Goal: Information Seeking & Learning: Find specific fact

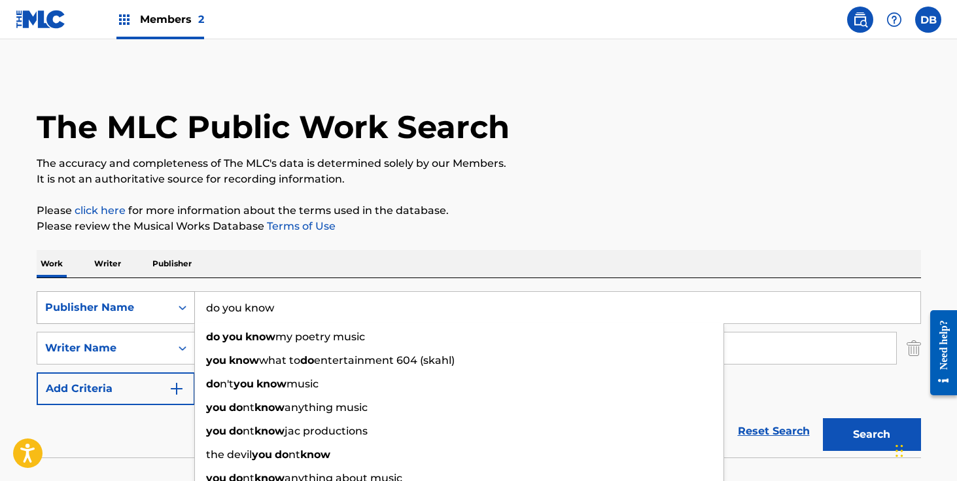
drag, startPoint x: 319, startPoint y: 309, endPoint x: 163, endPoint y: 309, distance: 156.3
click at [163, 309] on div "SearchWithCriteriaa38d0674-fc73-41d2-90e3-8ebd953613f9 Publisher Name do you kn…" at bounding box center [479, 307] width 884 height 33
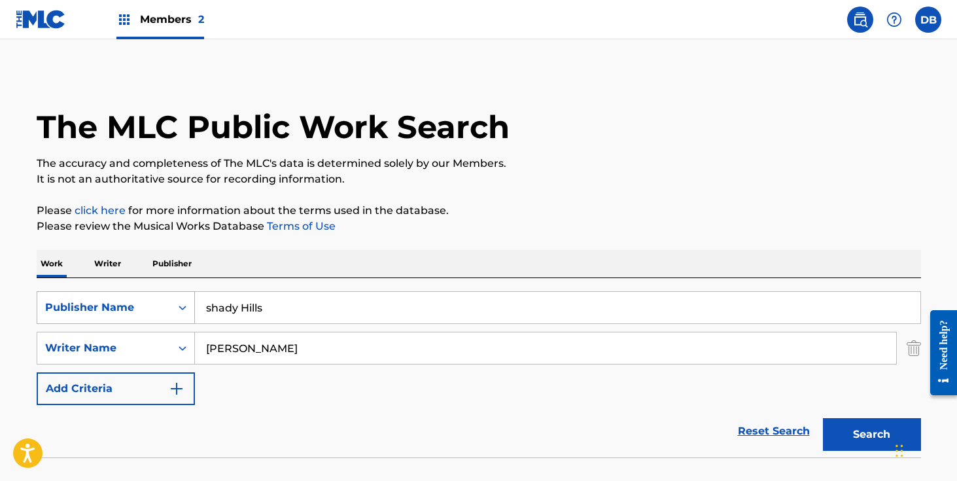
type input "shady Hills"
click at [235, 349] on input "[PERSON_NAME]" at bounding box center [545, 347] width 701 height 31
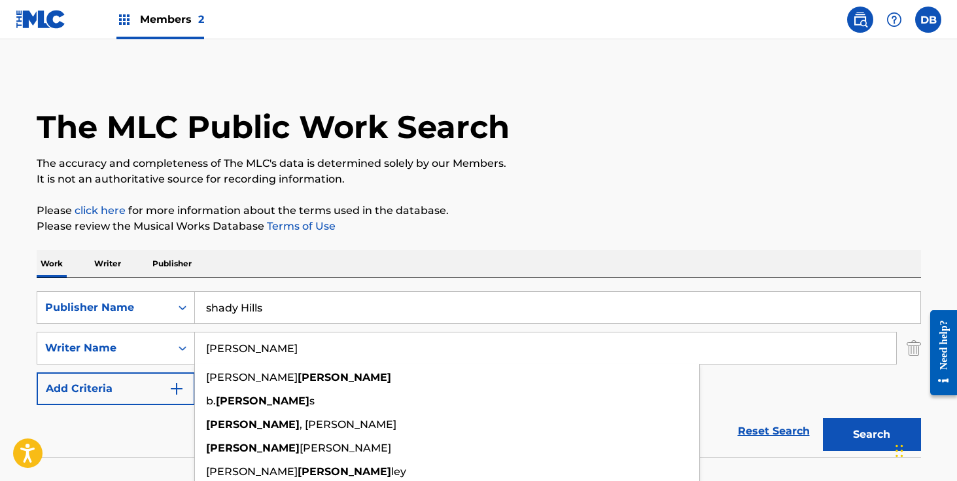
click at [235, 349] on input "[PERSON_NAME]" at bounding box center [545, 347] width 701 height 31
type input "[PERSON_NAME]"
click at [823, 418] on button "Search" at bounding box center [872, 434] width 98 height 33
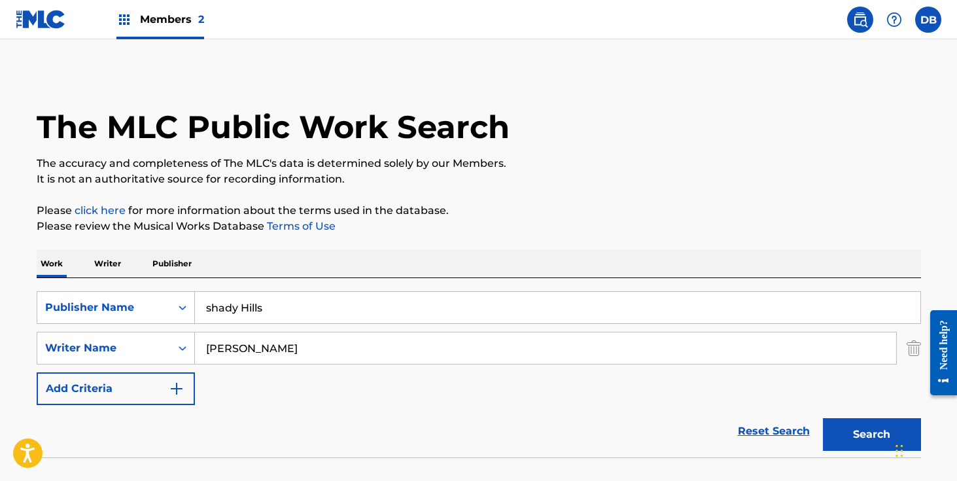
scroll to position [87, 0]
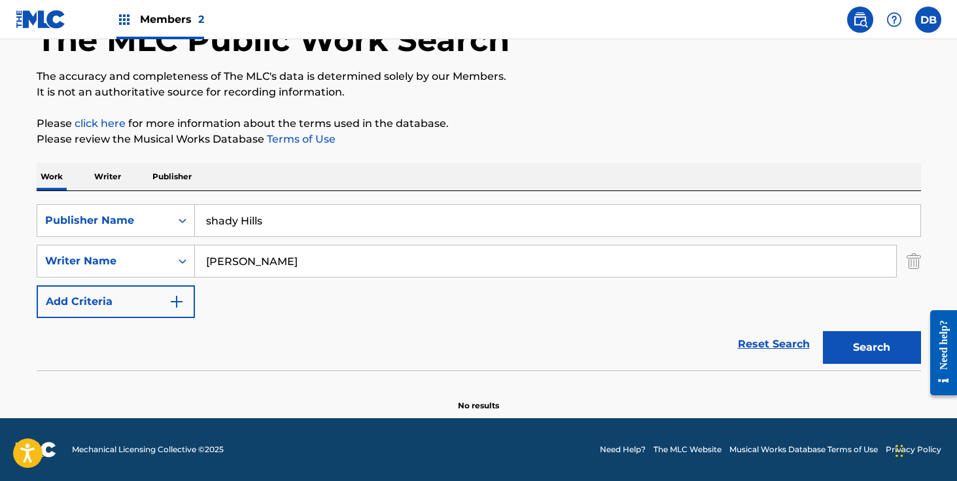
click at [840, 337] on button "Search" at bounding box center [872, 347] width 98 height 33
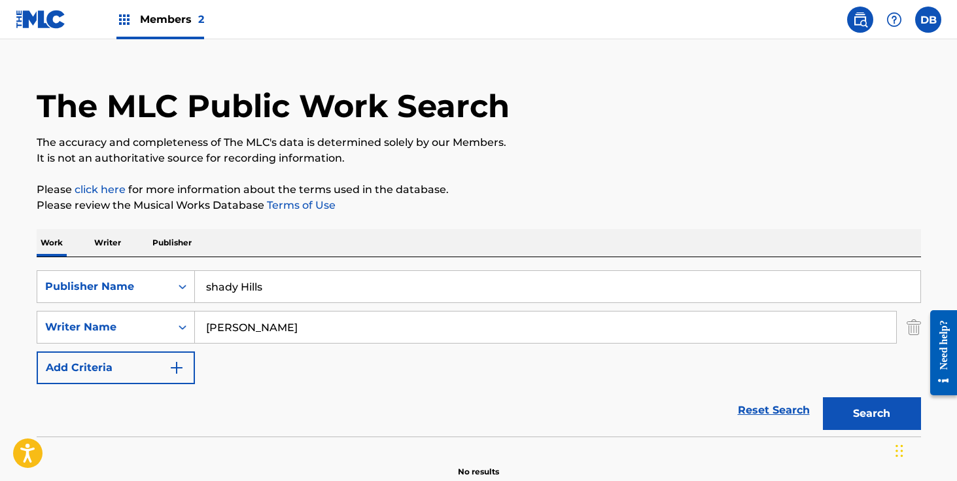
scroll to position [0, 0]
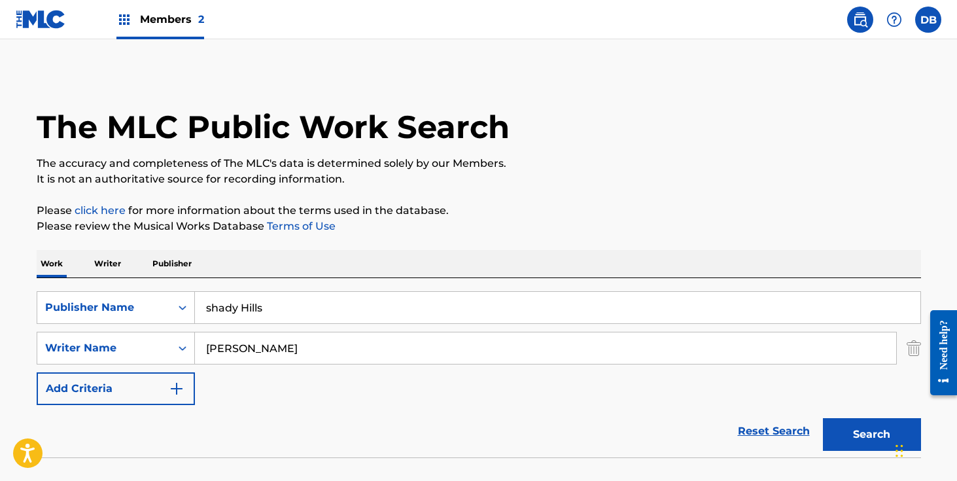
click at [173, 24] on span "Members 2" at bounding box center [172, 19] width 64 height 15
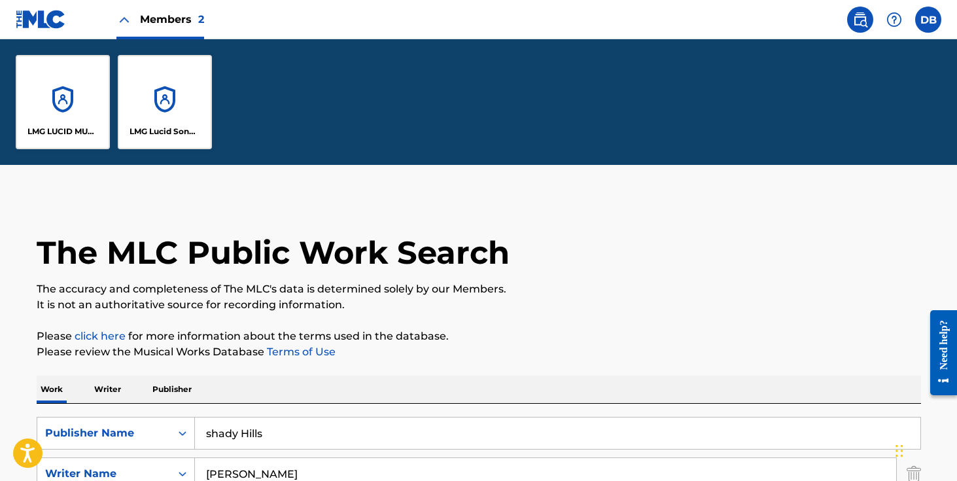
click at [169, 97] on div "LMG Lucid Songs (ASCAP)" at bounding box center [165, 102] width 94 height 94
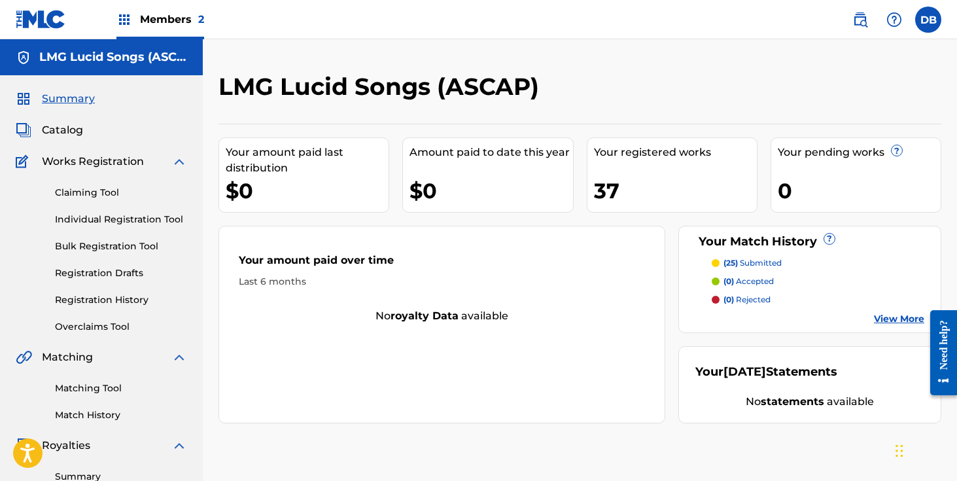
click at [184, 1] on div "Members 2" at bounding box center [160, 19] width 88 height 39
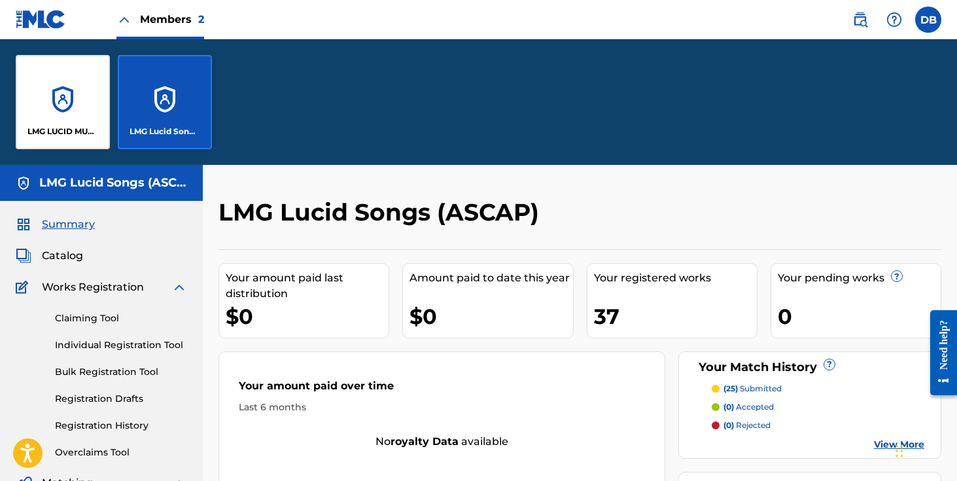
click at [165, 89] on div "LMG Lucid Songs (ASCAP)" at bounding box center [165, 102] width 94 height 94
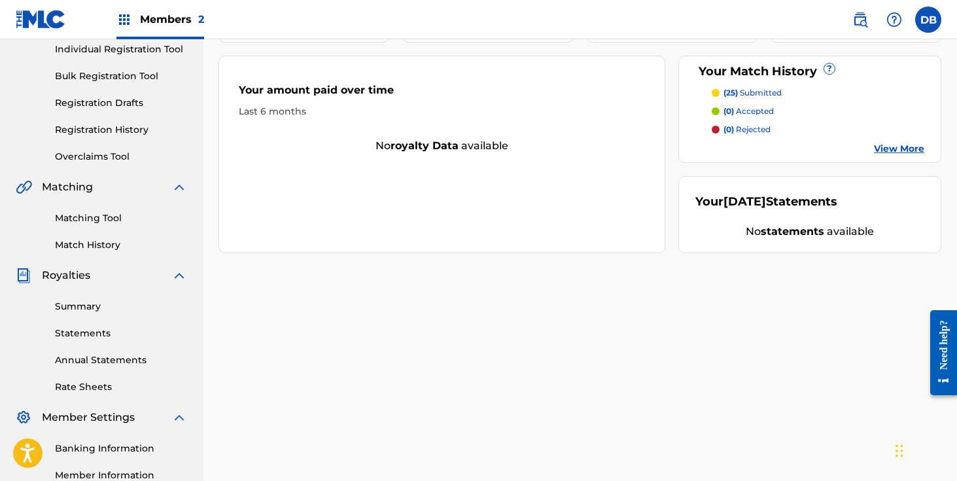
scroll to position [192, 0]
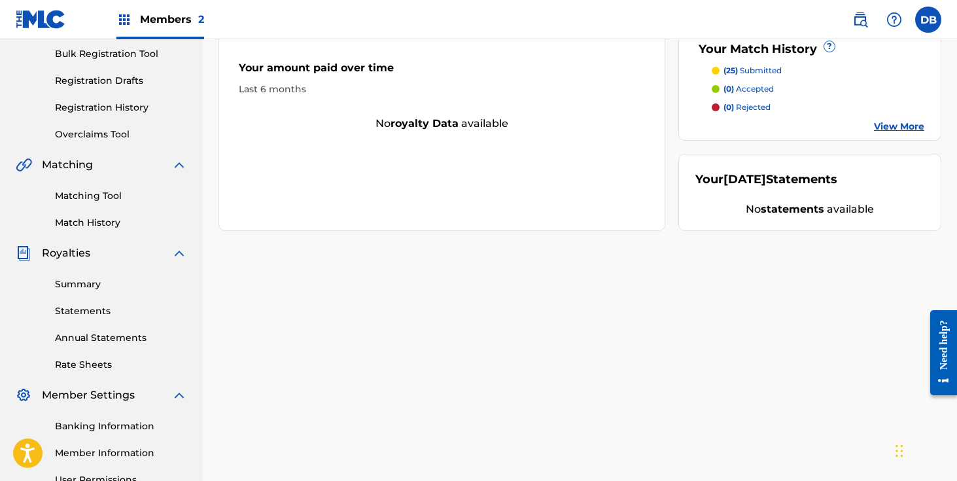
click at [118, 109] on link "Registration History" at bounding box center [121, 108] width 132 height 14
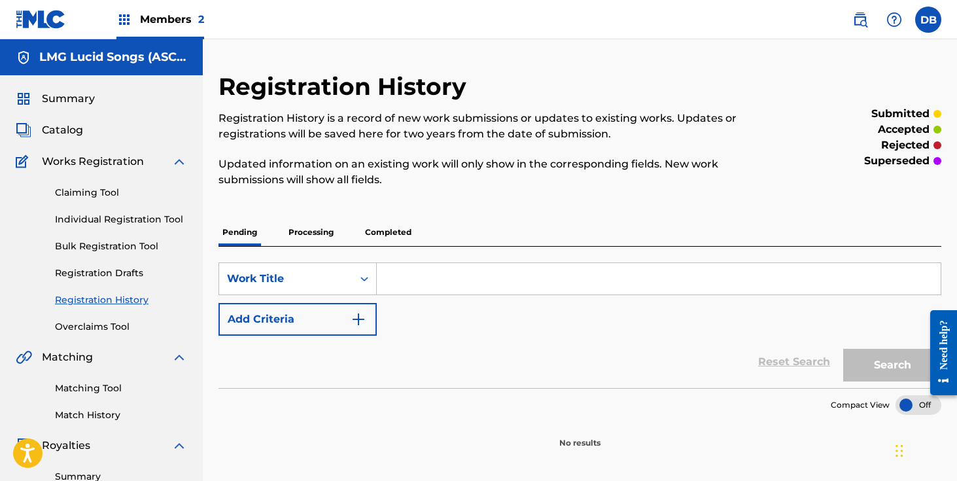
click at [388, 233] on p "Completed" at bounding box center [388, 231] width 54 height 27
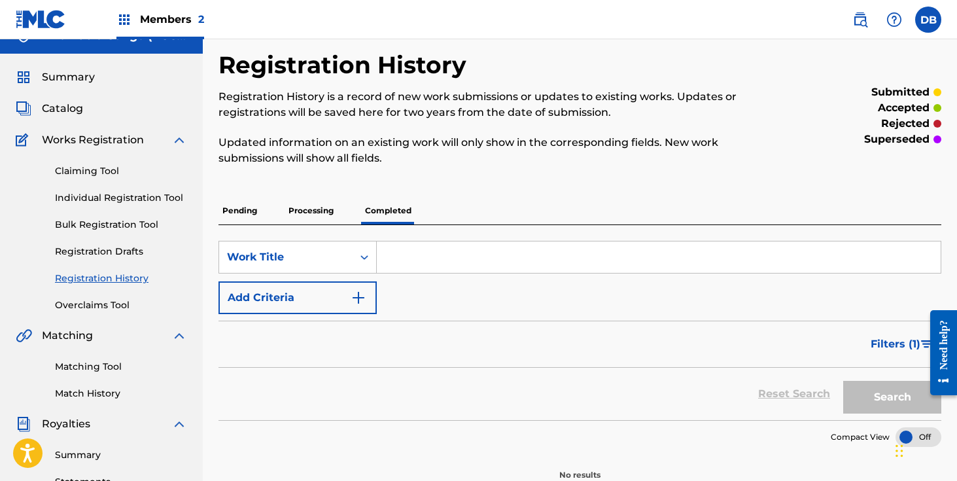
scroll to position [7, 0]
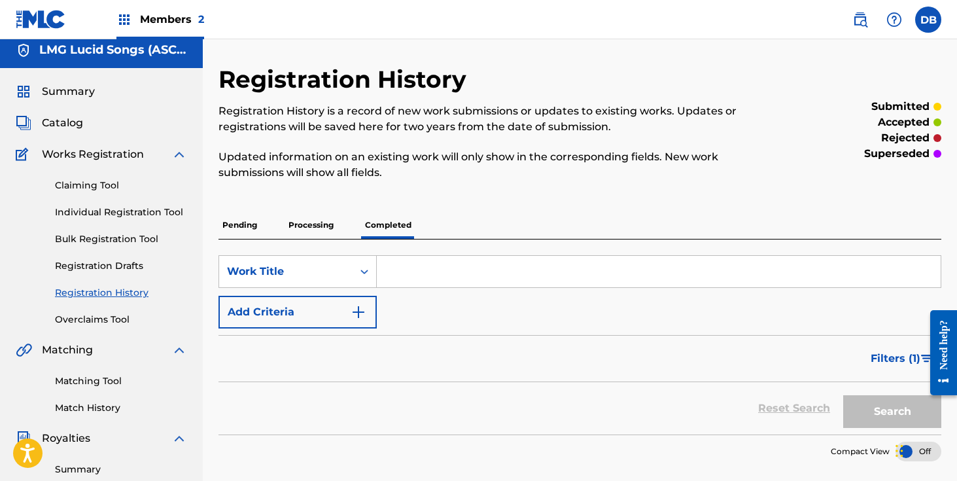
click at [73, 133] on div "Summary Catalog Works Registration Claiming Tool Individual Registration Tool B…" at bounding box center [101, 404] width 203 height 673
click at [67, 122] on span "Catalog" at bounding box center [62, 123] width 41 height 16
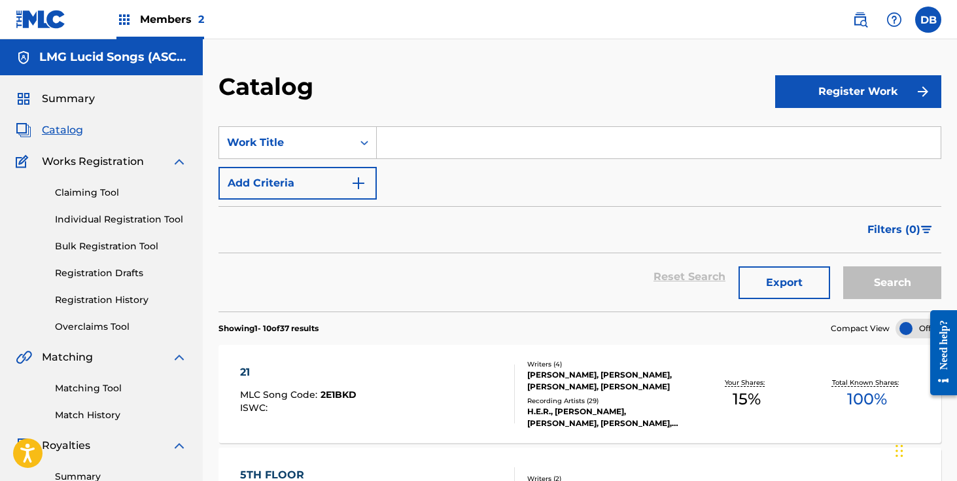
click at [416, 135] on input "Search Form" at bounding box center [659, 142] width 564 height 31
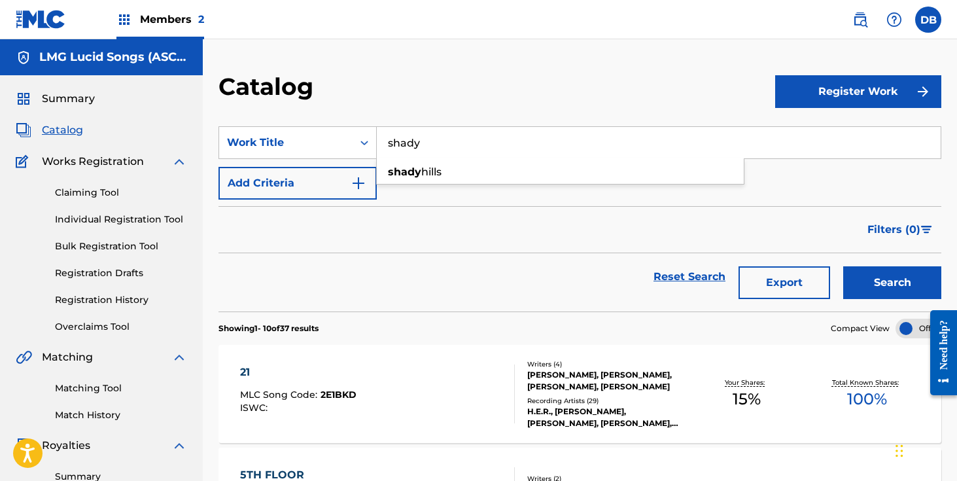
type input "shady"
click at [843, 266] on button "Search" at bounding box center [892, 282] width 98 height 33
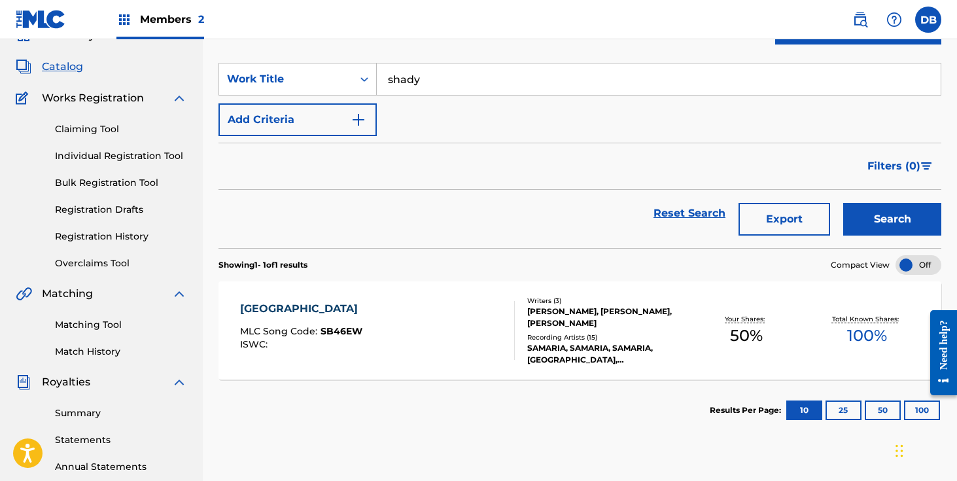
scroll to position [73, 0]
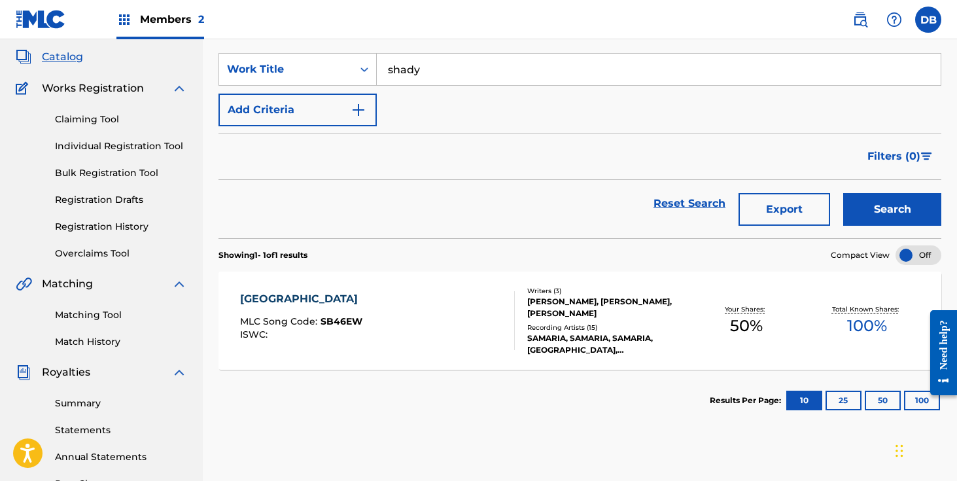
click at [604, 317] on div "[PERSON_NAME], [PERSON_NAME], [PERSON_NAME]" at bounding box center [606, 308] width 159 height 24
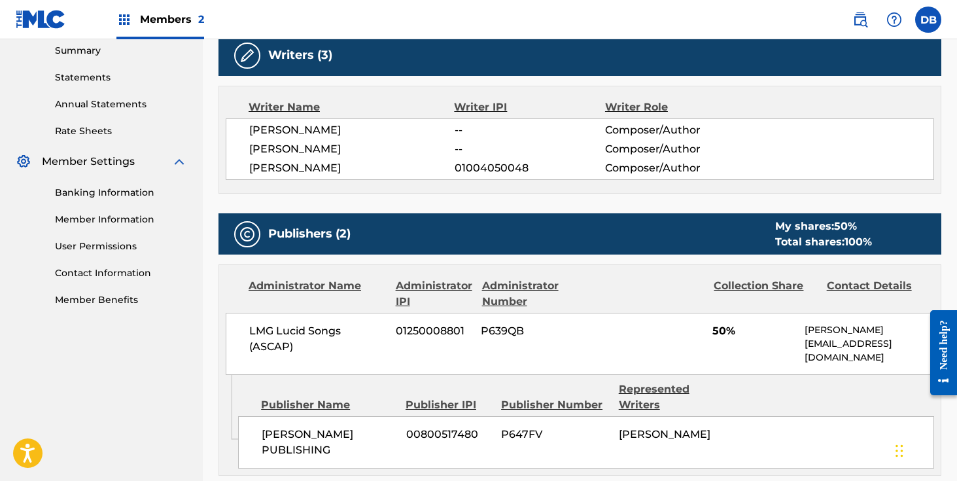
scroll to position [428, 0]
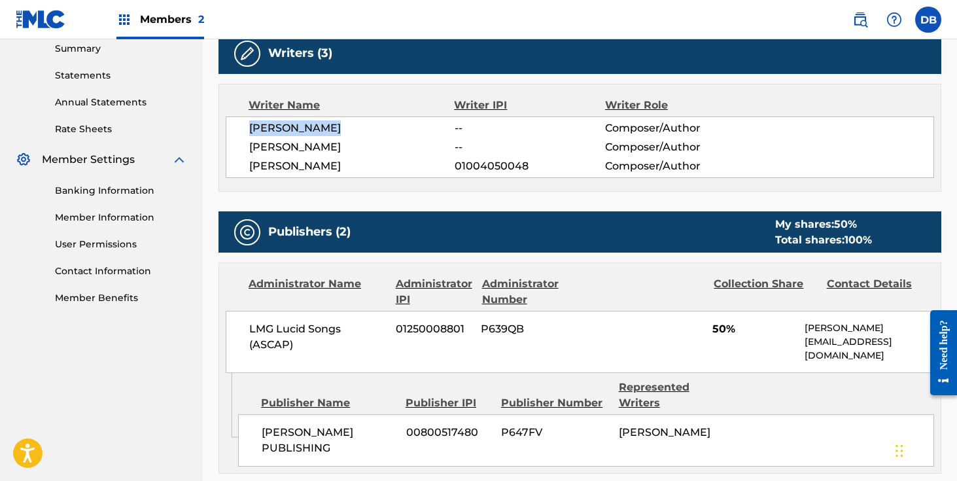
drag, startPoint x: 358, startPoint y: 128, endPoint x: 252, endPoint y: 129, distance: 106.0
click at [252, 128] on span "[PERSON_NAME]" at bounding box center [351, 128] width 205 height 16
copy span "[PERSON_NAME]"
drag, startPoint x: 334, startPoint y: 164, endPoint x: 246, endPoint y: 164, distance: 87.6
click at [246, 164] on div "[PERSON_NAME] -- Composer/Author [PERSON_NAME] -- Composer/Author [PERSON_NAME]…" at bounding box center [580, 146] width 708 height 61
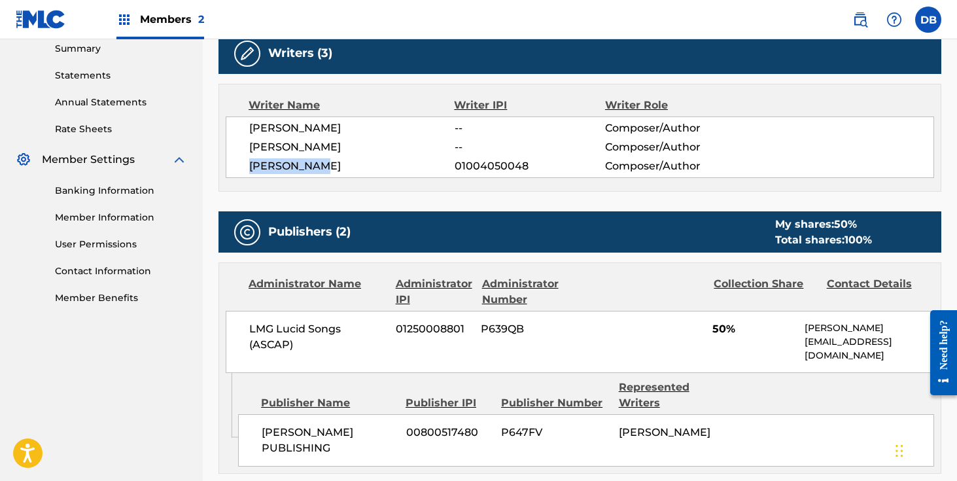
copy span "[PERSON_NAME]"
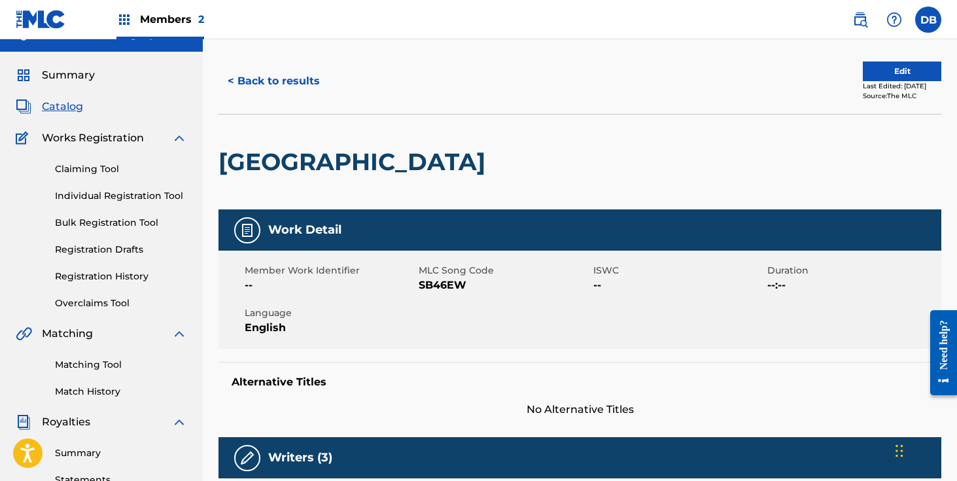
scroll to position [0, 0]
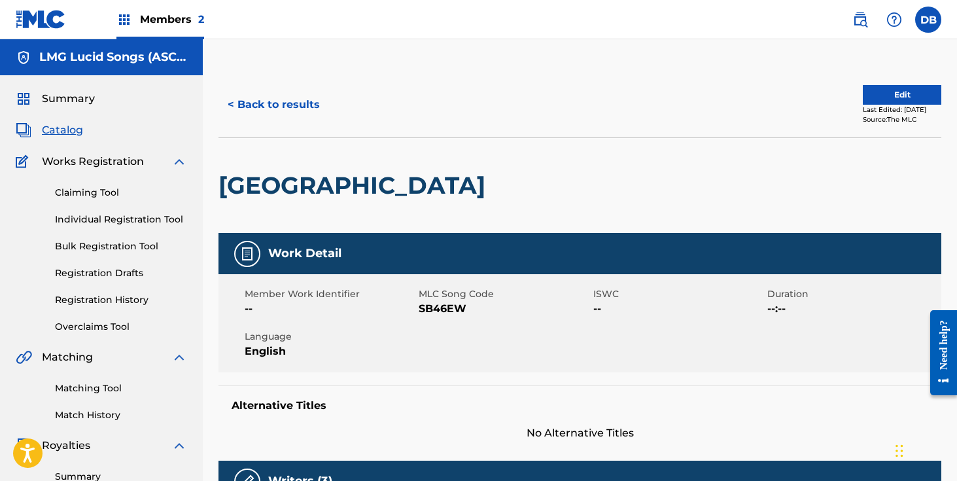
click at [254, 103] on button "< Back to results" at bounding box center [273, 104] width 111 height 33
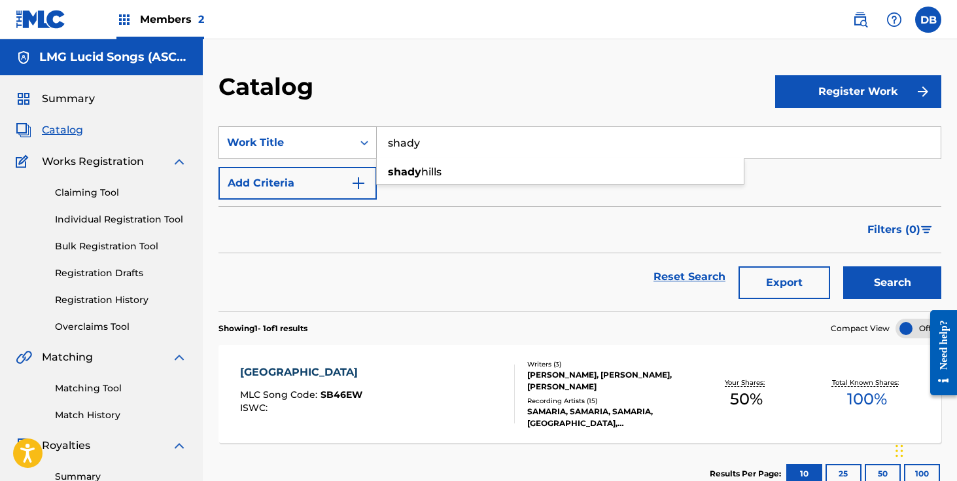
drag, startPoint x: 439, startPoint y: 145, endPoint x: 362, endPoint y: 147, distance: 77.2
click at [364, 146] on div "SearchWithCriteriacf876d42-3d91-4d97-9f1c-15647cd2956e Work Title shady shady h…" at bounding box center [579, 142] width 723 height 33
paste input "For The Love / Deck The Halls"
type input "For The Love / Deck The Halls"
click at [843, 266] on button "Search" at bounding box center [892, 282] width 98 height 33
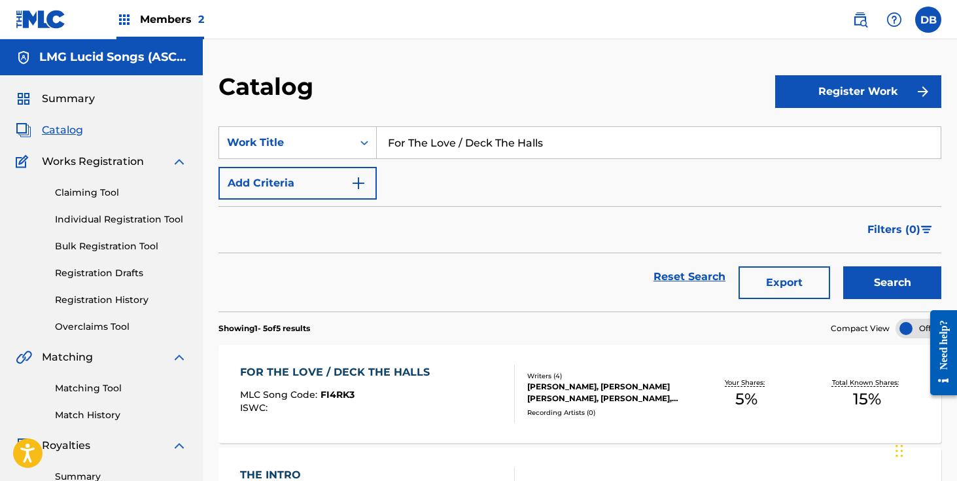
click at [522, 406] on div "Writers ( 4 ) [PERSON_NAME], [PERSON_NAME] [PERSON_NAME], [PERSON_NAME], [PERSO…" at bounding box center [600, 394] width 171 height 46
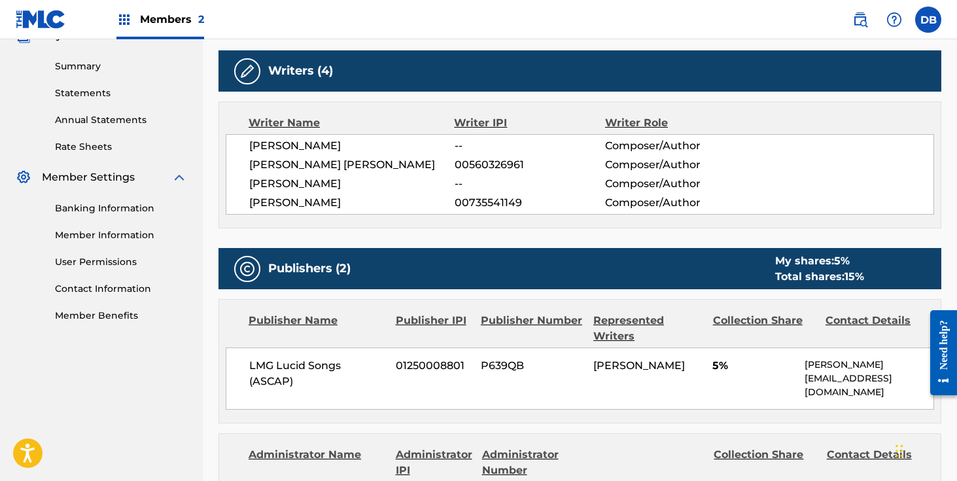
scroll to position [405, 0]
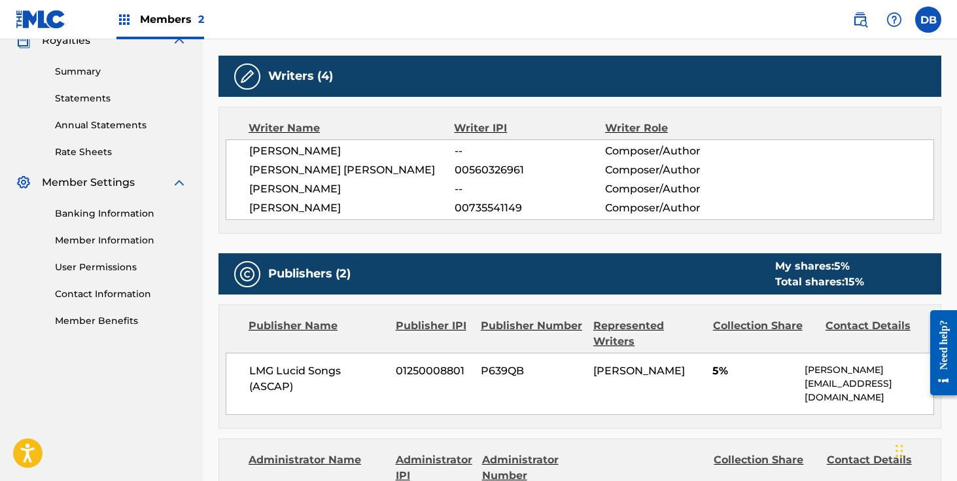
drag, startPoint x: 247, startPoint y: 148, endPoint x: 347, endPoint y: 192, distance: 109.2
click at [347, 192] on div "[PERSON_NAME] -- Composer/Author [PERSON_NAME] [PERSON_NAME] 00560326961 Compos…" at bounding box center [580, 179] width 708 height 80
copy div "[PERSON_NAME] -- Composer/Author [PERSON_NAME] [PERSON_NAME] 00560326961 Compos…"
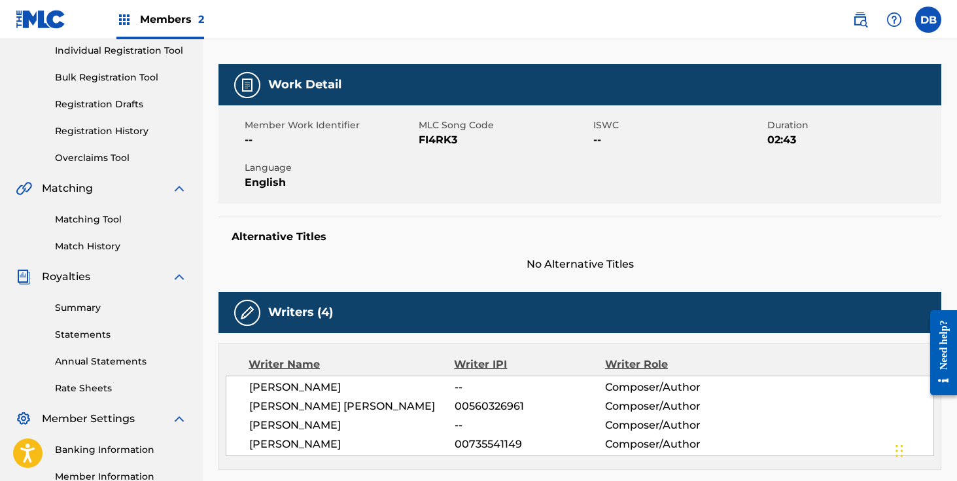
scroll to position [0, 0]
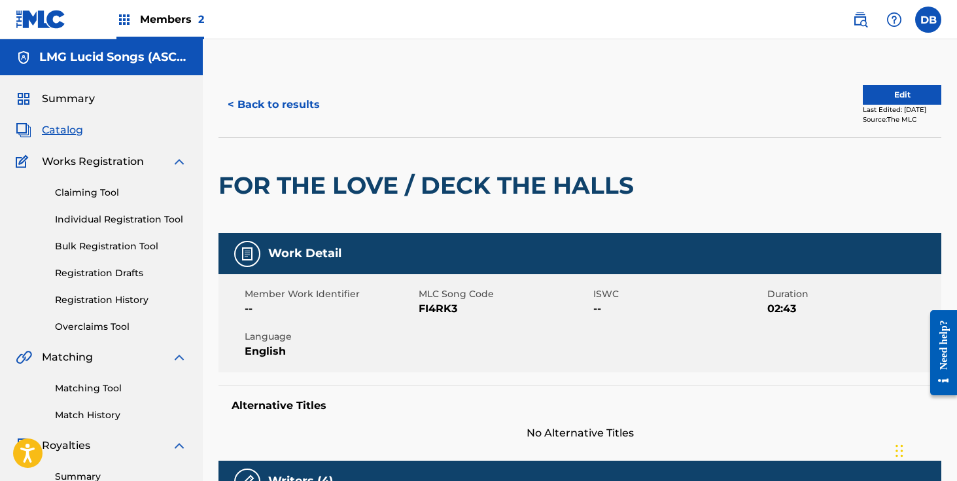
click at [294, 105] on button "< Back to results" at bounding box center [273, 104] width 111 height 33
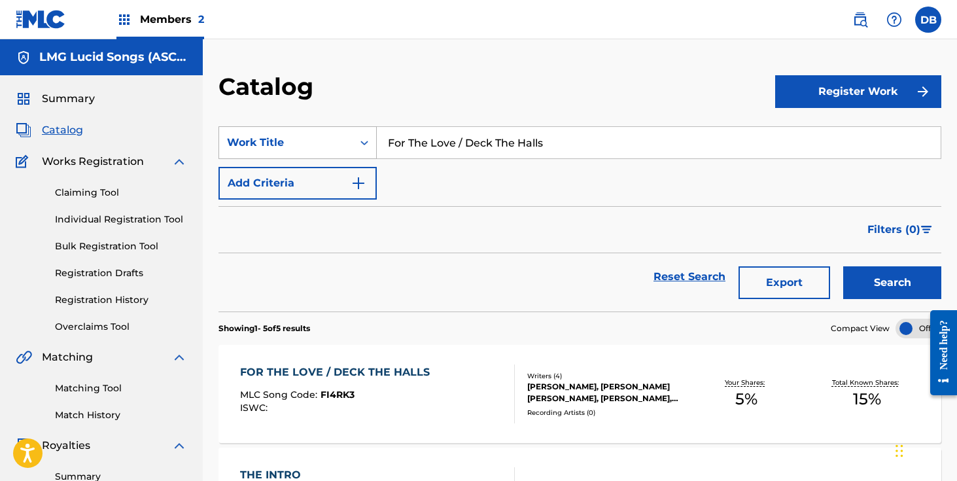
drag, startPoint x: 564, startPoint y: 137, endPoint x: 244, endPoint y: 137, distance: 320.5
click at [247, 137] on div "SearchWithCriteriacf876d42-3d91-4d97-9f1c-15647cd2956e Work Title For The Love …" at bounding box center [579, 142] width 723 height 33
type input "serial"
click at [843, 266] on button "Search" at bounding box center [892, 282] width 98 height 33
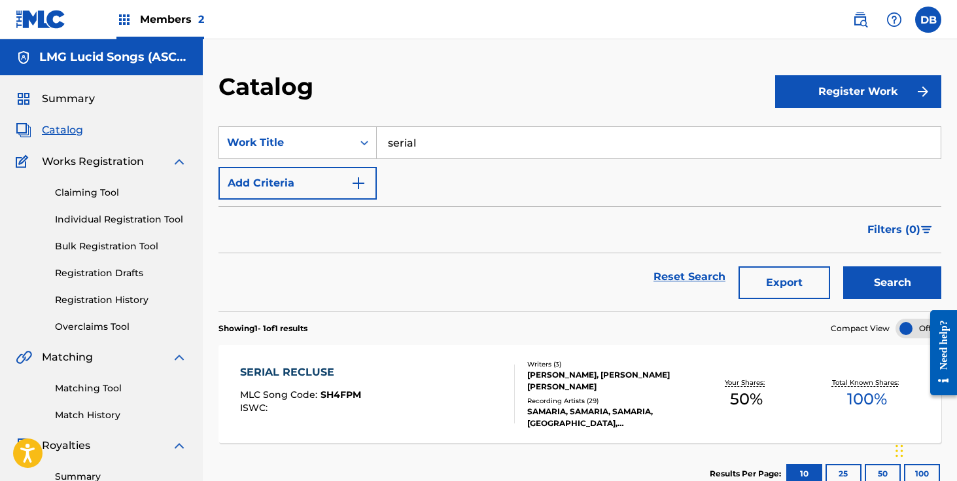
scroll to position [100, 0]
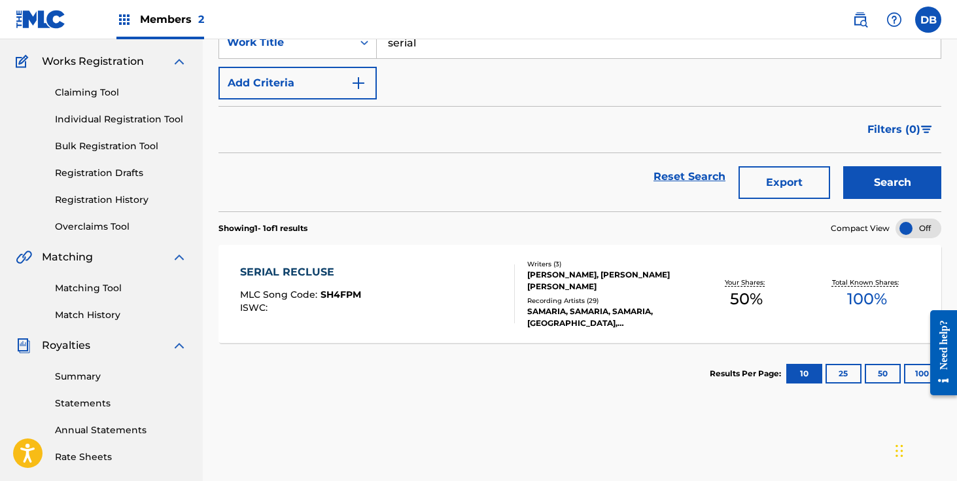
click at [397, 281] on div "SERIAL RECLUSE MLC Song Code : SH4FPM ISWC :" at bounding box center [377, 293] width 275 height 59
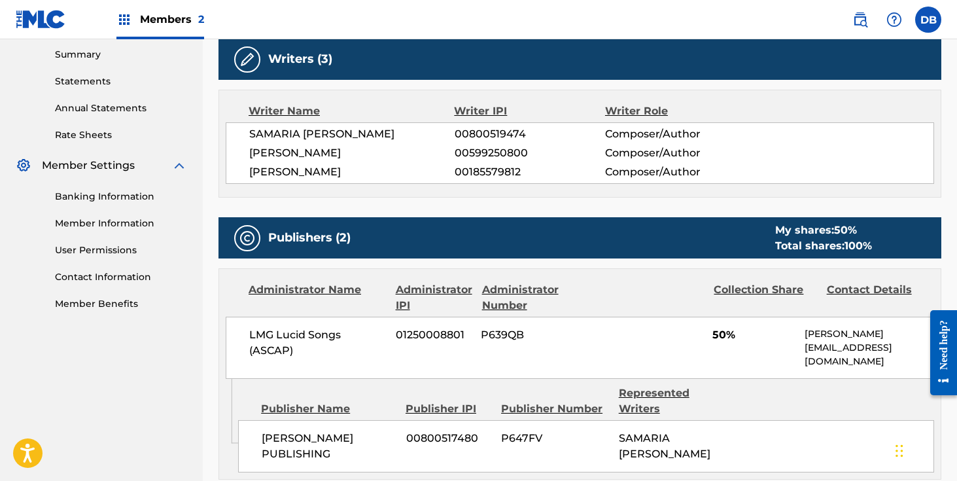
scroll to position [402, 0]
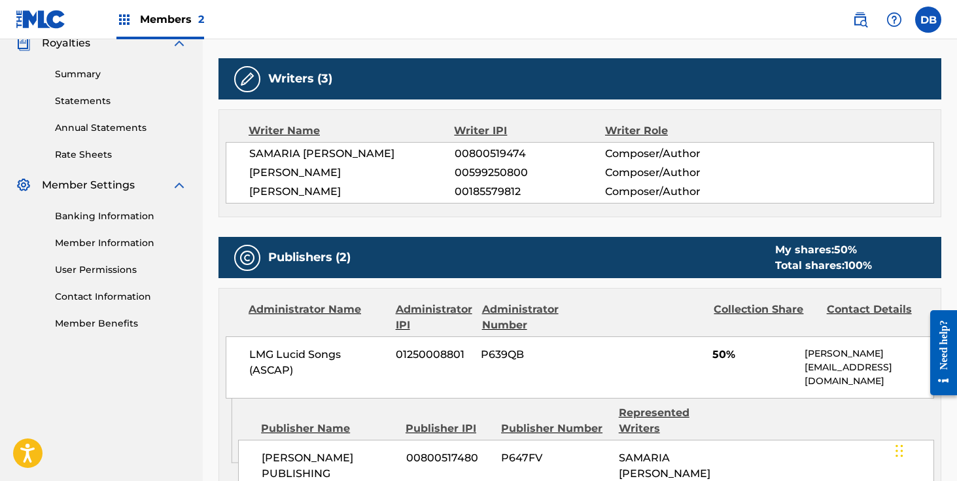
drag, startPoint x: 392, startPoint y: 189, endPoint x: 249, endPoint y: 191, distance: 143.2
click at [249, 191] on span "[PERSON_NAME]" at bounding box center [351, 192] width 205 height 16
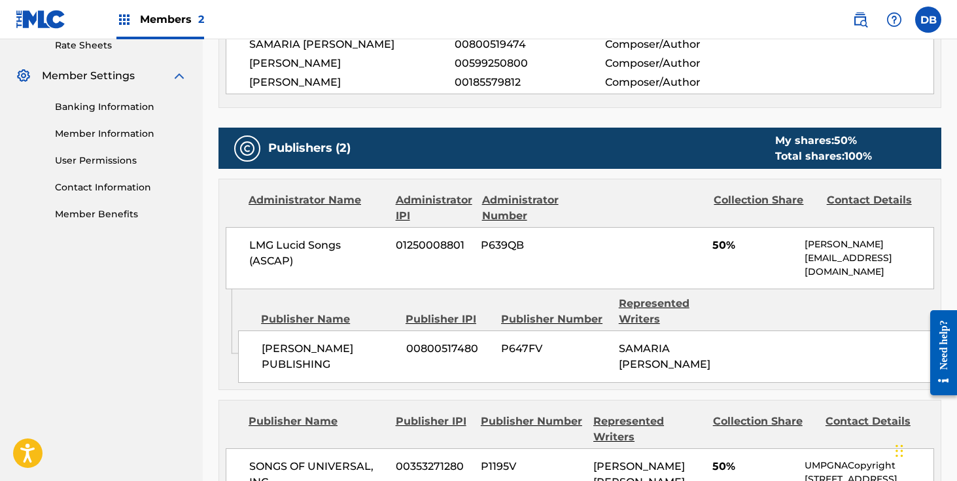
scroll to position [517, 0]
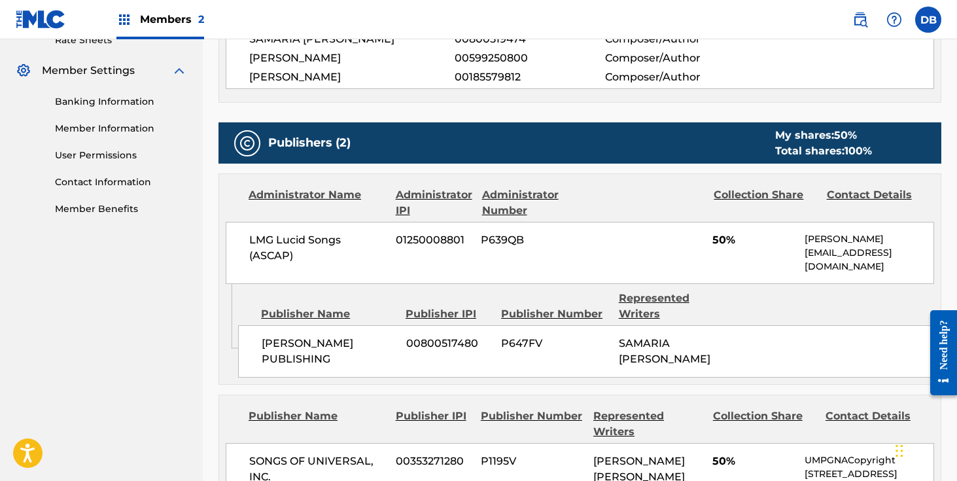
copy span "[PERSON_NAME]"
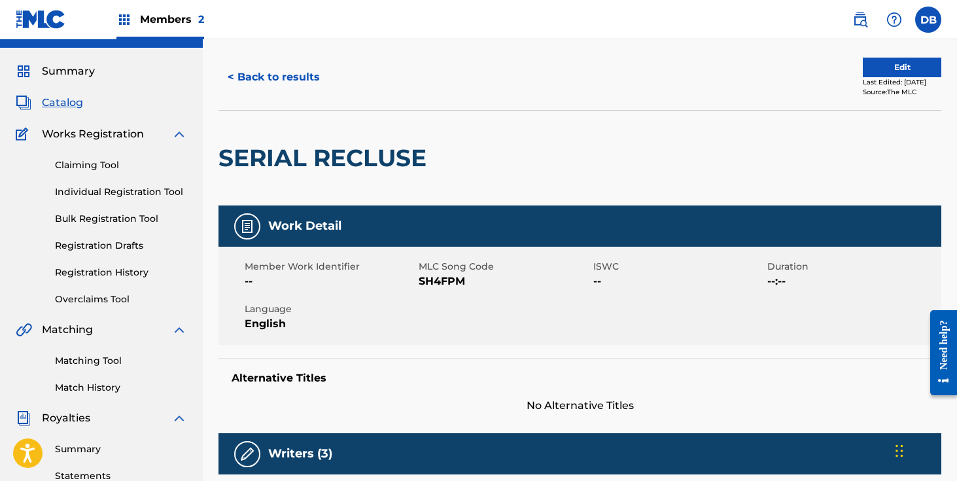
scroll to position [18, 0]
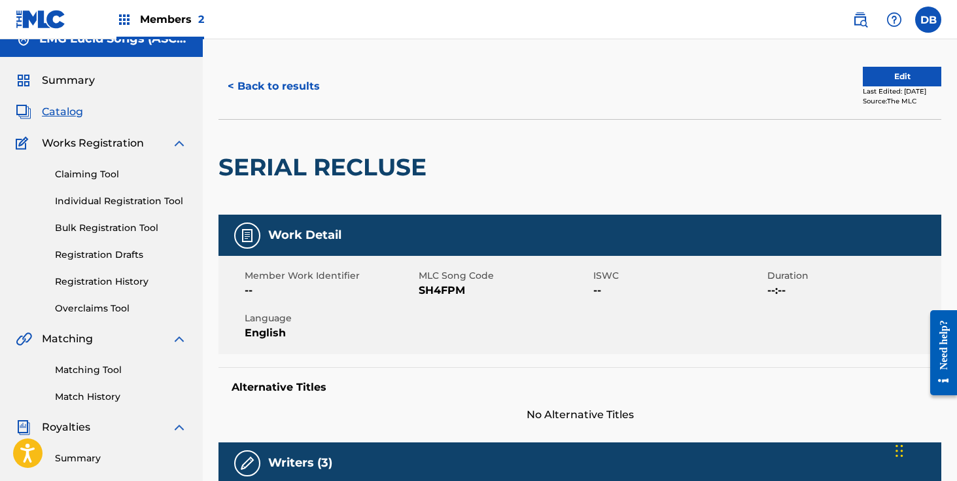
click at [257, 85] on button "< Back to results" at bounding box center [273, 86] width 111 height 33
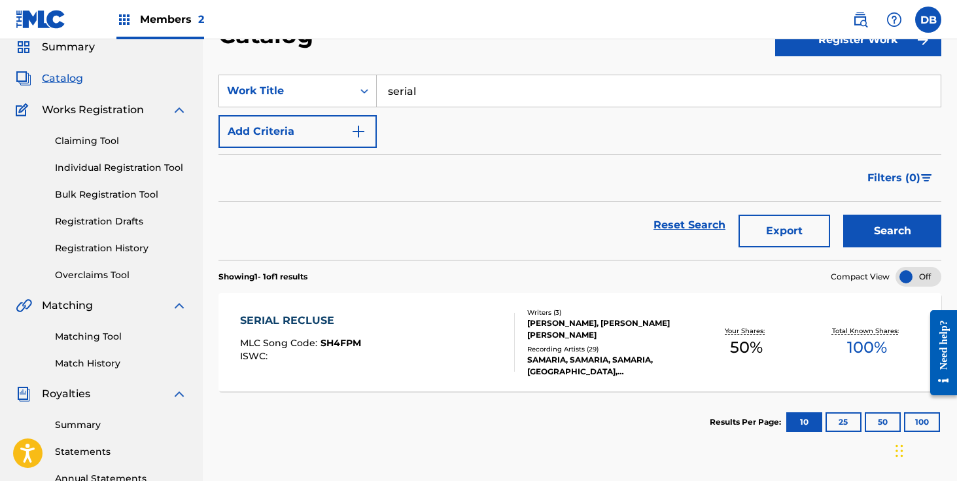
scroll to position [36, 0]
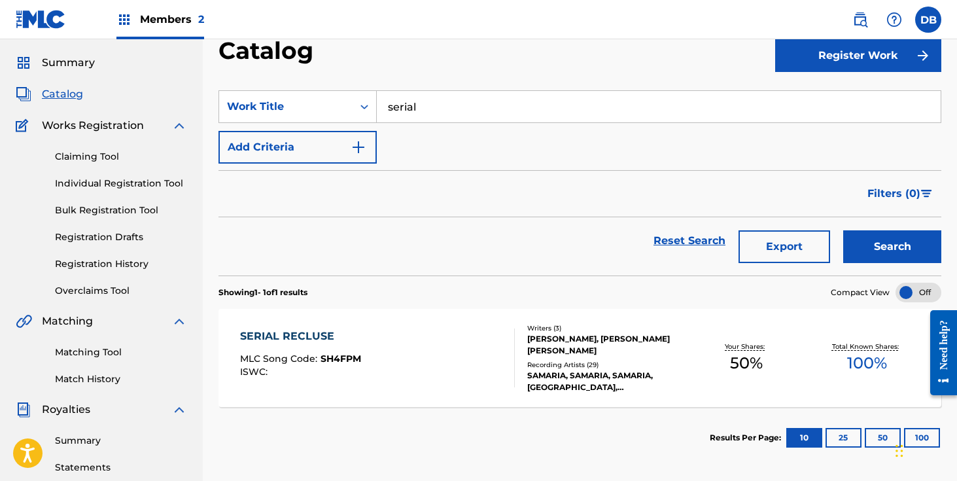
drag, startPoint x: 434, startPoint y: 104, endPoint x: 377, endPoint y: 104, distance: 56.2
click at [384, 104] on input "serial" at bounding box center [659, 106] width 564 height 31
type input "best"
click at [843, 230] on button "Search" at bounding box center [892, 246] width 98 height 33
click at [570, 350] on div "[PERSON_NAME], [PERSON_NAME], [PERSON_NAME], [PERSON_NAME]" at bounding box center [606, 345] width 159 height 24
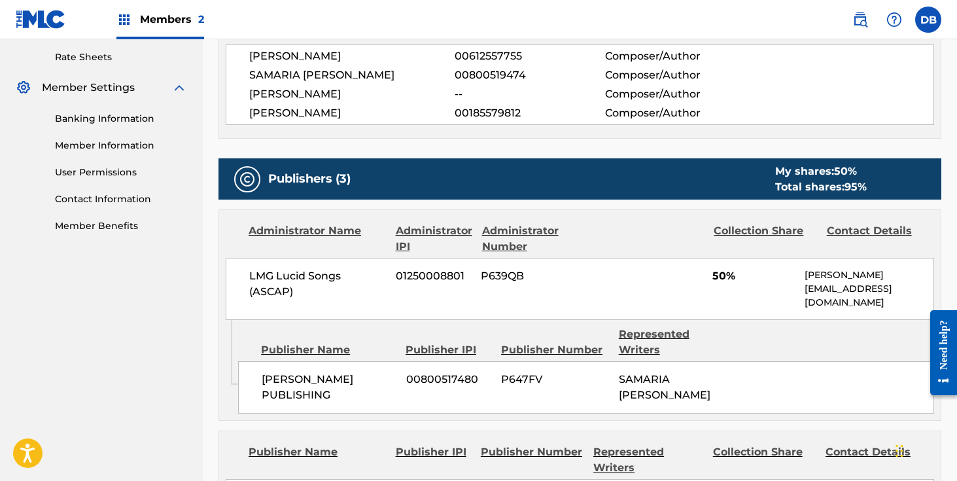
scroll to position [433, 0]
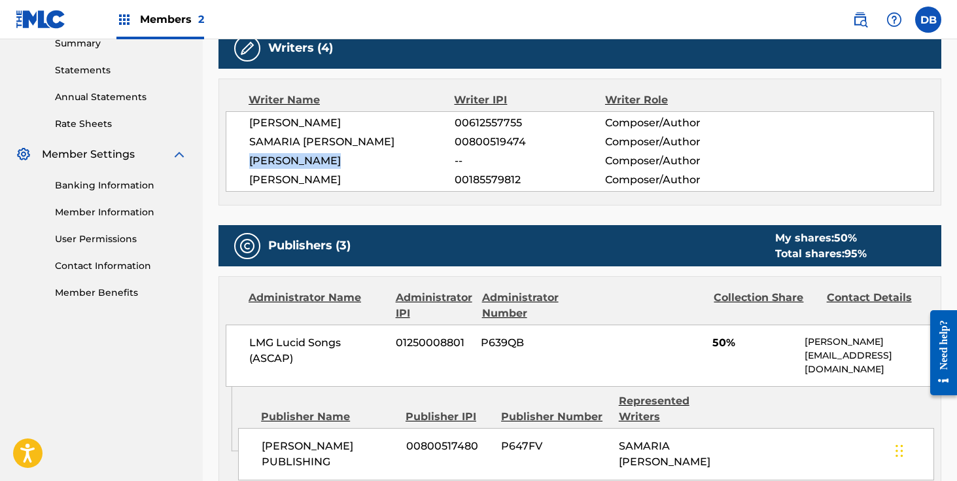
drag, startPoint x: 346, startPoint y: 161, endPoint x: 252, endPoint y: 164, distance: 94.2
click at [250, 164] on span "[PERSON_NAME]" at bounding box center [351, 161] width 205 height 16
copy span "[PERSON_NAME]"
drag, startPoint x: 385, startPoint y: 120, endPoint x: 252, endPoint y: 120, distance: 132.8
click at [252, 120] on span "[PERSON_NAME]" at bounding box center [351, 123] width 205 height 16
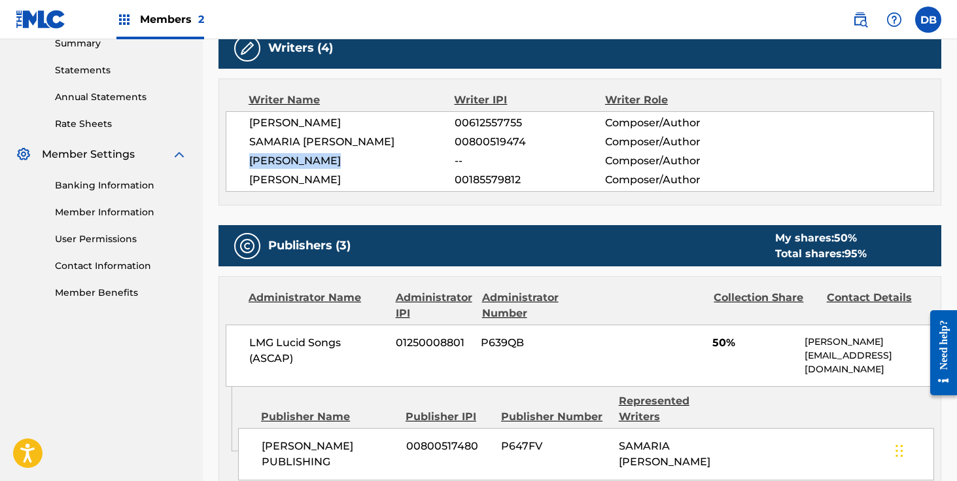
click at [252, 120] on span "[PERSON_NAME]" at bounding box center [351, 123] width 205 height 16
drag, startPoint x: 243, startPoint y: 124, endPoint x: 374, endPoint y: 125, distance: 130.8
click at [374, 125] on div "[PERSON_NAME] 00612557755 Composer/Author [PERSON_NAME] 00800519474 Composer/Au…" at bounding box center [580, 151] width 708 height 80
copy span "[PERSON_NAME]"
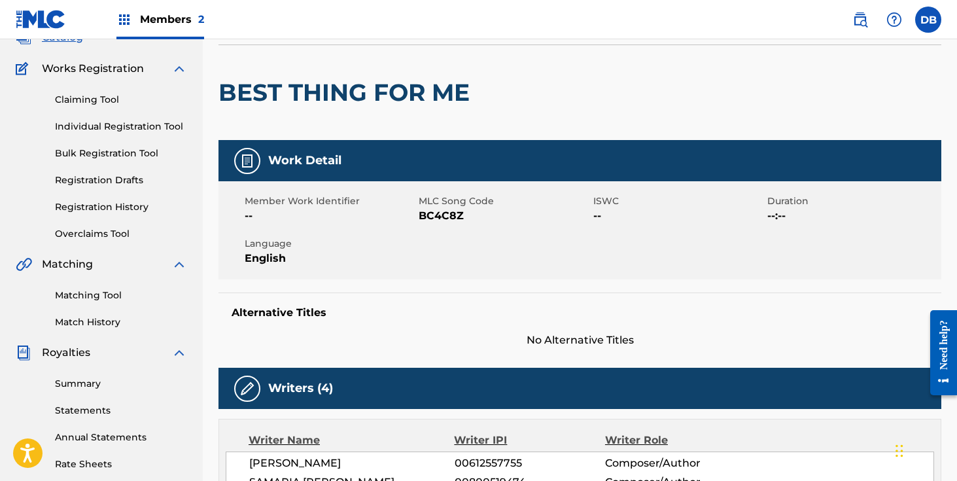
scroll to position [0, 0]
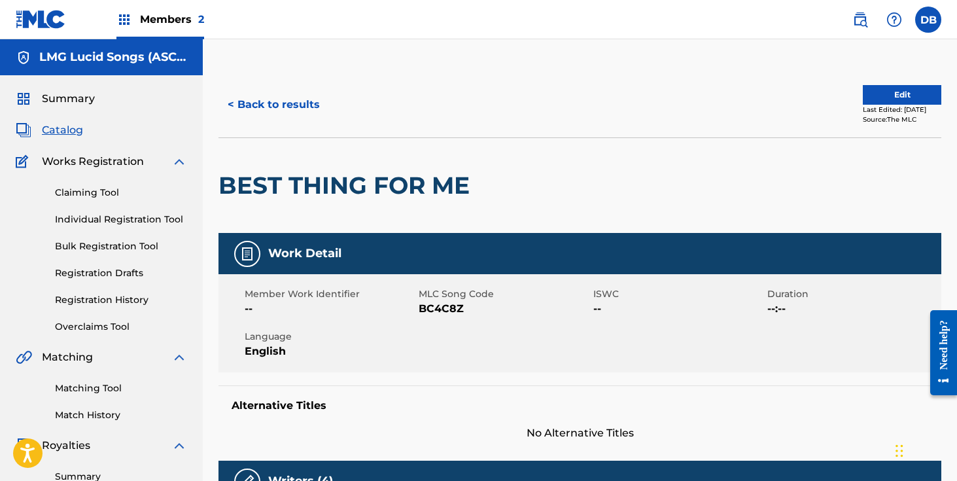
click at [278, 109] on button "< Back to results" at bounding box center [273, 104] width 111 height 33
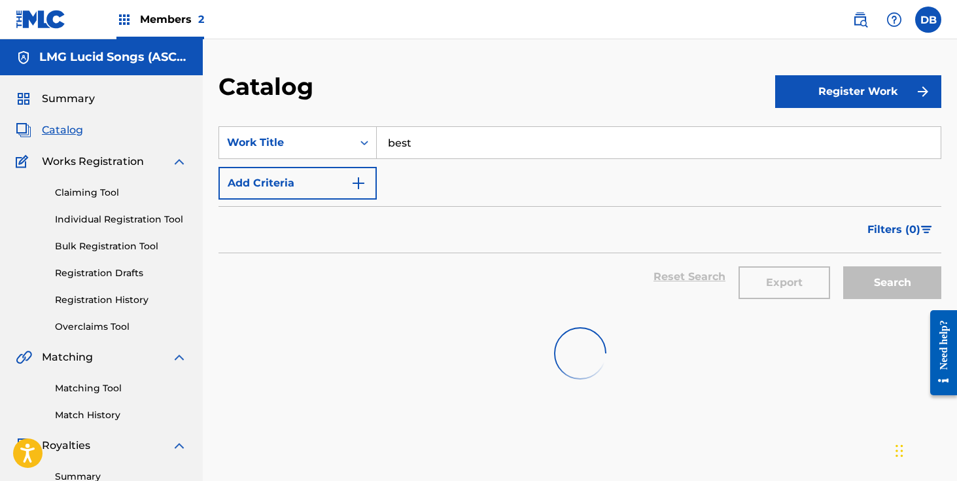
scroll to position [36, 0]
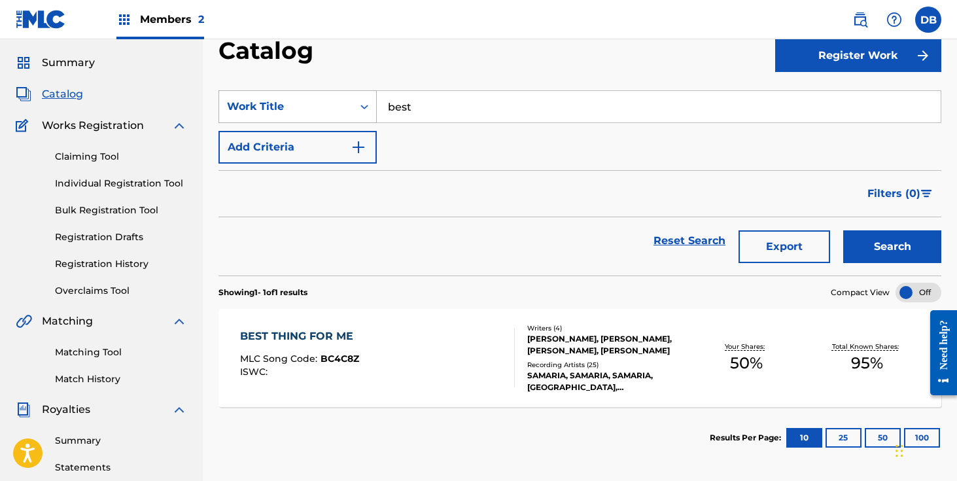
drag, startPoint x: 398, startPoint y: 105, endPoint x: 365, endPoint y: 105, distance: 33.4
click at [366, 105] on div "SearchWithCriteriacf876d42-3d91-4d97-9f1c-15647cd2956e Work Title best" at bounding box center [579, 106] width 723 height 33
type input "CAN'T"
click at [843, 230] on button "Search" at bounding box center [892, 246] width 98 height 33
click at [366, 364] on div "CAN'T FIX THIS MLC Song Code : CJ8V86 ISWC :" at bounding box center [377, 357] width 275 height 59
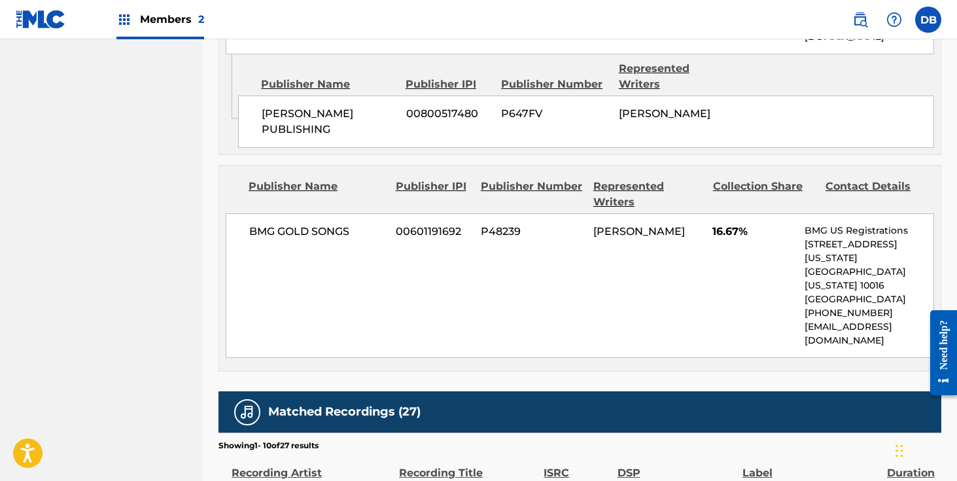
scroll to position [750, 0]
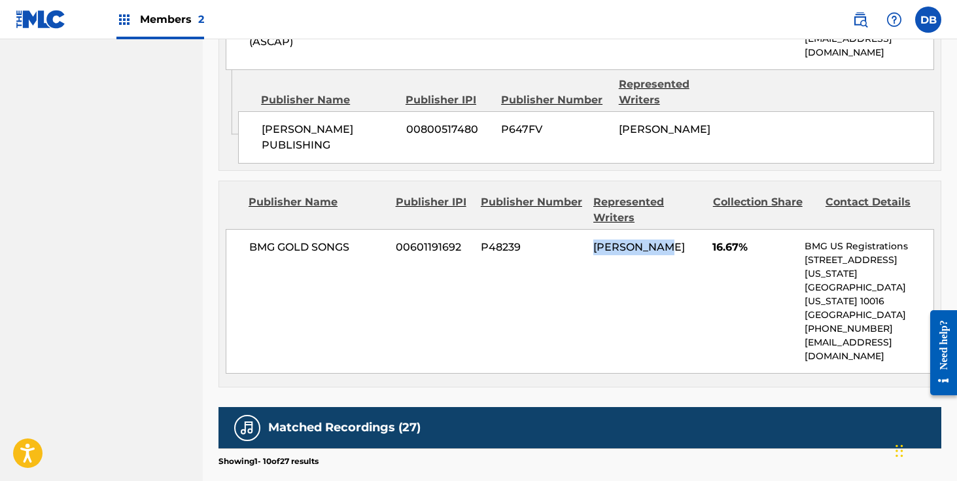
drag, startPoint x: 592, startPoint y: 235, endPoint x: 670, endPoint y: 237, distance: 77.9
click at [670, 237] on div "BMG GOLD SONGS 00601191692 P48239 [PERSON_NAME] 16.67% BMG US Registrations [ST…" at bounding box center [580, 301] width 708 height 145
copy span "[PERSON_NAME]"
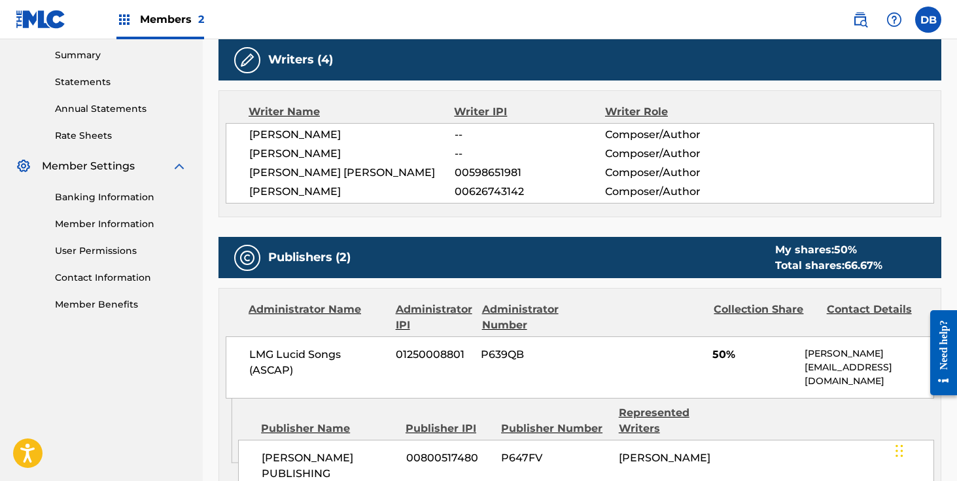
scroll to position [422, 0]
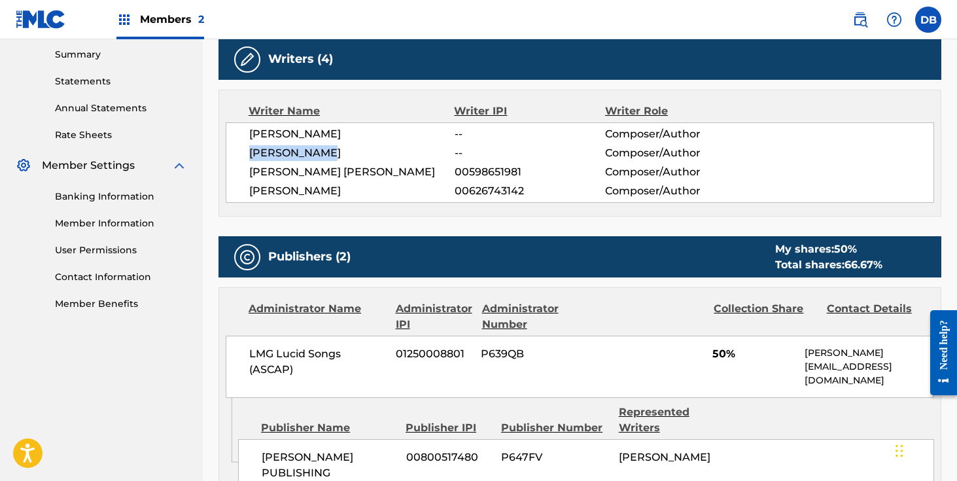
drag, startPoint x: 341, startPoint y: 149, endPoint x: 249, endPoint y: 150, distance: 92.9
click at [249, 150] on span "[PERSON_NAME]" at bounding box center [351, 153] width 205 height 16
copy span "[PERSON_NAME]"
drag, startPoint x: 349, startPoint y: 173, endPoint x: 249, endPoint y: 173, distance: 100.7
click at [249, 173] on span "[PERSON_NAME] [PERSON_NAME]" at bounding box center [351, 172] width 205 height 16
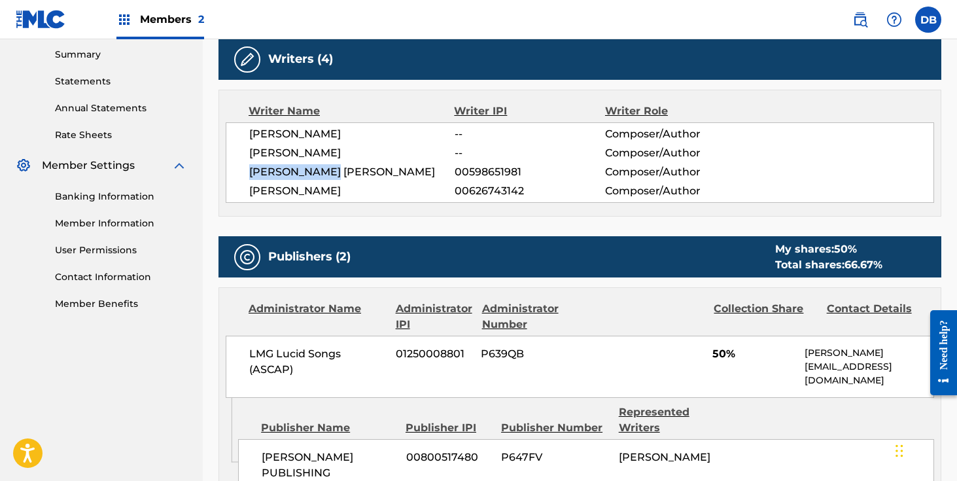
copy span "[PERSON_NAME] [PERSON_NAME]"
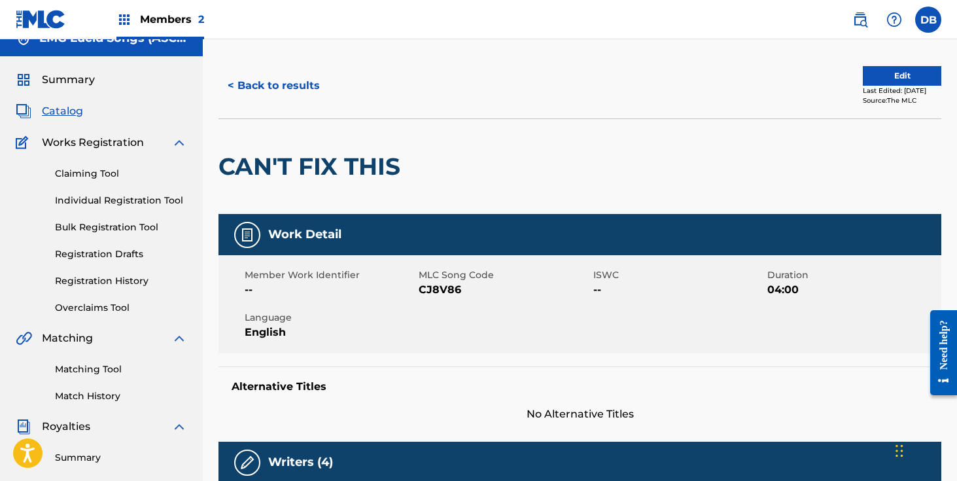
scroll to position [0, 0]
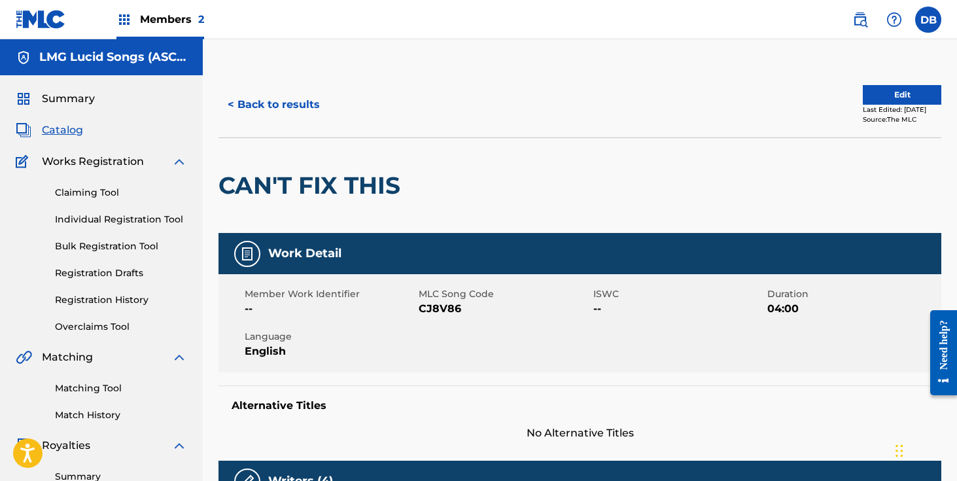
click at [296, 107] on button "< Back to results" at bounding box center [273, 104] width 111 height 33
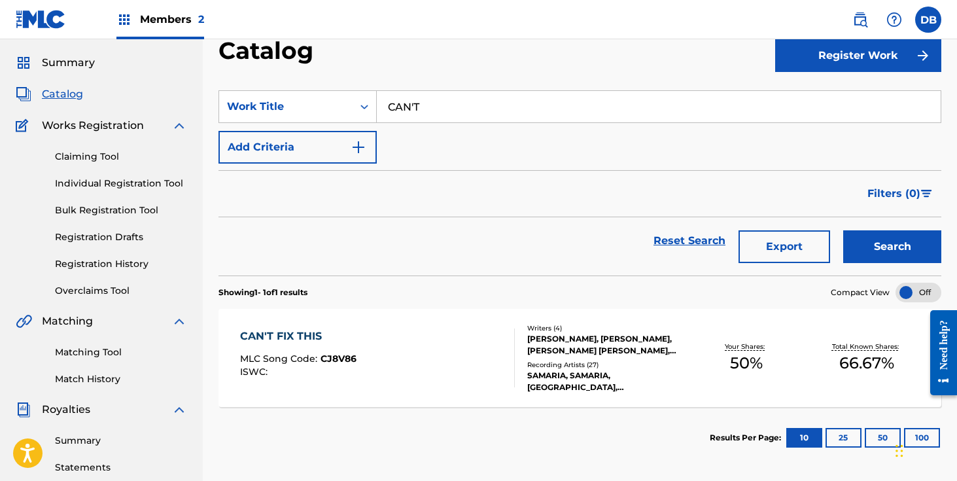
drag, startPoint x: 429, startPoint y: 97, endPoint x: 382, endPoint y: 97, distance: 47.1
click at [388, 97] on input "CAN'T" at bounding box center [659, 106] width 564 height 31
drag, startPoint x: 450, startPoint y: 107, endPoint x: 317, endPoint y: 107, distance: 133.4
click at [317, 107] on div "SearchWithCriteriacf876d42-3d91-4d97-9f1c-15647cd2956e Work Title CAN'T can't f…" at bounding box center [579, 106] width 723 height 33
type input "STILL"
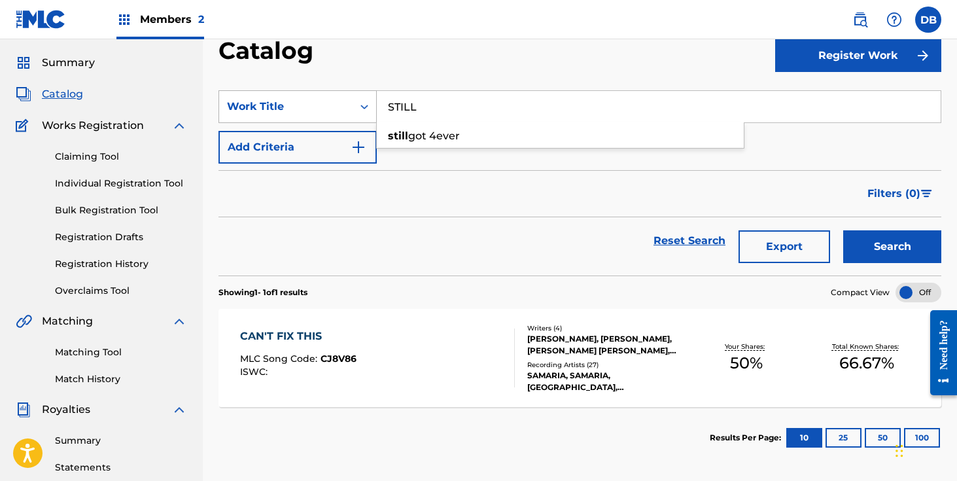
click at [843, 230] on button "Search" at bounding box center [892, 246] width 98 height 33
click at [362, 399] on div "STILL GOT 4EVER MLC Song Code : S47ULS ISWC : Writers ( 4 ) [PERSON_NAME], [PER…" at bounding box center [579, 358] width 723 height 98
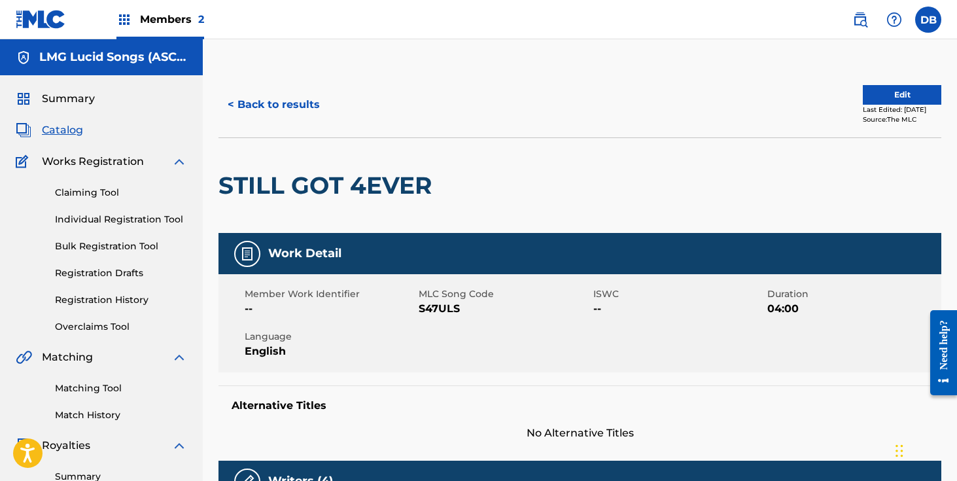
click at [277, 96] on button "< Back to results" at bounding box center [273, 104] width 111 height 33
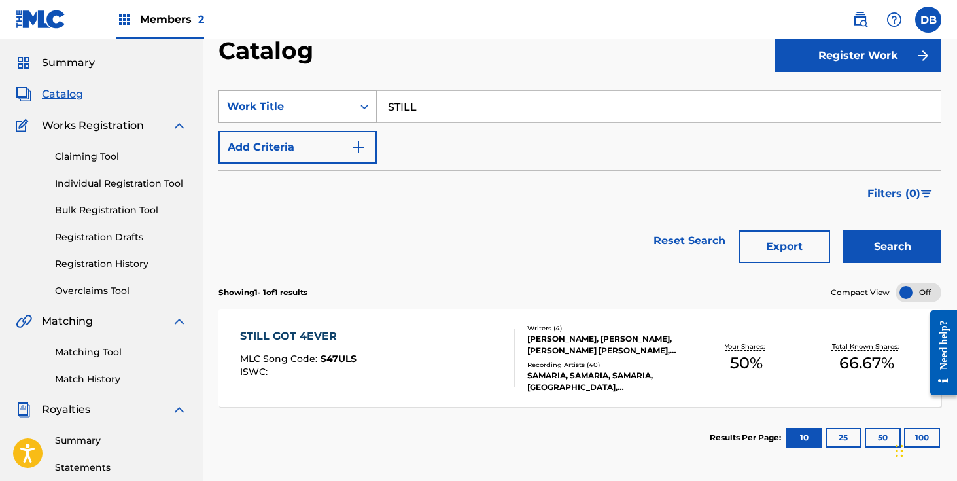
click at [374, 108] on div "SearchWithCriteriacf876d42-3d91-4d97-9f1c-15647cd2956e Work Title STILL" at bounding box center [579, 106] width 723 height 33
type input "kisses"
click at [843, 230] on button "Search" at bounding box center [892, 246] width 98 height 33
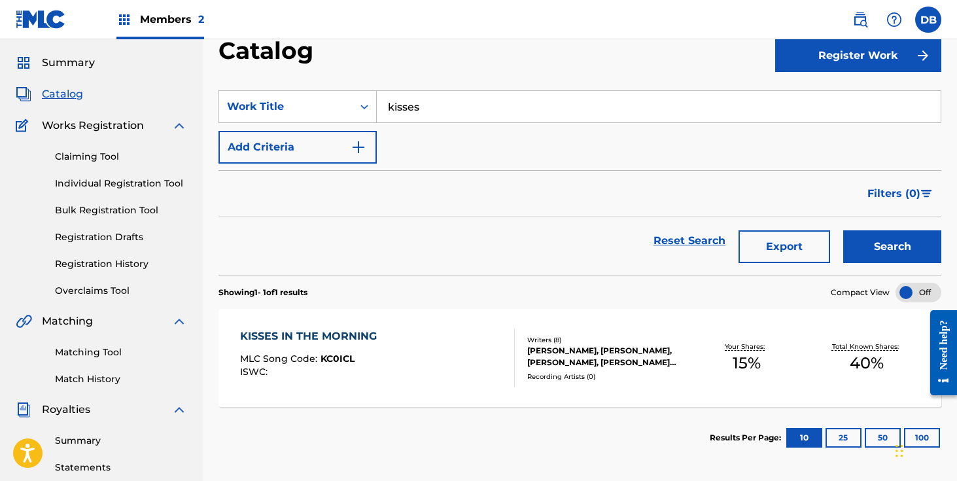
click at [428, 336] on div "KISSES IN THE MORNING MLC Song Code : KC0ICL ISWC :" at bounding box center [377, 357] width 275 height 59
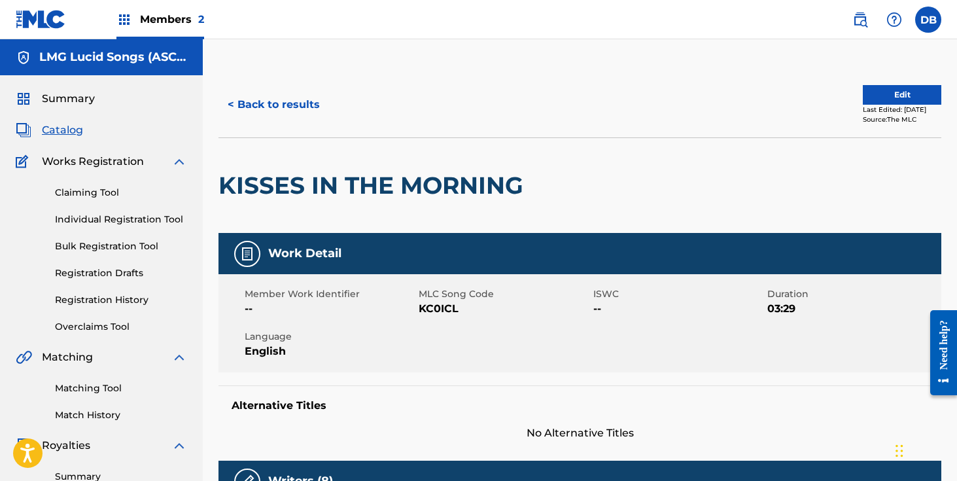
click at [295, 105] on button "< Back to results" at bounding box center [273, 104] width 111 height 33
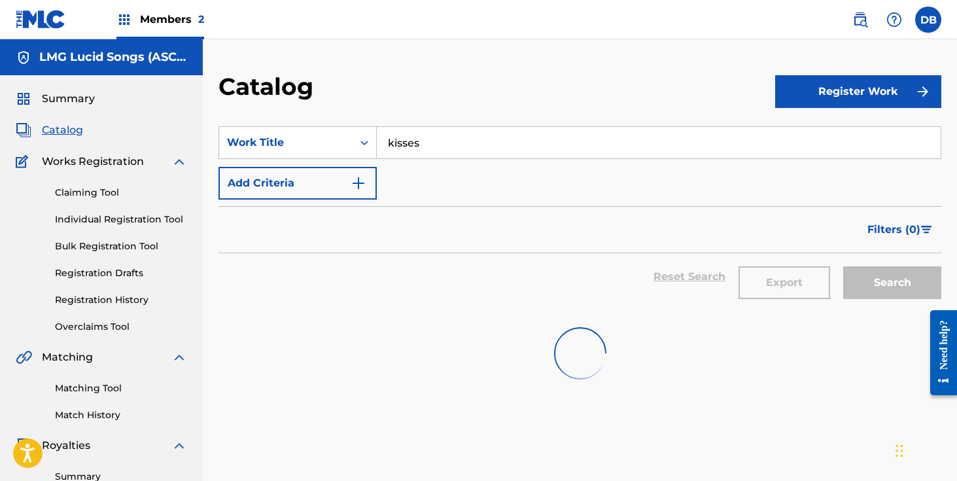
scroll to position [36, 0]
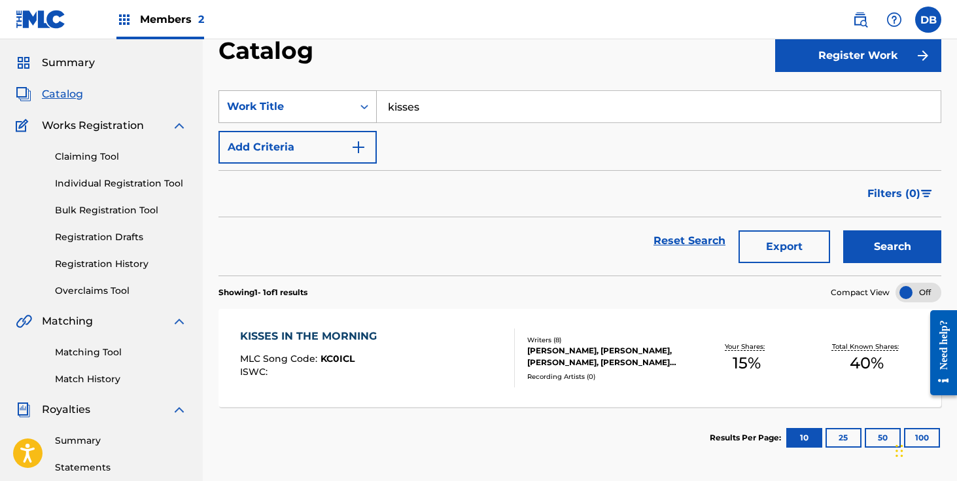
drag, startPoint x: 451, startPoint y: 110, endPoint x: 360, endPoint y: 110, distance: 91.6
click at [360, 110] on div "SearchWithCriteriacf876d42-3d91-4d97-9f1c-15647cd2956e Work Title kisses" at bounding box center [579, 106] width 723 height 33
type input "no can"
click at [843, 230] on button "Search" at bounding box center [892, 246] width 98 height 33
click at [545, 354] on div "[PERSON_NAME], [PERSON_NAME], [PERSON_NAME]" at bounding box center [606, 357] width 159 height 24
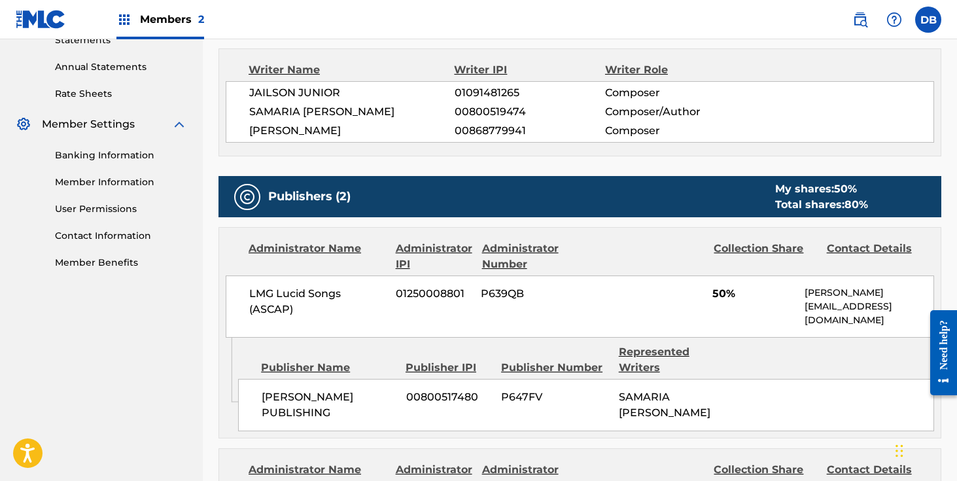
scroll to position [438, 0]
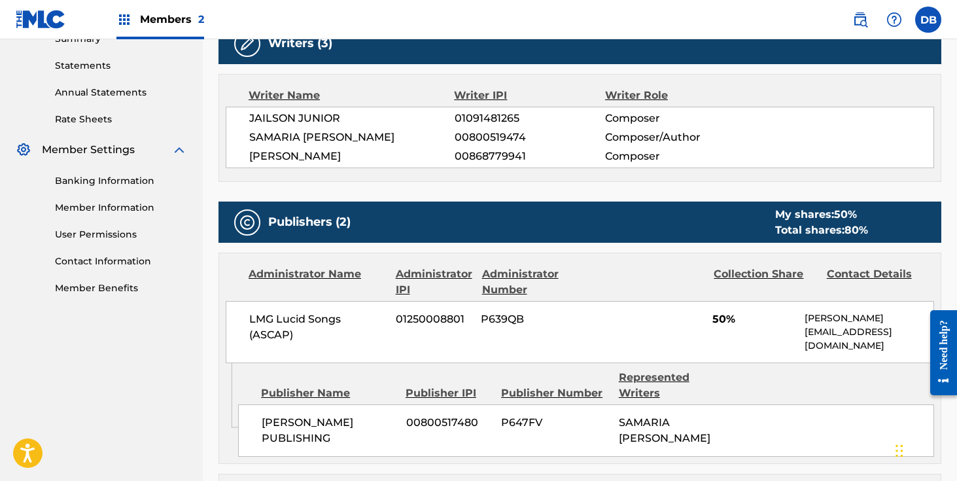
drag, startPoint x: 245, startPoint y: 158, endPoint x: 440, endPoint y: 167, distance: 194.4
click at [440, 167] on div "JAILSON JUNIOR 01091481265 Composer [PERSON_NAME] 00800519474 Composer/Author […" at bounding box center [580, 137] width 708 height 61
copy span "[PERSON_NAME]"
click at [350, 116] on span "JAILSON JUNIOR" at bounding box center [351, 119] width 205 height 16
drag, startPoint x: 350, startPoint y: 116, endPoint x: 256, endPoint y: 118, distance: 93.5
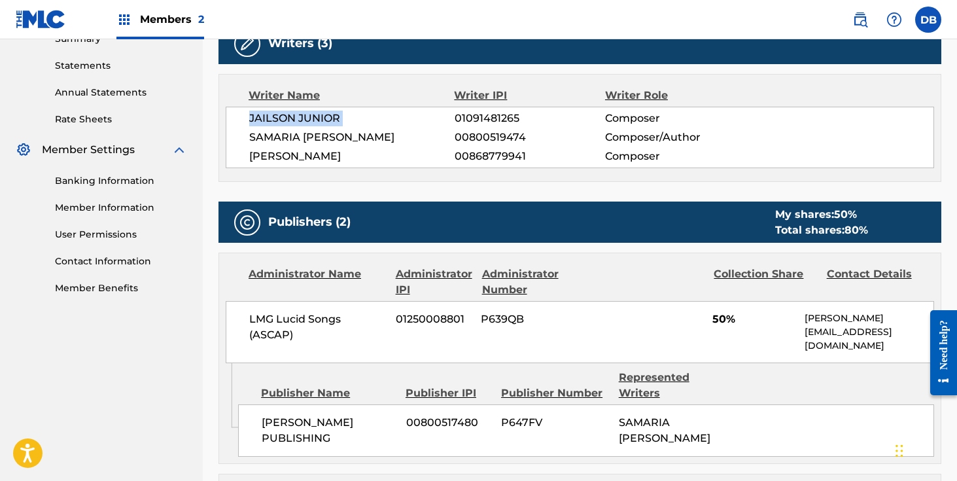
click at [256, 118] on span "JAILSON JUNIOR" at bounding box center [351, 119] width 205 height 16
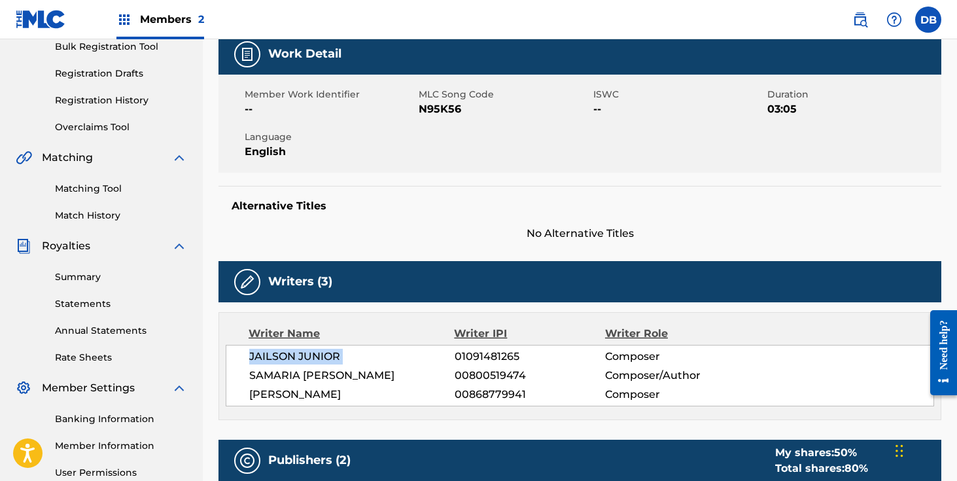
scroll to position [0, 0]
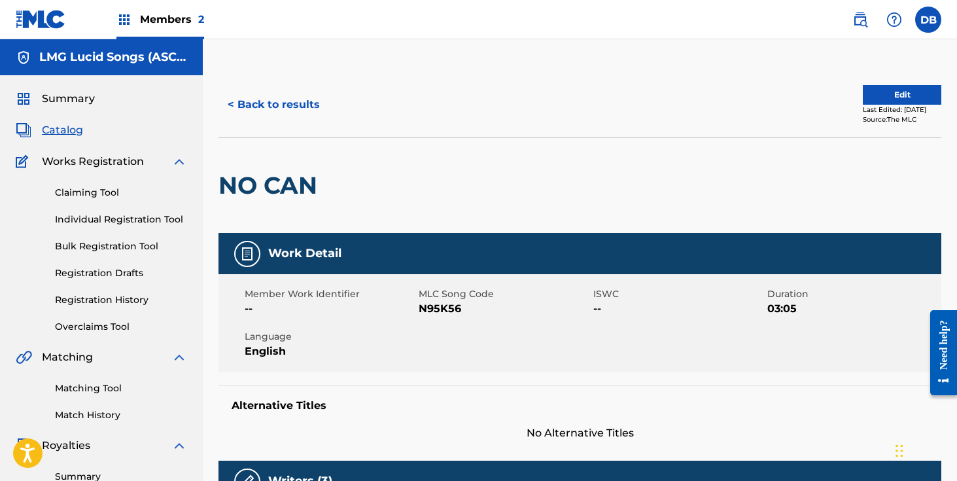
click at [281, 98] on button "< Back to results" at bounding box center [273, 104] width 111 height 33
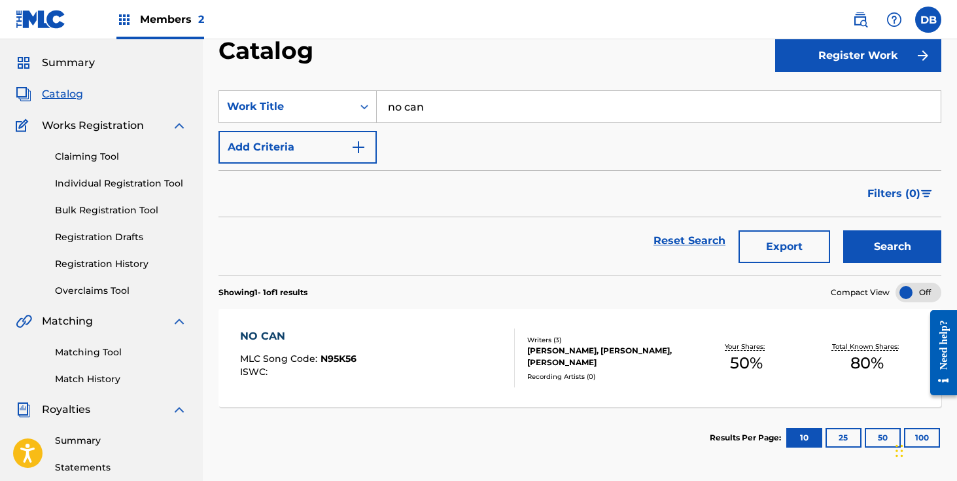
drag, startPoint x: 426, startPoint y: 114, endPoint x: 383, endPoint y: 114, distance: 43.8
click at [386, 114] on input "no can" at bounding box center [659, 106] width 564 height 31
type input "n"
type input "temptations"
click at [843, 230] on button "Search" at bounding box center [892, 246] width 98 height 33
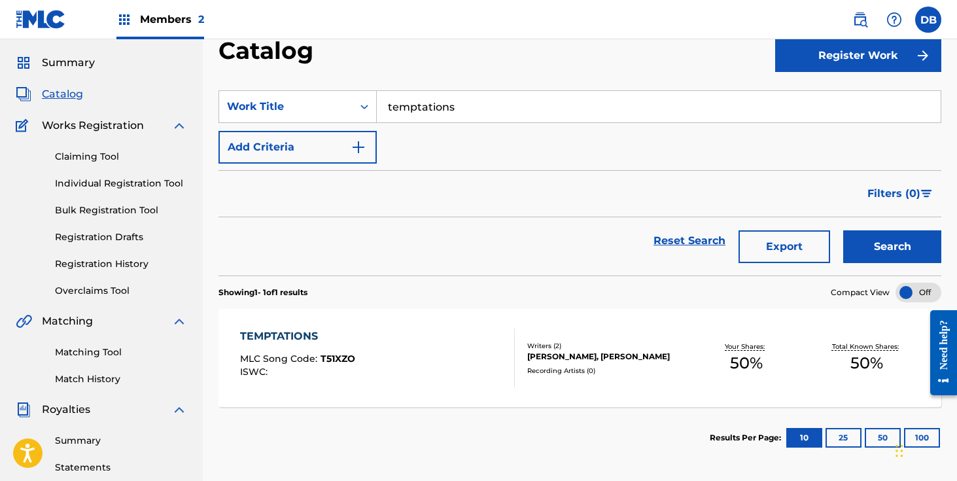
click at [610, 351] on div "[PERSON_NAME], [PERSON_NAME]" at bounding box center [606, 357] width 159 height 12
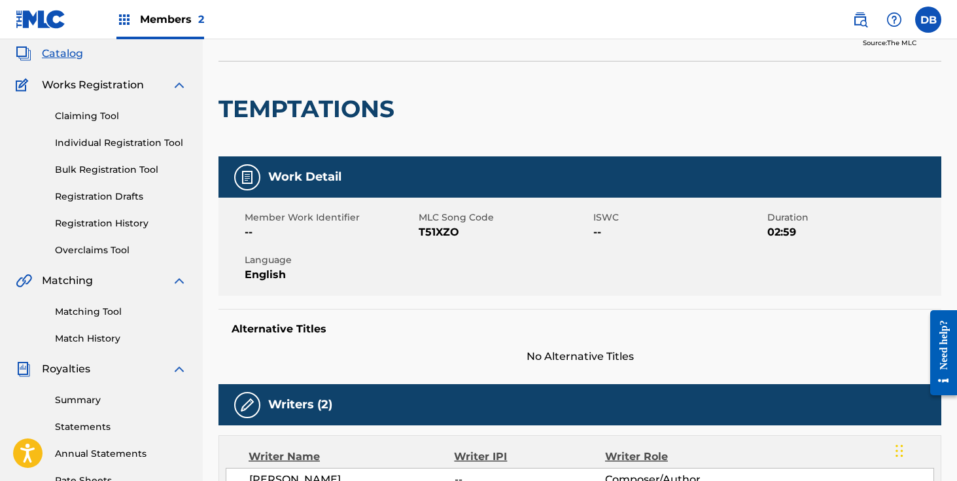
scroll to position [302, 0]
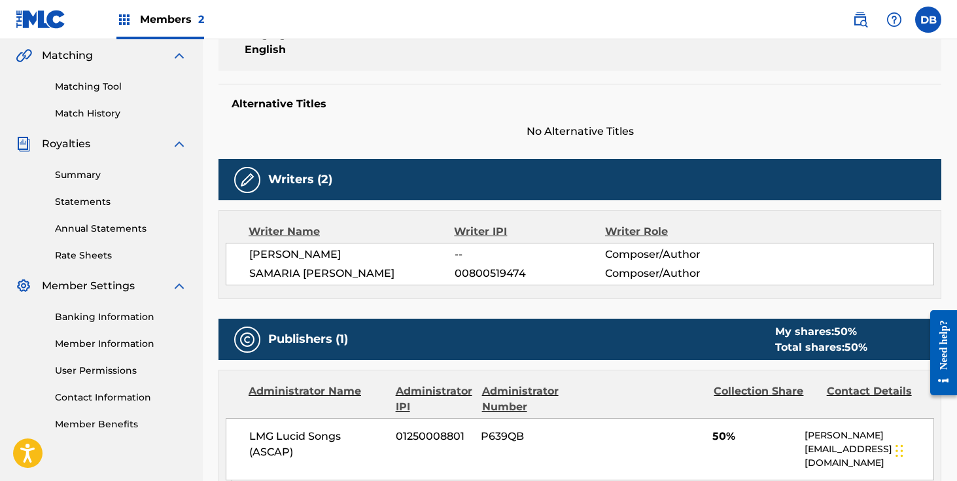
drag, startPoint x: 250, startPoint y: 254, endPoint x: 348, endPoint y: 254, distance: 97.5
click at [348, 254] on span "[PERSON_NAME]" at bounding box center [351, 255] width 205 height 16
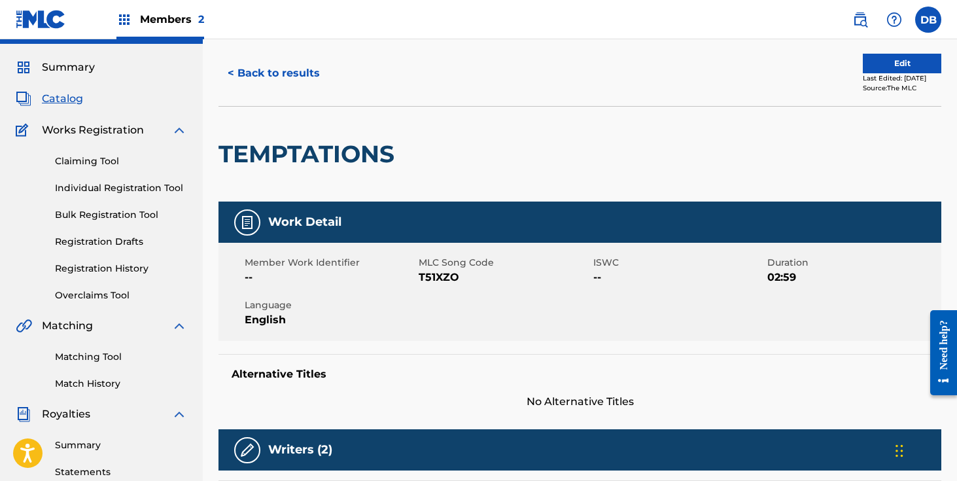
scroll to position [0, 0]
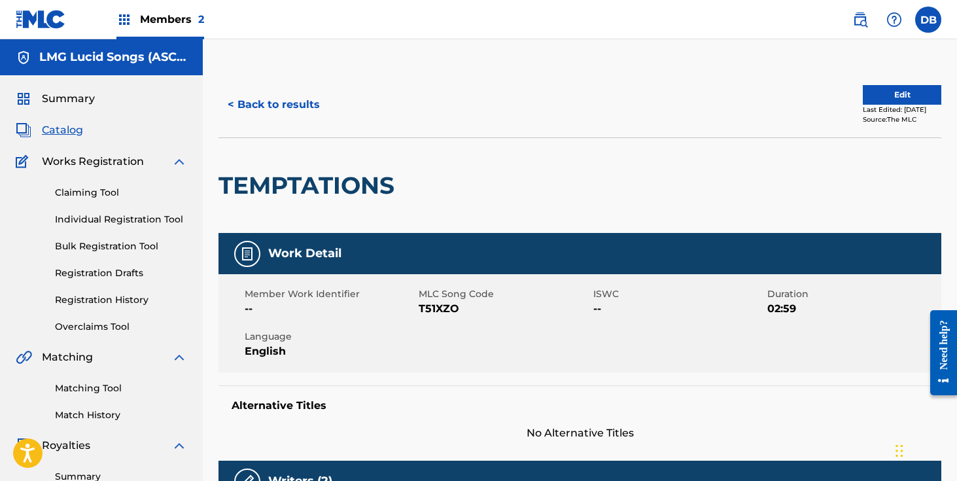
click at [277, 106] on button "< Back to results" at bounding box center [273, 104] width 111 height 33
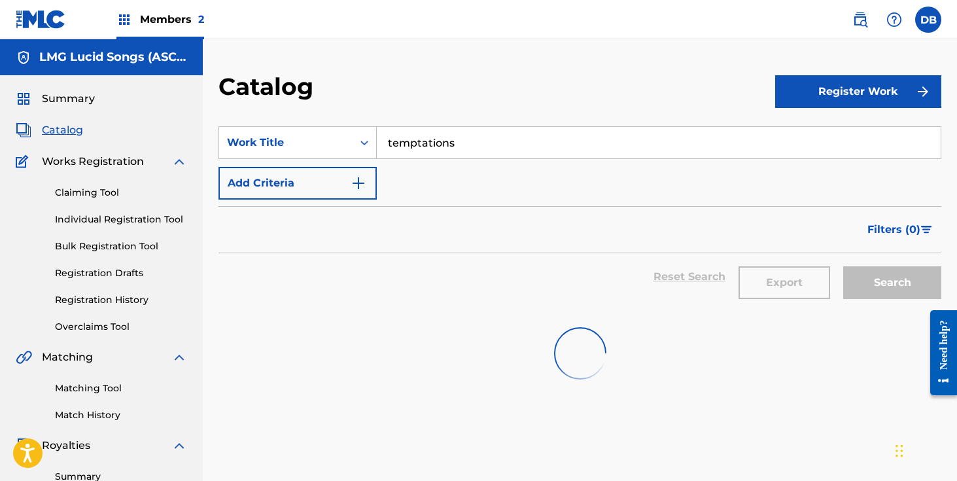
scroll to position [36, 0]
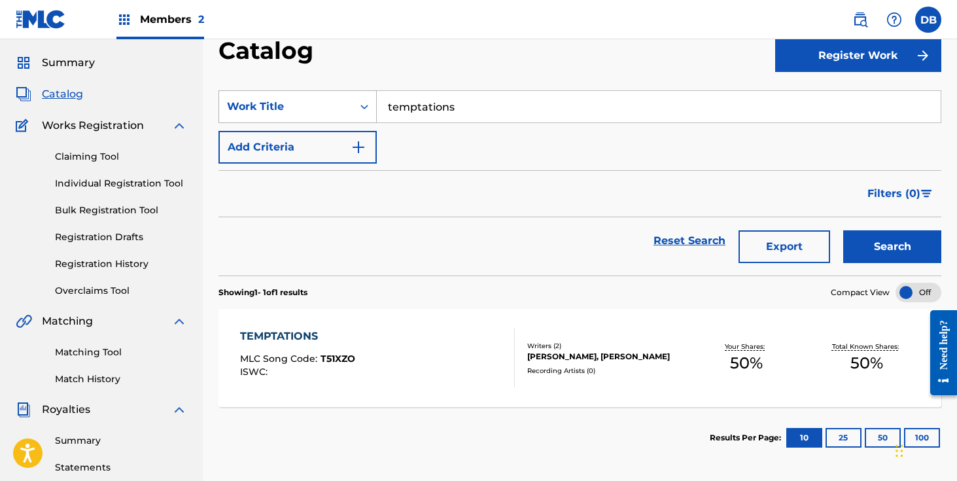
drag, startPoint x: 476, startPoint y: 111, endPoint x: 321, endPoint y: 110, distance: 155.0
click at [324, 110] on div "SearchWithCriteriacf876d42-3d91-4d97-9f1c-15647cd2956e Work Title temptations" at bounding box center [579, 106] width 723 height 33
click at [413, 143] on div "find lover girl" at bounding box center [560, 136] width 367 height 24
type input "find lovergirl"
click at [908, 249] on button "Search" at bounding box center [892, 246] width 98 height 33
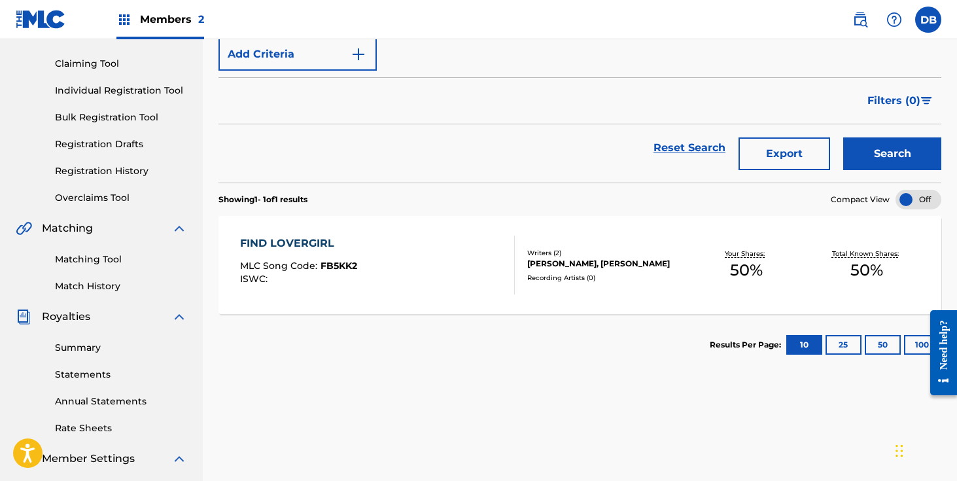
scroll to position [204, 0]
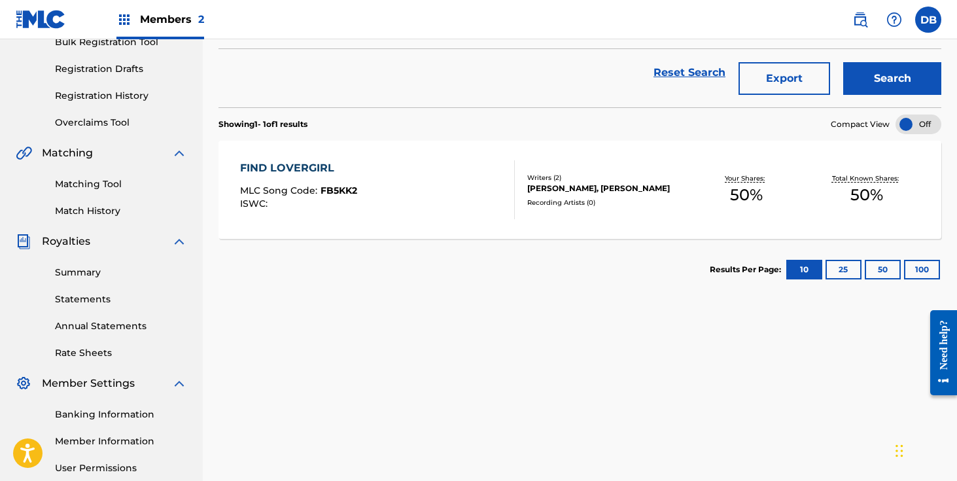
click at [561, 183] on div "[PERSON_NAME], [PERSON_NAME]" at bounding box center [606, 188] width 159 height 12
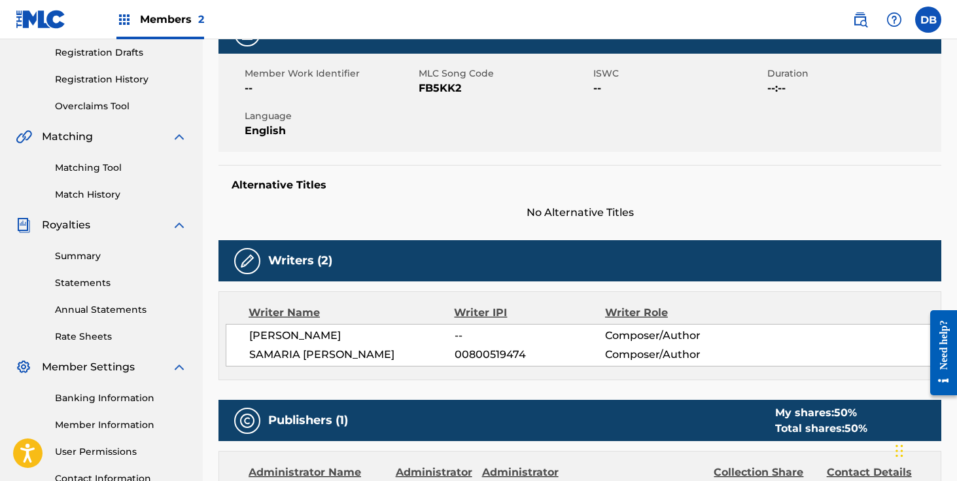
scroll to position [266, 0]
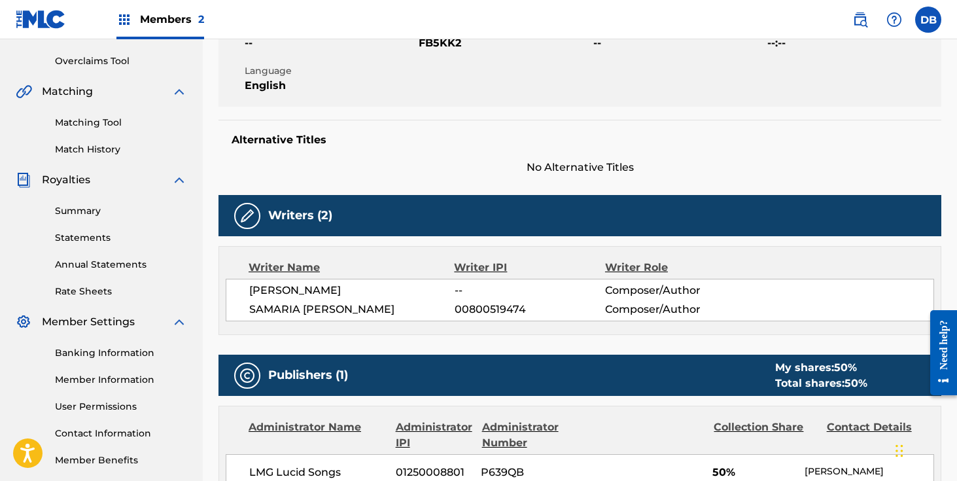
drag, startPoint x: 349, startPoint y: 287, endPoint x: 247, endPoint y: 288, distance: 101.4
click at [247, 288] on div "[PERSON_NAME] -- Composer/Author [PERSON_NAME] 00800519474 Composer/Author" at bounding box center [580, 300] width 708 height 43
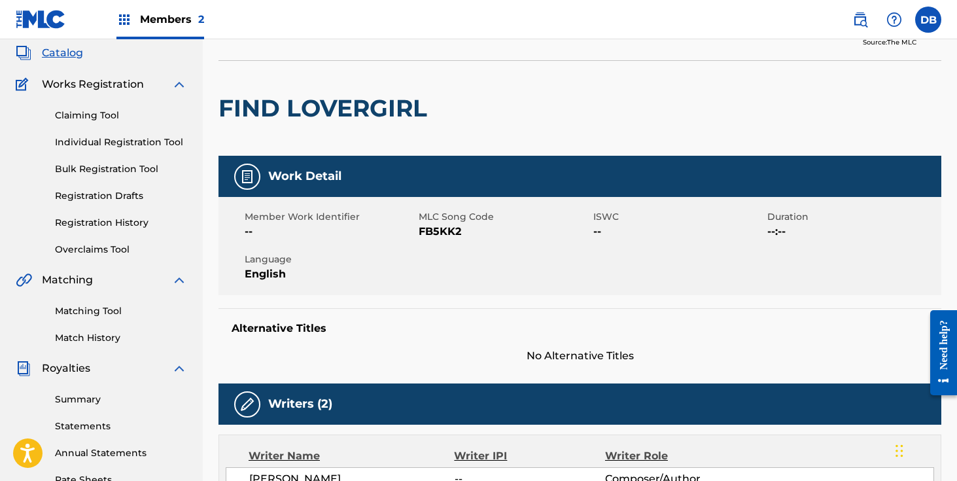
scroll to position [0, 0]
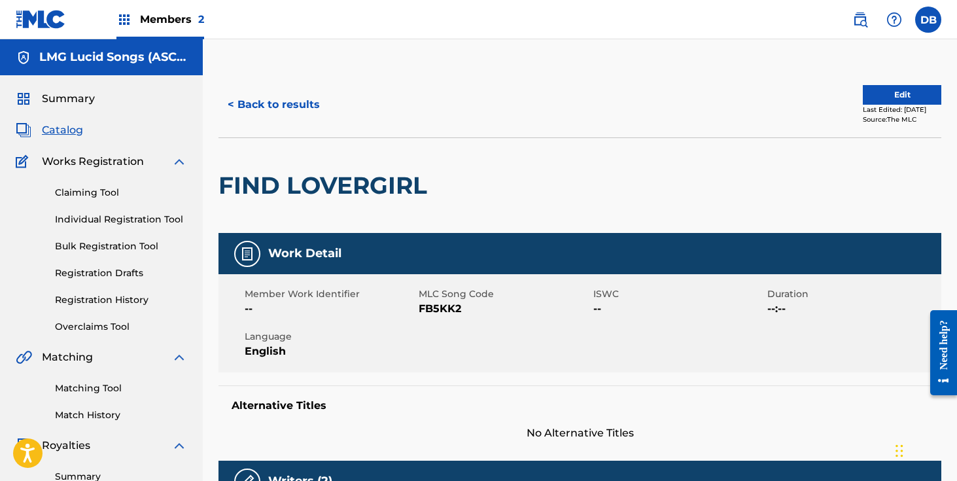
click at [319, 109] on button "< Back to results" at bounding box center [273, 104] width 111 height 33
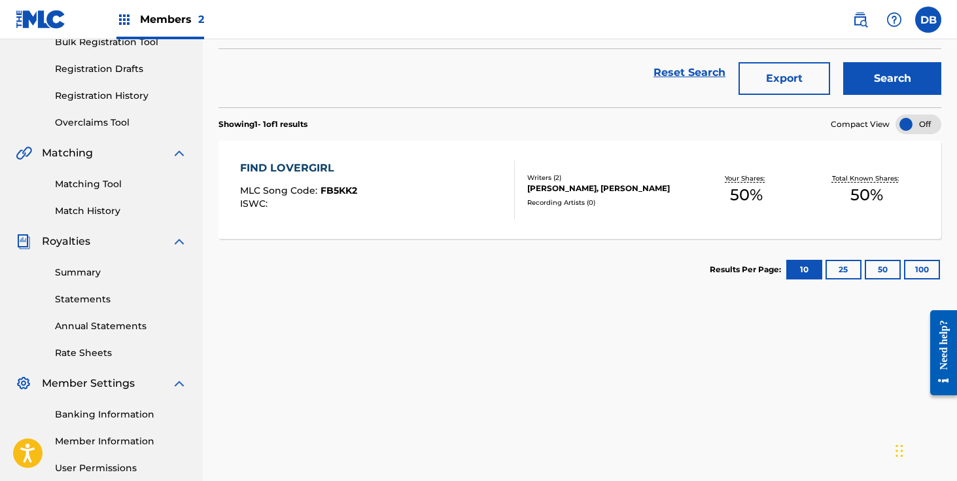
scroll to position [40, 0]
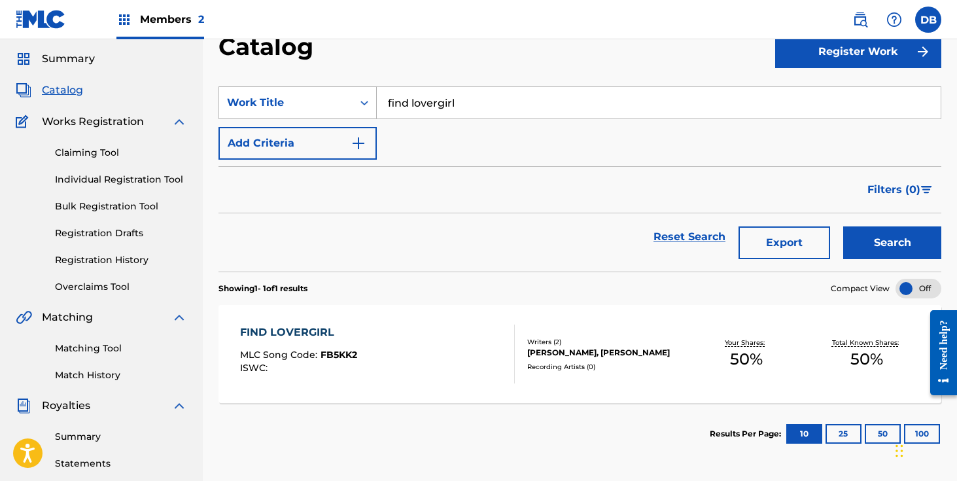
drag, startPoint x: 470, startPoint y: 104, endPoint x: 328, endPoint y: 104, distance: 141.9
click at [328, 104] on div "SearchWithCriteriacf876d42-3d91-4d97-9f1c-15647cd2956e Work Title find lovergirl" at bounding box center [579, 102] width 723 height 33
type input "Piece"
click at [843, 226] on button "Search" at bounding box center [892, 242] width 98 height 33
click at [332, 331] on div "PIECE BY PEACE" at bounding box center [299, 332] width 118 height 16
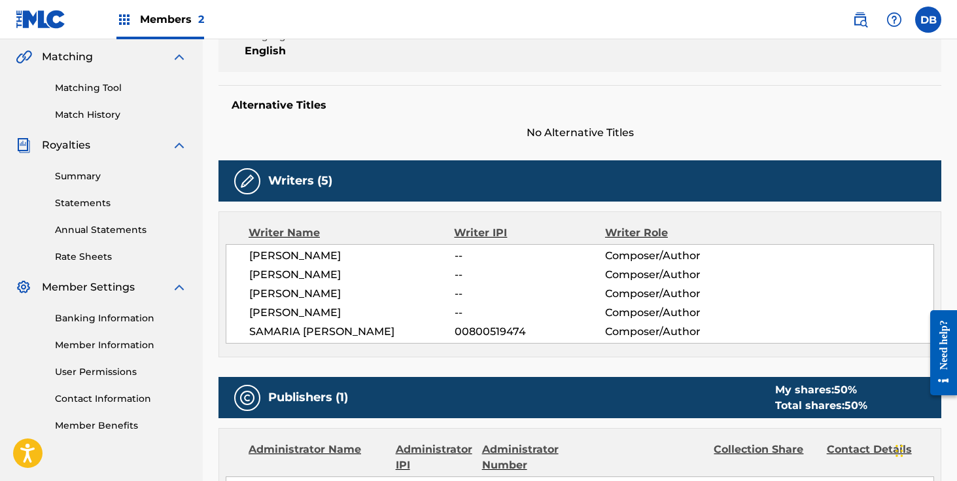
scroll to position [292, 0]
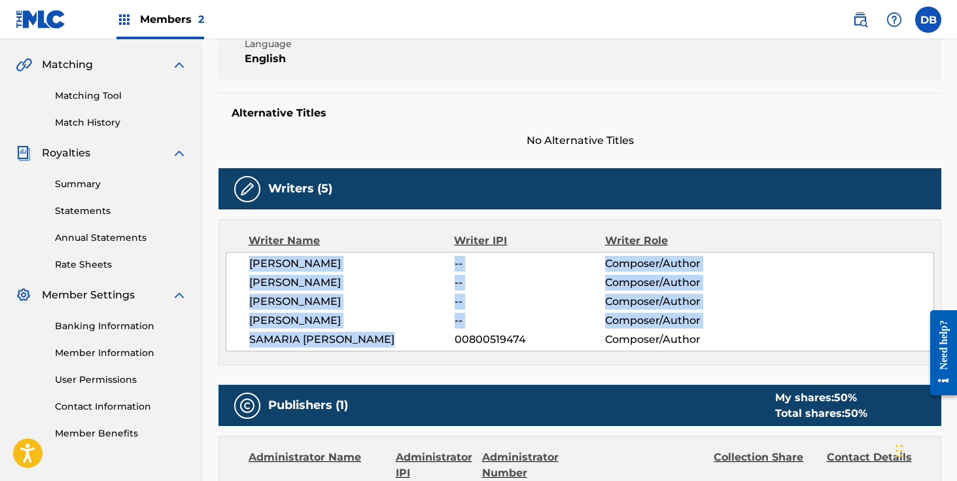
drag, startPoint x: 249, startPoint y: 264, endPoint x: 389, endPoint y: 338, distance: 159.2
click at [390, 339] on div "[PERSON_NAME] -- Composer/Author [PERSON_NAME] -- Composer/Author [PERSON_NAME]…" at bounding box center [580, 301] width 708 height 99
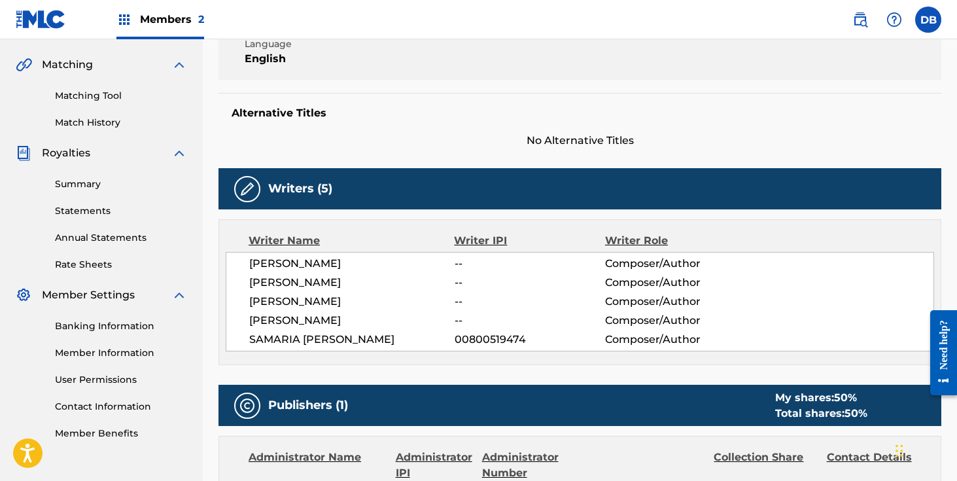
click at [349, 316] on span "[PERSON_NAME]" at bounding box center [351, 321] width 205 height 16
drag, startPoint x: 353, startPoint y: 318, endPoint x: 246, endPoint y: 269, distance: 117.9
click at [246, 269] on div "[PERSON_NAME] -- Composer/Author [PERSON_NAME] -- Composer/Author [PERSON_NAME]…" at bounding box center [580, 301] width 708 height 99
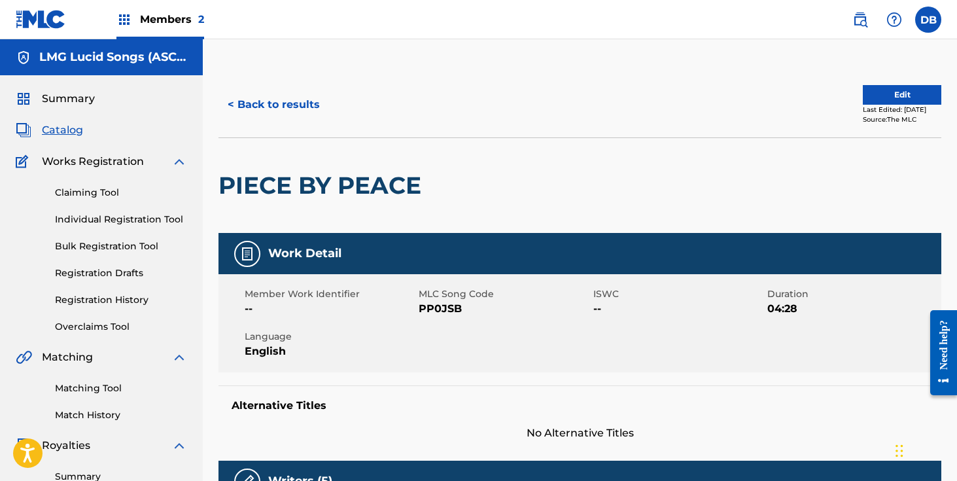
click at [284, 97] on button "< Back to results" at bounding box center [273, 104] width 111 height 33
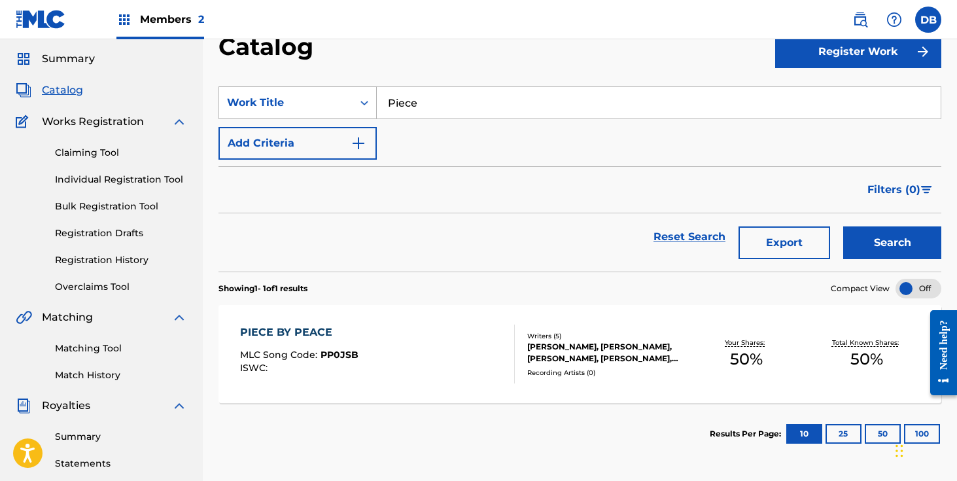
drag, startPoint x: 440, startPoint y: 105, endPoint x: 346, endPoint y: 105, distance: 93.5
click at [346, 105] on div "SearchWithCriteriacf876d42-3d91-4d97-9f1c-15647cd2956e Work Title Piece" at bounding box center [579, 102] width 723 height 33
type input "slowly"
click at [843, 226] on button "Search" at bounding box center [892, 242] width 98 height 33
click at [381, 398] on div "SLOWLY HEALING MLC Song Code : S72HJA ISWC : Writers ( 5 ) [PERSON_NAME], [PERS…" at bounding box center [579, 354] width 723 height 98
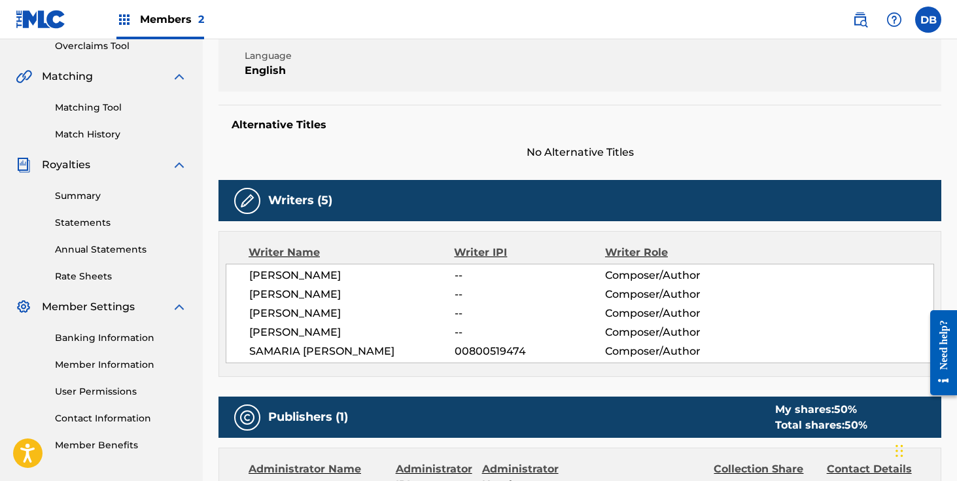
scroll to position [311, 0]
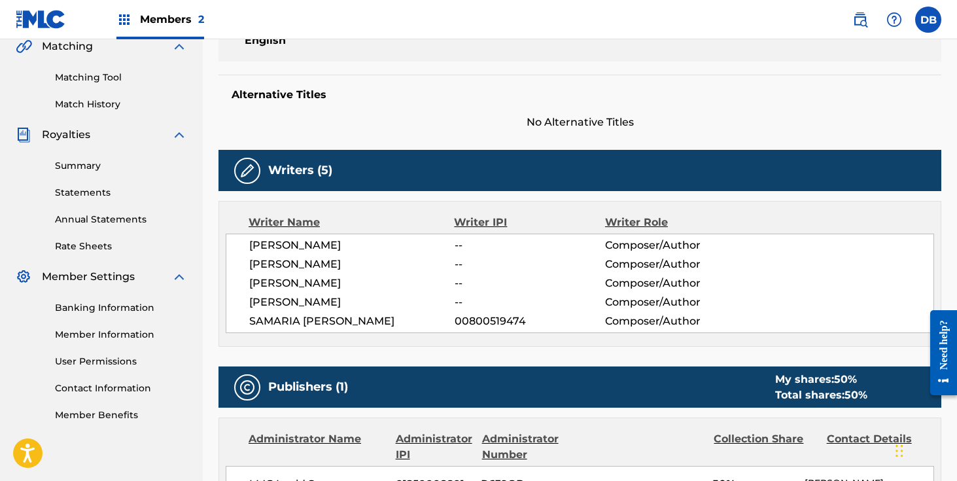
drag, startPoint x: 250, startPoint y: 244, endPoint x: 346, endPoint y: 294, distance: 108.0
click at [346, 294] on div "[PERSON_NAME] -- Composer/Author [PERSON_NAME] -- Composer/Author [PERSON_NAME]…" at bounding box center [580, 282] width 708 height 99
click at [362, 226] on div "Writer Name" at bounding box center [351, 223] width 205 height 16
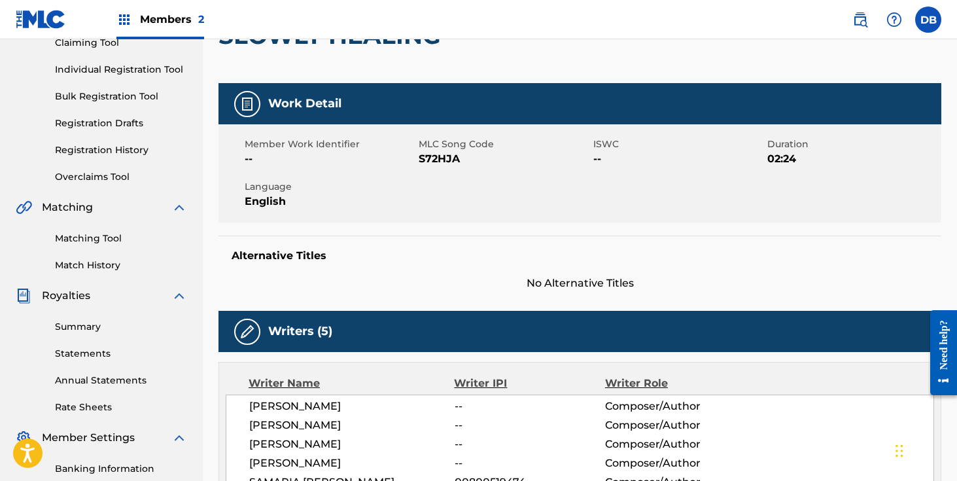
scroll to position [0, 0]
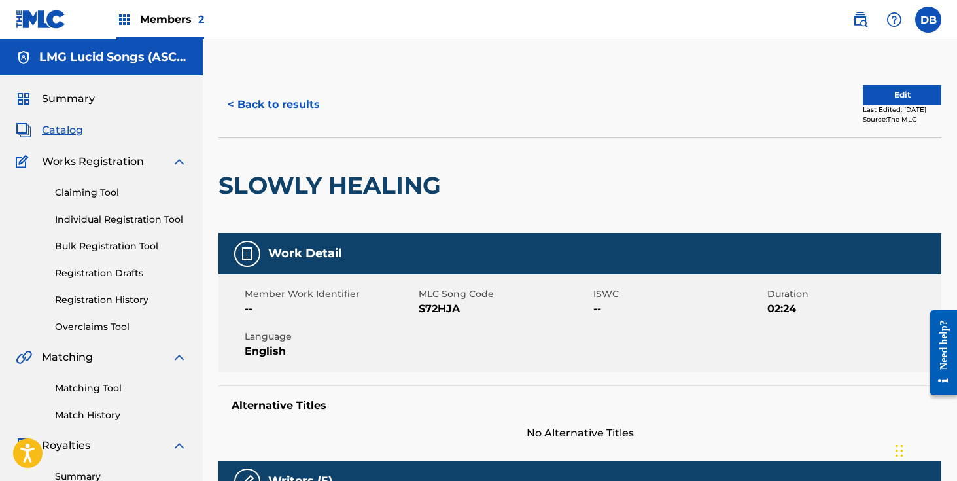
click at [265, 104] on button "< Back to results" at bounding box center [273, 104] width 111 height 33
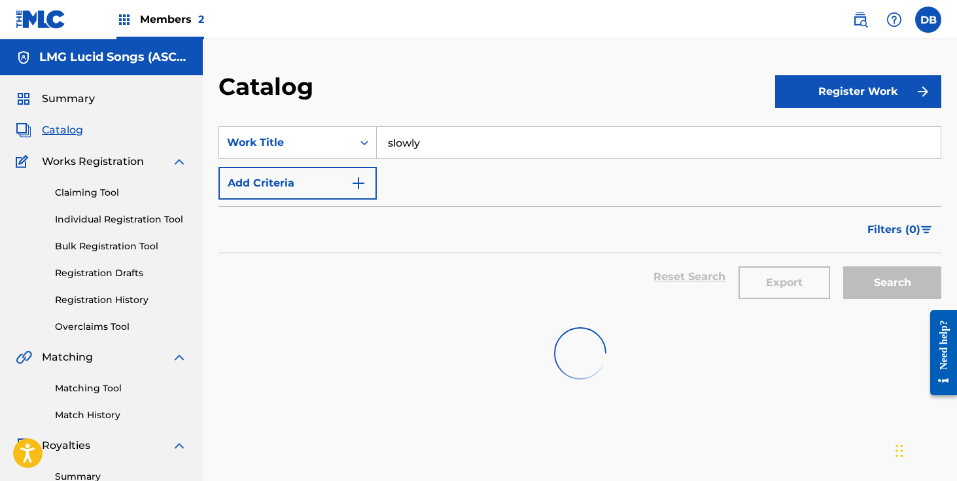
scroll to position [40, 0]
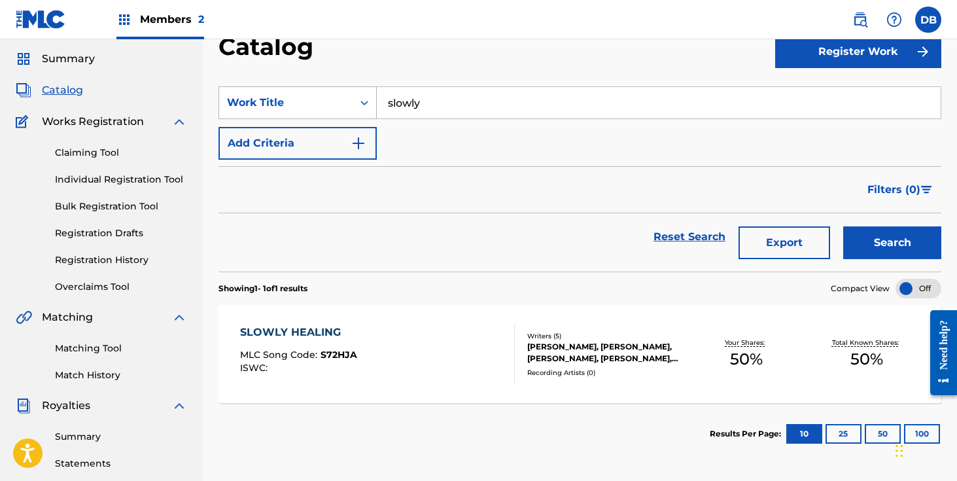
drag, startPoint x: 441, startPoint y: 108, endPoint x: 348, endPoint y: 107, distance: 92.9
click at [348, 107] on div "SearchWithCriteriacf876d42-3d91-4d97-9f1c-15647cd2956e Work Title slowly" at bounding box center [579, 102] width 723 height 33
type input "bread &"
click at [843, 226] on button "Search" at bounding box center [892, 242] width 98 height 33
click at [552, 349] on div "[PERSON_NAME], [PERSON_NAME], [PERSON_NAME]" at bounding box center [606, 353] width 159 height 24
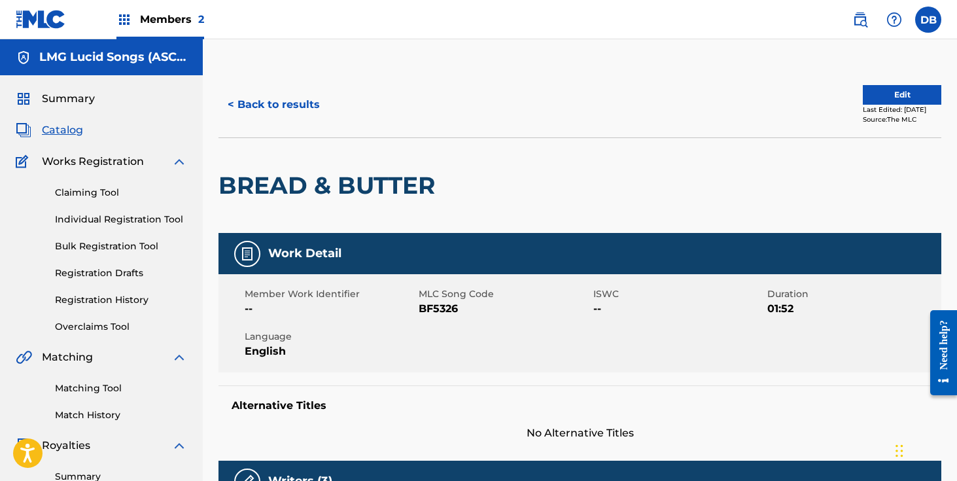
click at [288, 110] on button "< Back to results" at bounding box center [273, 104] width 111 height 33
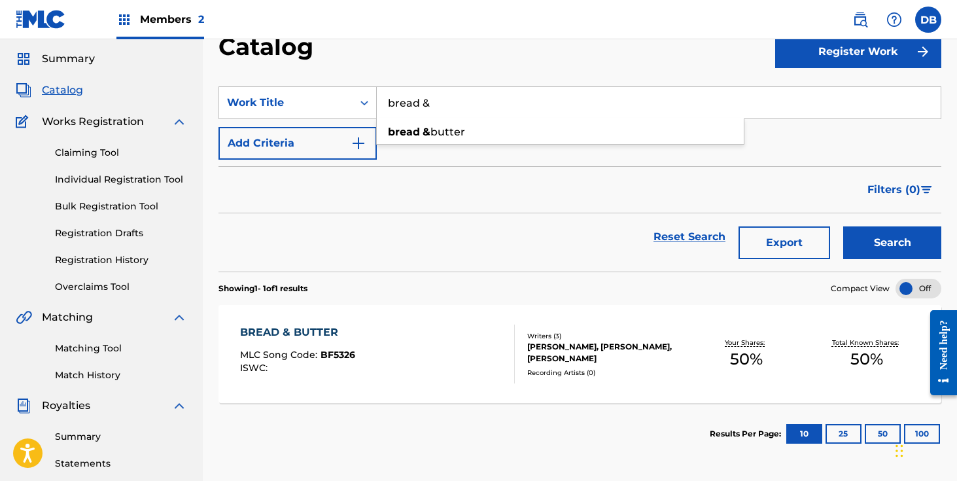
drag, startPoint x: 451, startPoint y: 88, endPoint x: 430, endPoint y: 88, distance: 20.9
click at [434, 88] on input "bread &" at bounding box center [659, 102] width 564 height 31
drag, startPoint x: 437, startPoint y: 102, endPoint x: 358, endPoint y: 102, distance: 79.1
click at [361, 102] on div "SearchWithCriteriacf876d42-3d91-4d97-9f1c-15647cd2956e Work Title bread & bread…" at bounding box center [579, 102] width 723 height 33
type input "replay this"
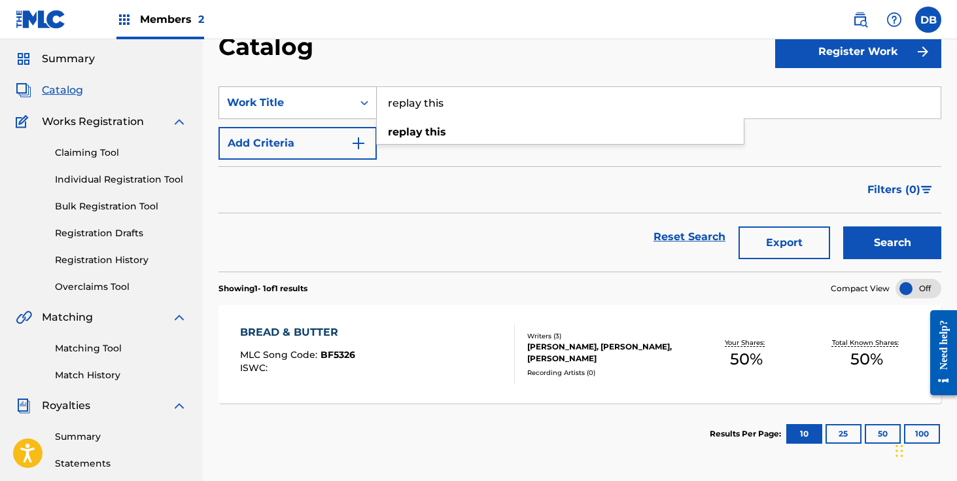
click at [843, 226] on button "Search" at bounding box center [892, 242] width 98 height 33
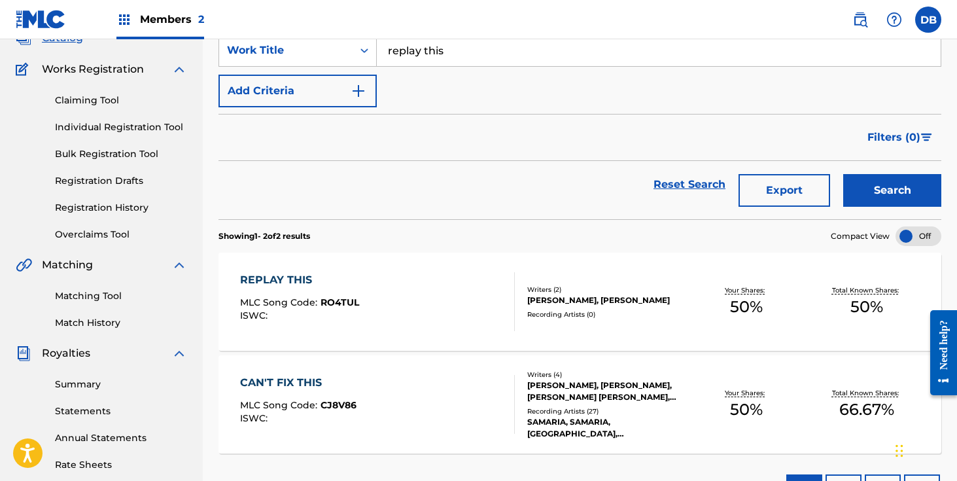
scroll to position [115, 0]
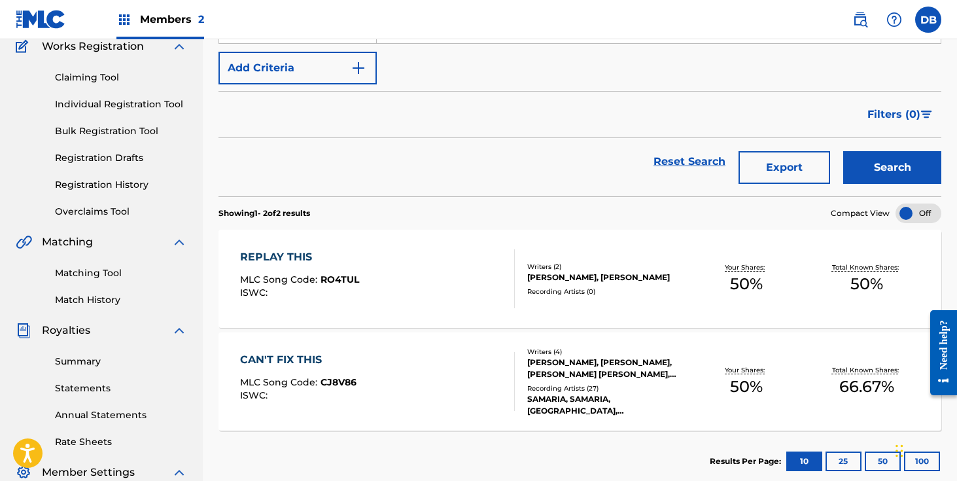
click at [455, 279] on div "REPLAY THIS MLC Song Code : RO4TUL ISWC :" at bounding box center [377, 278] width 275 height 59
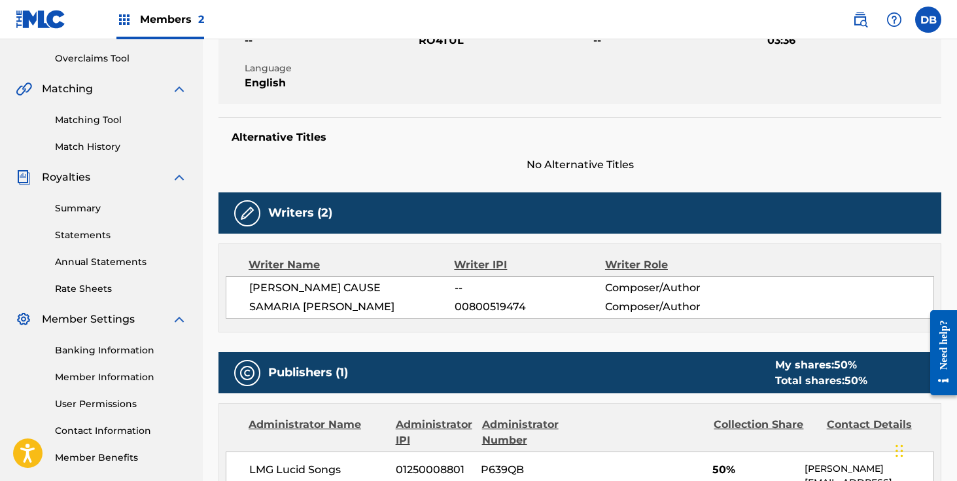
scroll to position [277, 0]
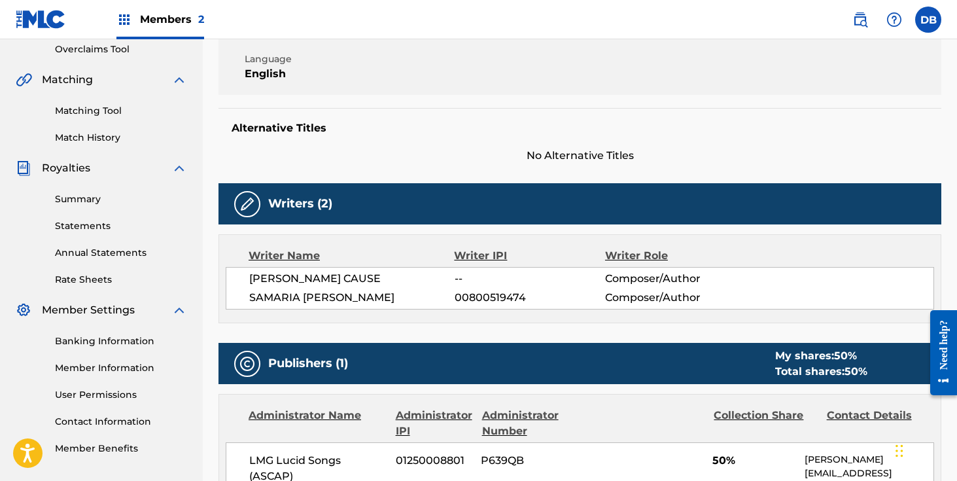
click at [334, 273] on span "[PERSON_NAME] CAUSE" at bounding box center [351, 279] width 205 height 16
click at [316, 278] on span "[PERSON_NAME] CAUSE" at bounding box center [351, 279] width 205 height 16
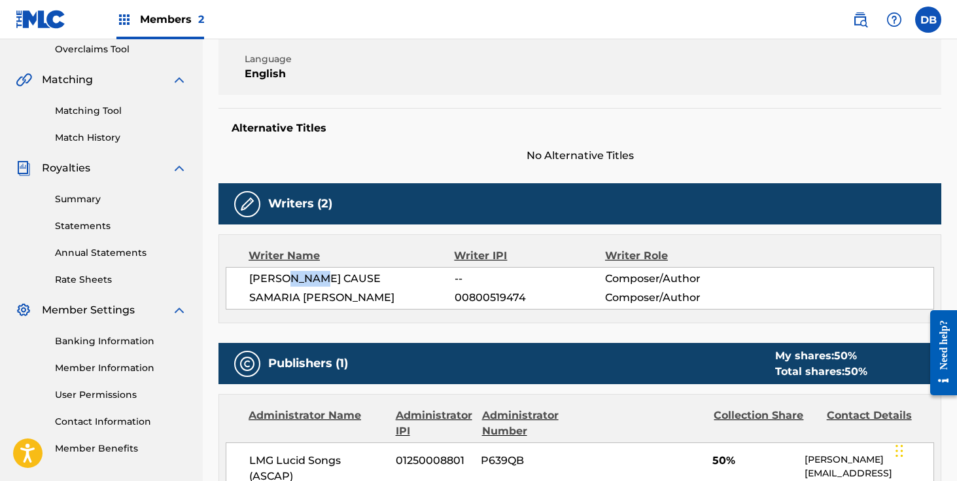
click at [316, 278] on span "[PERSON_NAME] CAUSE" at bounding box center [351, 279] width 205 height 16
drag, startPoint x: 341, startPoint y: 278, endPoint x: 228, endPoint y: 278, distance: 113.1
click at [228, 278] on div "[PERSON_NAME] -- Composer/Author [PERSON_NAME] 00800519474 Composer/Author" at bounding box center [580, 288] width 708 height 43
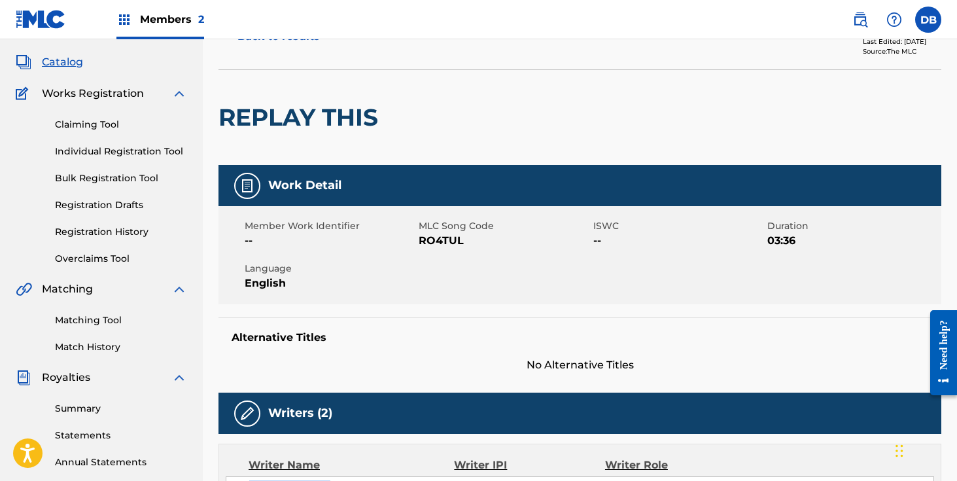
scroll to position [0, 0]
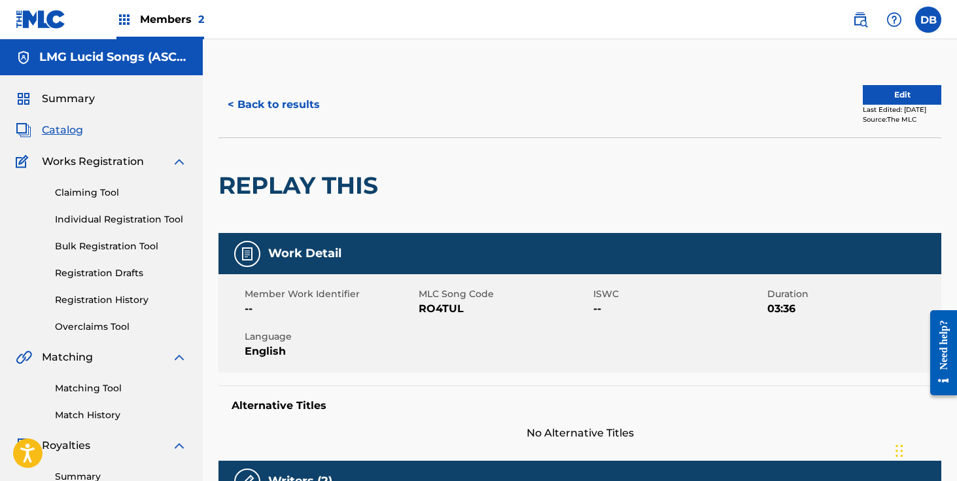
click at [305, 99] on button "< Back to results" at bounding box center [273, 104] width 111 height 33
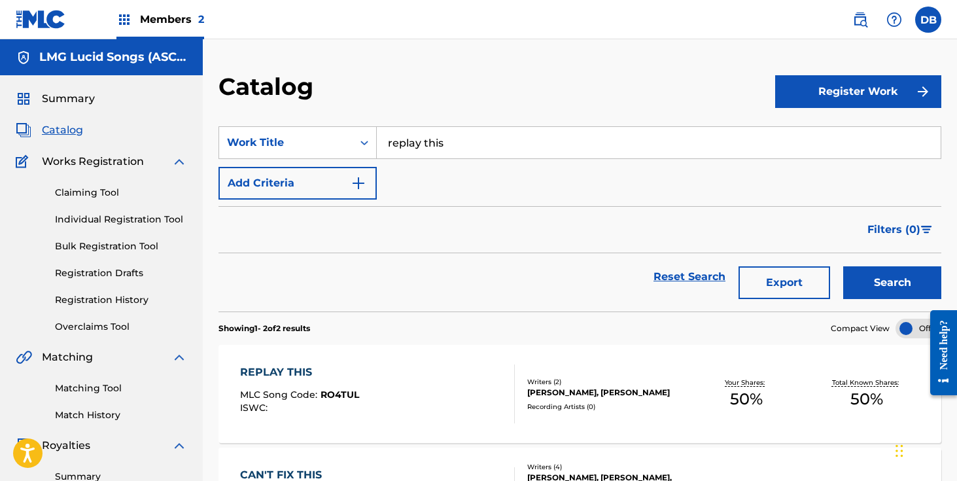
drag, startPoint x: 458, startPoint y: 150, endPoint x: 377, endPoint y: 150, distance: 80.4
click at [377, 150] on input "replay this" at bounding box center [659, 142] width 564 height 31
drag, startPoint x: 465, startPoint y: 133, endPoint x: 408, endPoint y: 133, distance: 56.9
click at [408, 133] on input "replay this" at bounding box center [659, 142] width 564 height 31
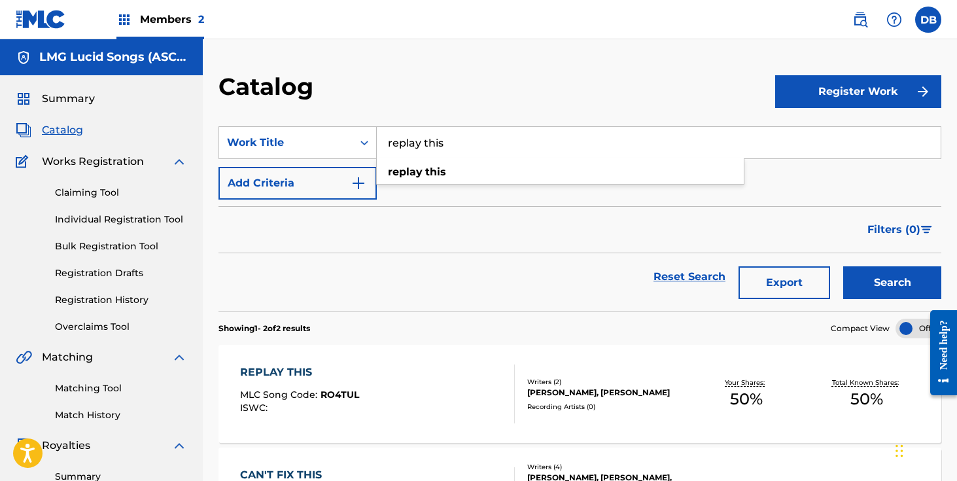
click at [408, 133] on input "replay this" at bounding box center [659, 142] width 564 height 31
type input "Stuck"
click at [843, 266] on button "Search" at bounding box center [892, 282] width 98 height 33
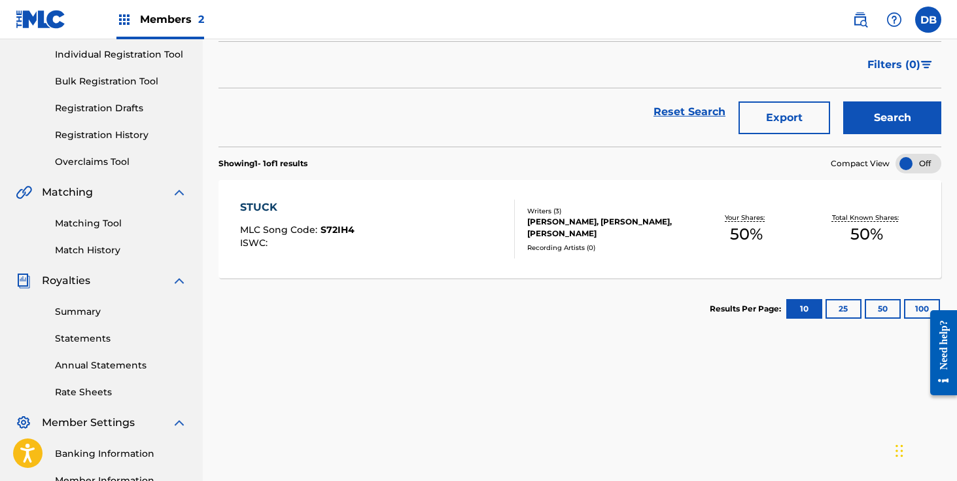
scroll to position [176, 0]
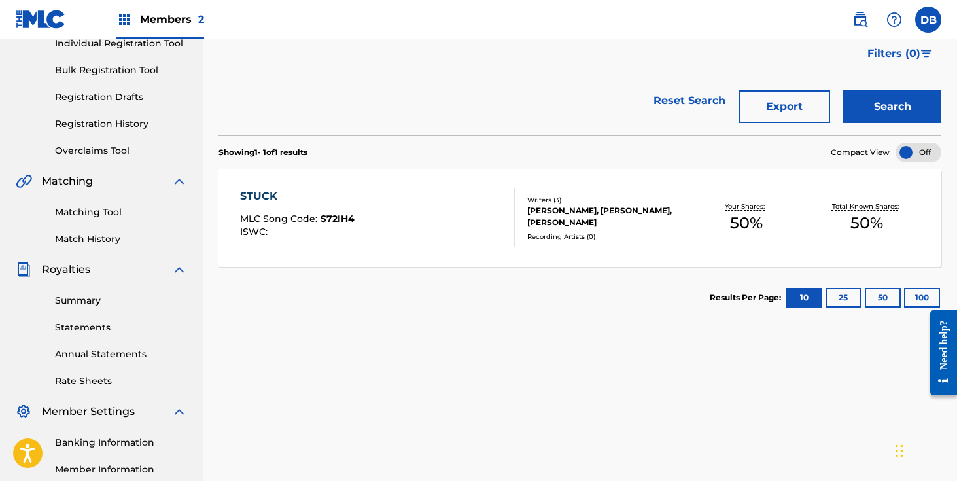
click at [583, 208] on div "[PERSON_NAME], [PERSON_NAME], [PERSON_NAME]" at bounding box center [606, 217] width 159 height 24
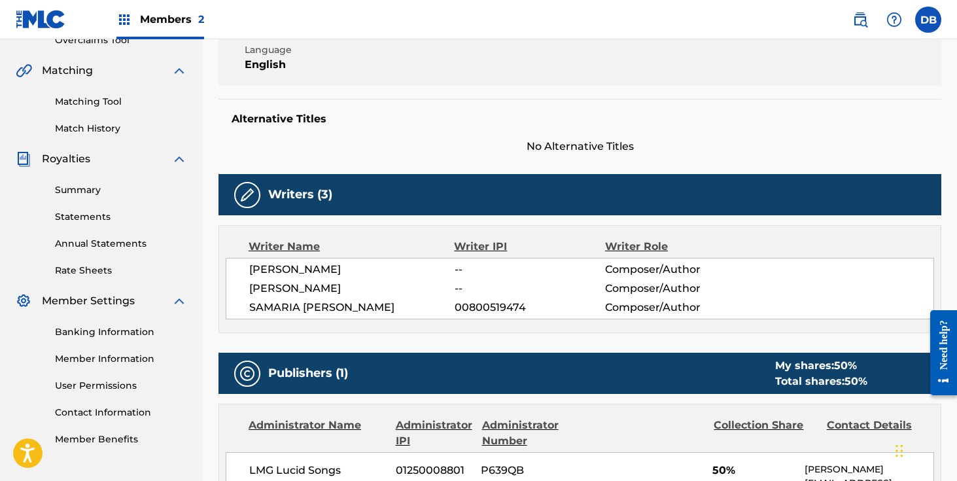
scroll to position [339, 0]
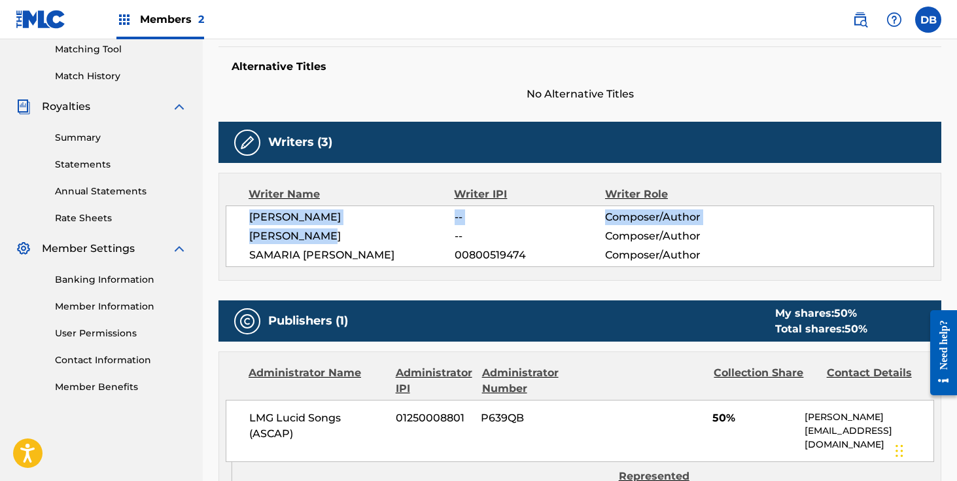
drag, startPoint x: 322, startPoint y: 239, endPoint x: 250, endPoint y: 221, distance: 74.2
click at [250, 221] on div "[PERSON_NAME] -- Composer/Author [PERSON_NAME] -- Composer/Author [PERSON_NAME]…" at bounding box center [580, 235] width 708 height 61
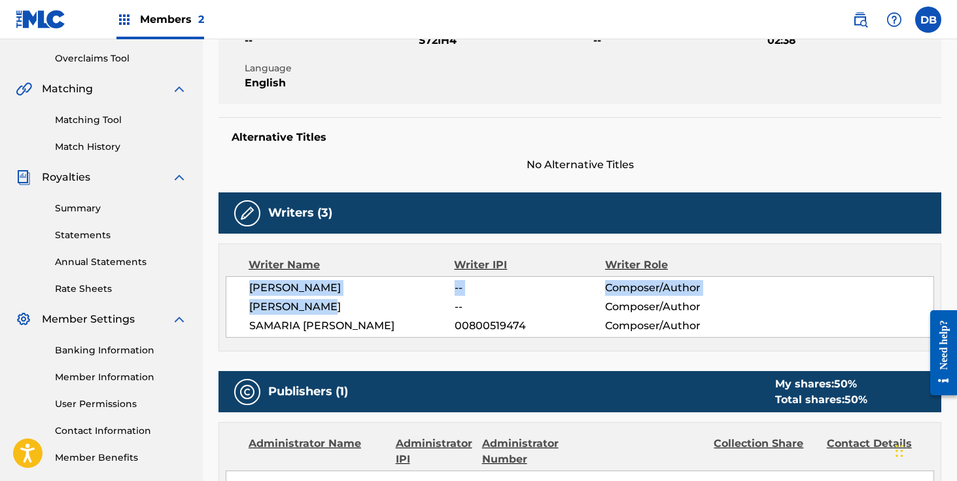
scroll to position [0, 0]
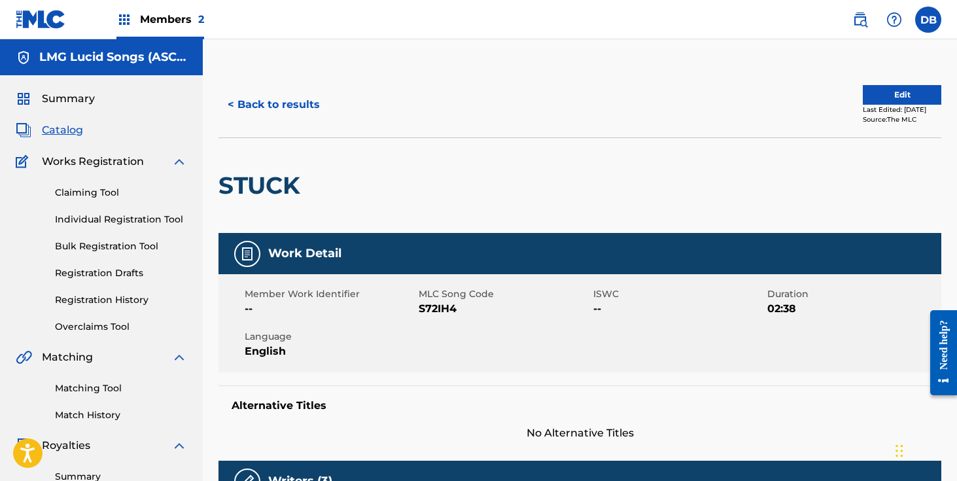
click at [292, 98] on button "< Back to results" at bounding box center [273, 104] width 111 height 33
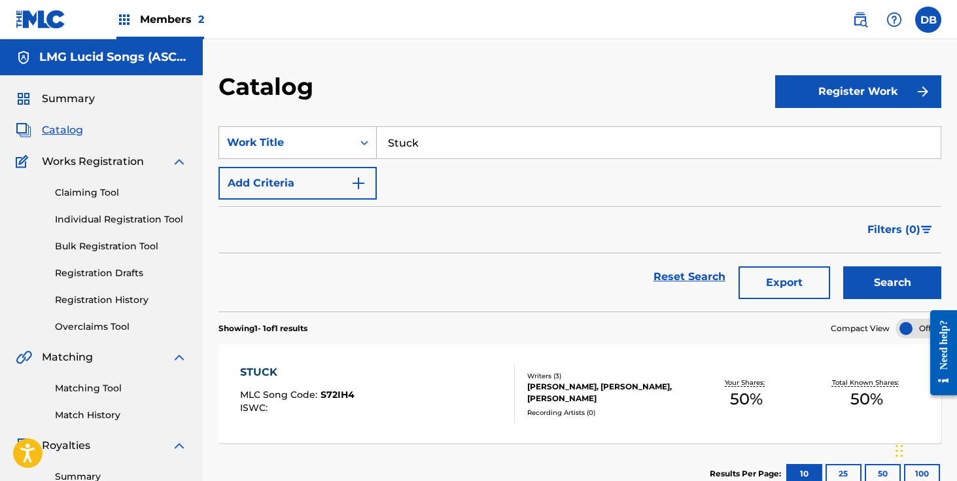
drag, startPoint x: 442, startPoint y: 145, endPoint x: 368, endPoint y: 145, distance: 73.9
click at [369, 145] on div "SearchWithCriteriacf876d42-3d91-4d97-9f1c-15647cd2956e Work Title Stuck" at bounding box center [579, 142] width 723 height 33
type input "outro"
click at [898, 279] on button "Search" at bounding box center [892, 282] width 98 height 33
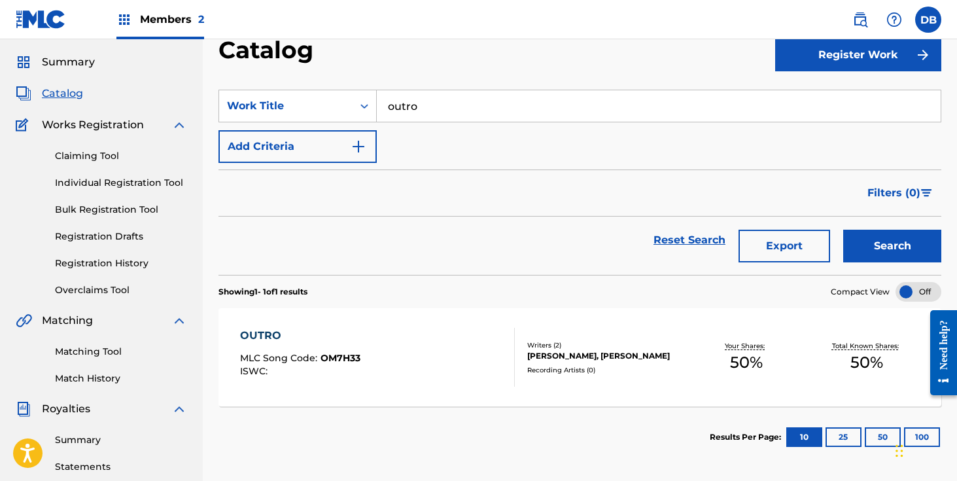
scroll to position [116, 0]
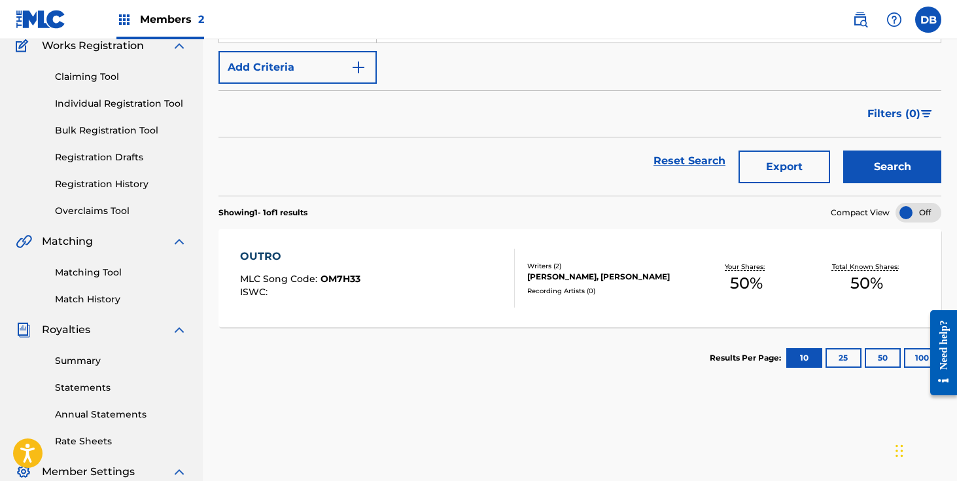
click at [530, 293] on div "Recording Artists ( 0 )" at bounding box center [606, 291] width 159 height 10
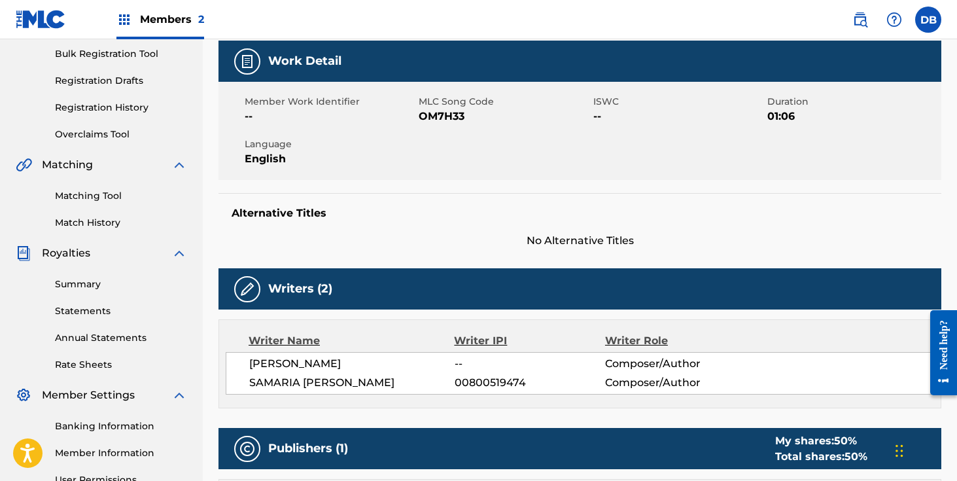
scroll to position [194, 0]
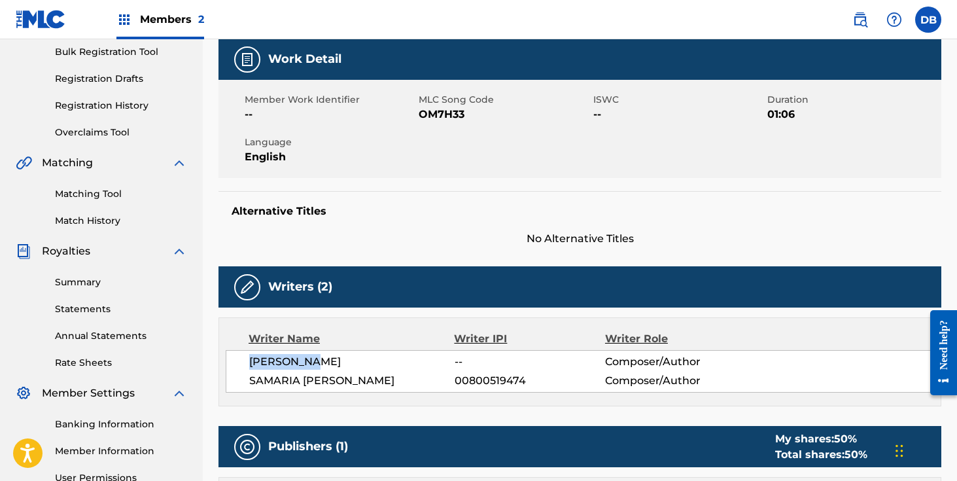
drag, startPoint x: 324, startPoint y: 365, endPoint x: 248, endPoint y: 365, distance: 75.9
click at [248, 365] on div "[PERSON_NAME] -- Composer/Author [PERSON_NAME] 00800519474 Composer/Author" at bounding box center [580, 371] width 708 height 43
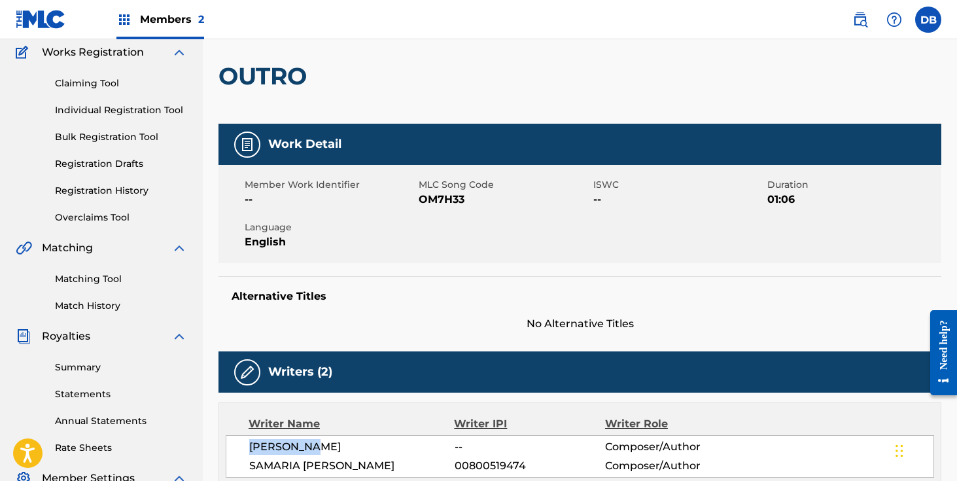
scroll to position [0, 0]
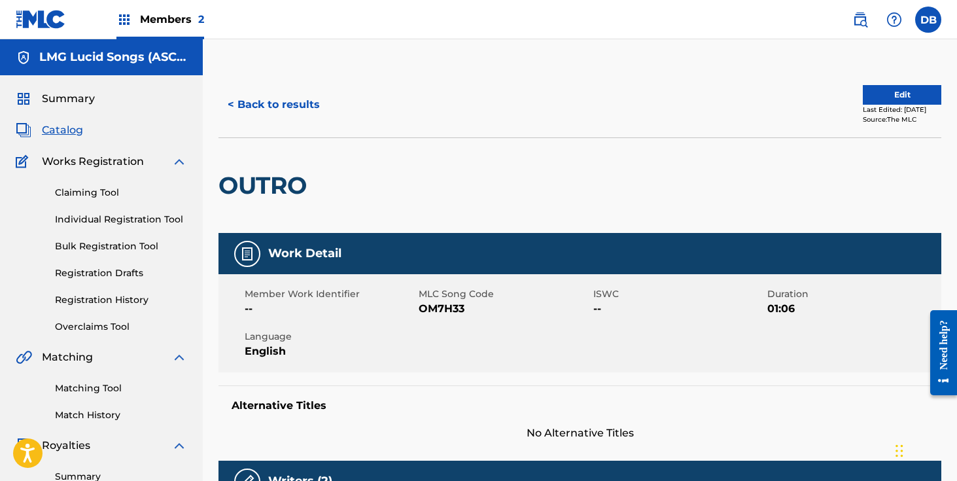
click at [292, 112] on button "< Back to results" at bounding box center [273, 104] width 111 height 33
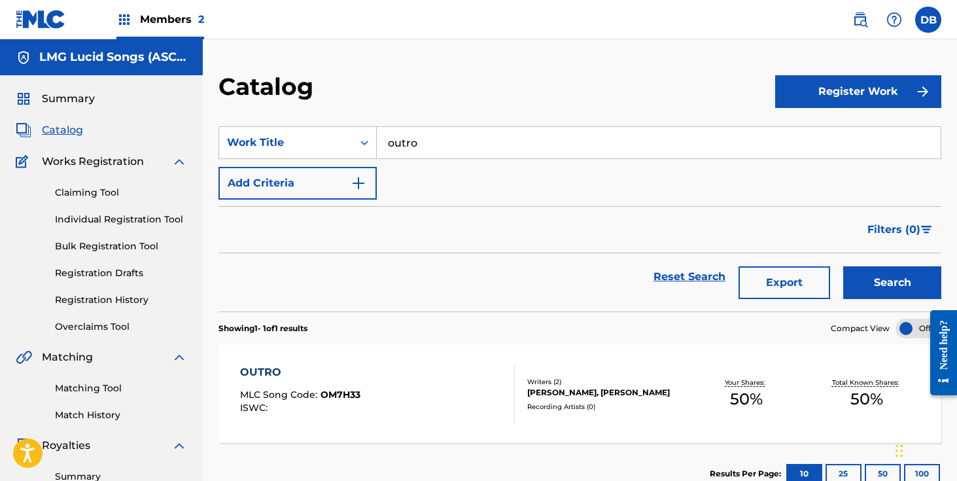
drag, startPoint x: 445, startPoint y: 147, endPoint x: 380, endPoint y: 147, distance: 64.7
click at [380, 147] on input "outro" at bounding box center [659, 142] width 564 height 31
type input "Lucky"
click at [843, 266] on button "Search" at bounding box center [892, 282] width 98 height 33
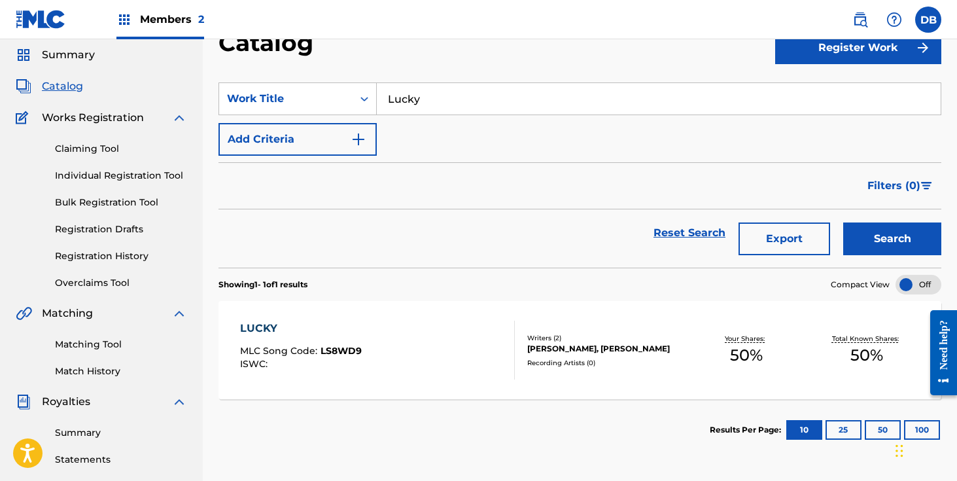
scroll to position [113, 0]
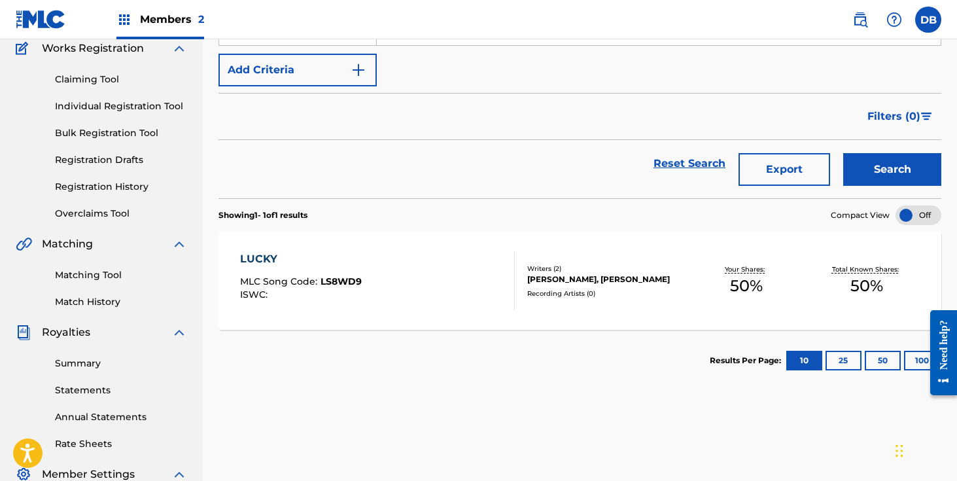
click at [548, 291] on div "Writers ( 2 ) [PERSON_NAME], [PERSON_NAME] Recording Artists ( 0 )" at bounding box center [600, 281] width 171 height 35
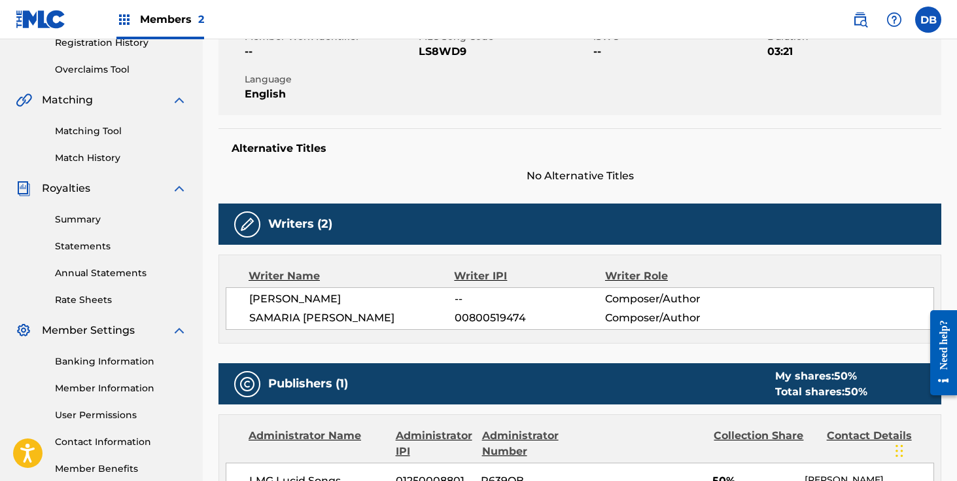
scroll to position [275, 0]
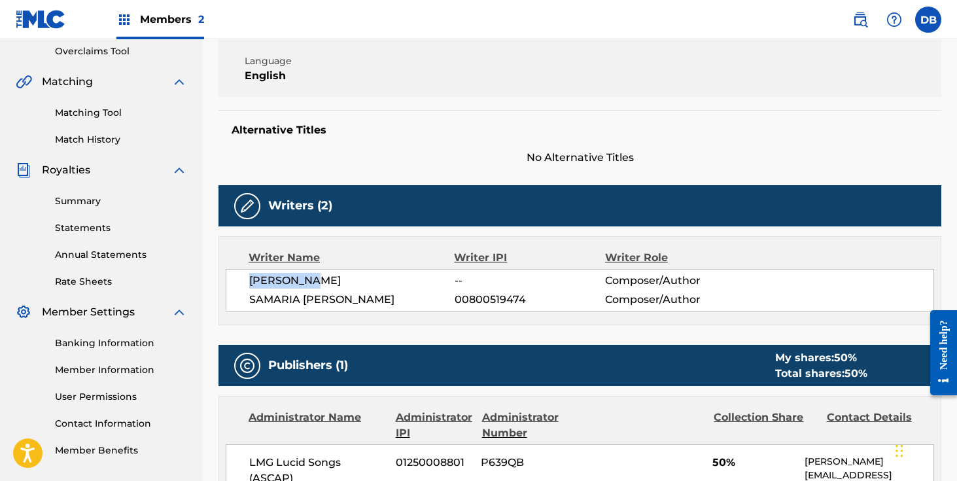
drag, startPoint x: 331, startPoint y: 283, endPoint x: 239, endPoint y: 284, distance: 91.6
click at [239, 284] on div "[PERSON_NAME] -- Composer/Author [PERSON_NAME] 00800519474 Composer/Author" at bounding box center [580, 290] width 708 height 43
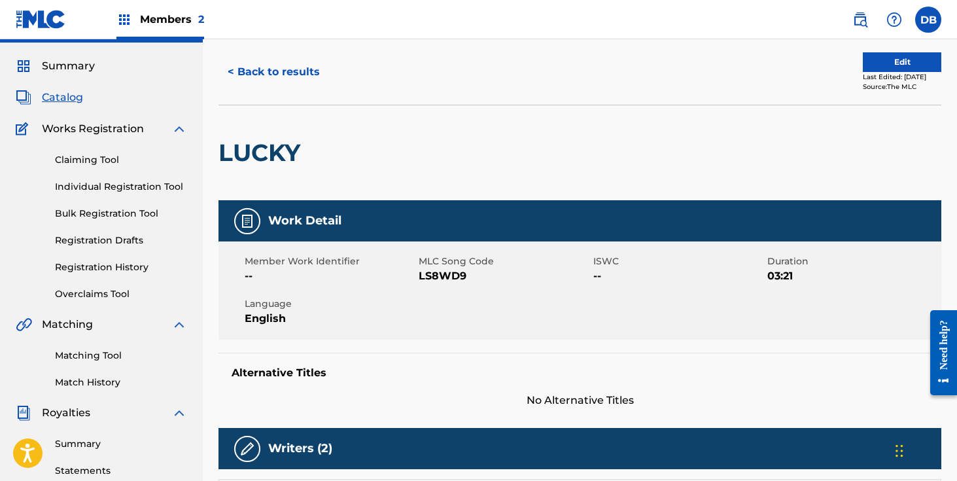
scroll to position [0, 0]
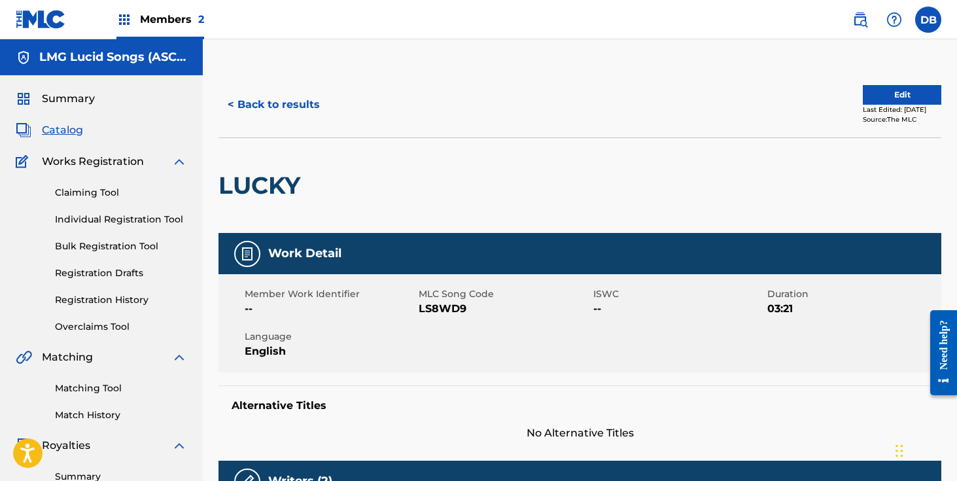
click at [286, 112] on button "< Back to results" at bounding box center [273, 104] width 111 height 33
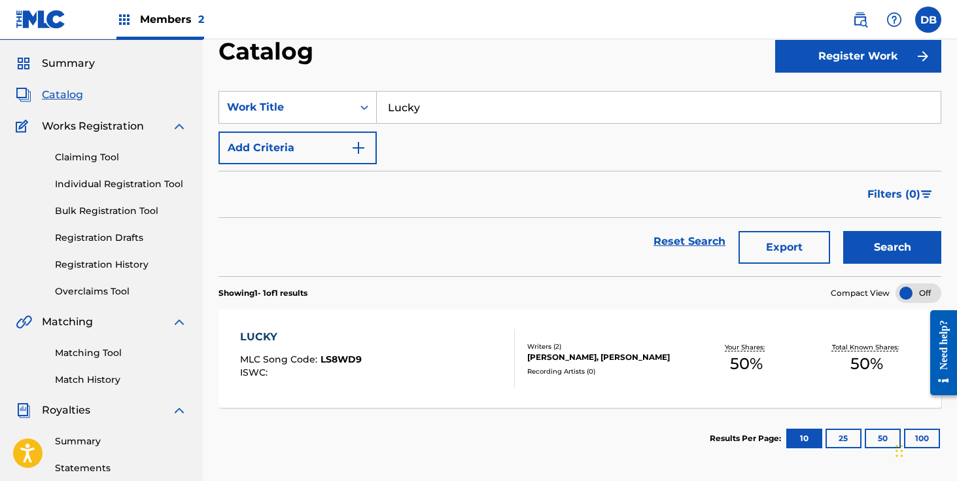
scroll to position [18, 0]
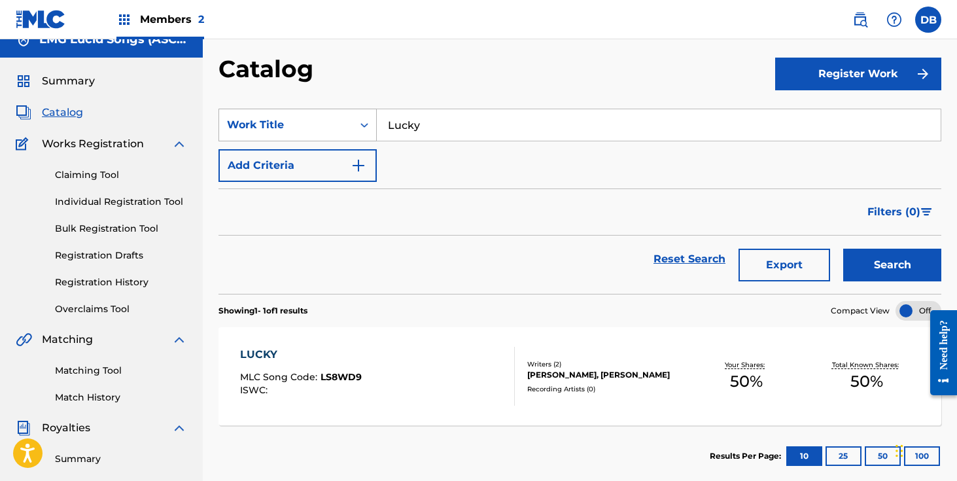
drag, startPoint x: 449, startPoint y: 120, endPoint x: 357, endPoint y: 120, distance: 92.2
click at [360, 120] on div "SearchWithCriteriacf876d42-3d91-4d97-9f1c-15647cd2956e Work Title Lucky" at bounding box center [579, 125] width 723 height 33
type input "Let Me down"
click at [843, 249] on button "Search" at bounding box center [892, 265] width 98 height 33
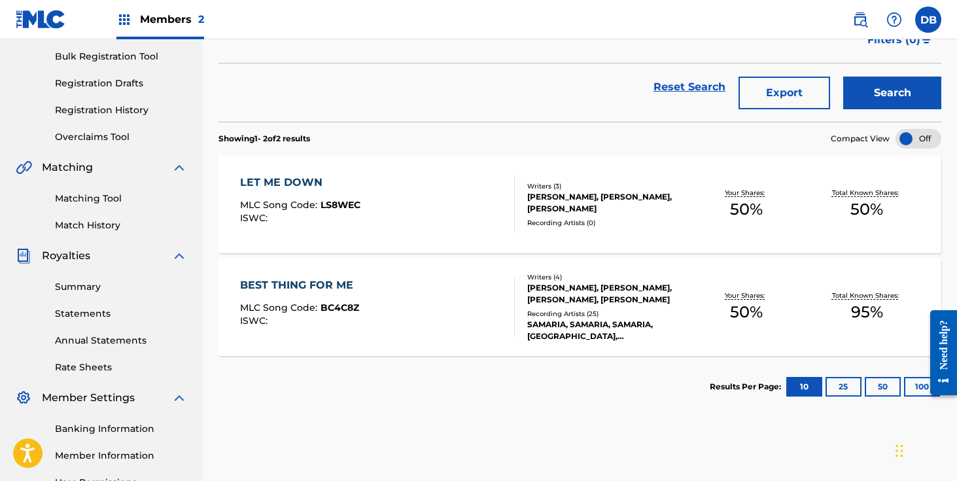
scroll to position [192, 0]
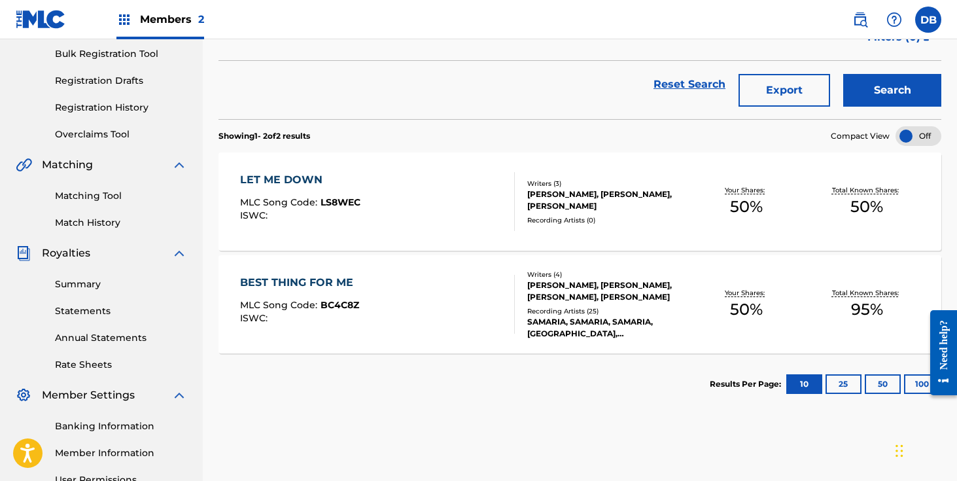
click at [591, 300] on div "[PERSON_NAME], [PERSON_NAME], [PERSON_NAME], [PERSON_NAME]" at bounding box center [606, 291] width 159 height 24
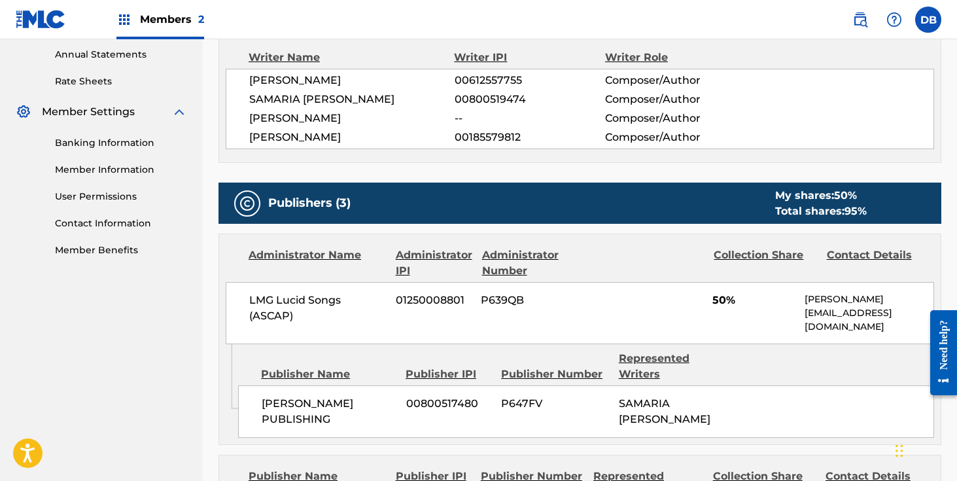
scroll to position [399, 0]
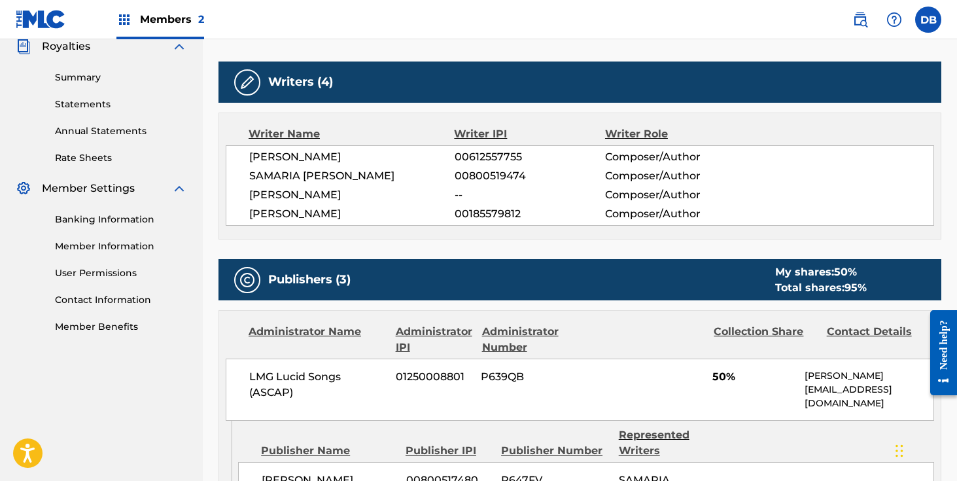
drag, startPoint x: 249, startPoint y: 156, endPoint x: 396, endPoint y: 211, distance: 157.1
click at [396, 211] on div "[PERSON_NAME] 00612557755 Composer/Author [PERSON_NAME] 00800519474 Composer/Au…" at bounding box center [580, 185] width 708 height 80
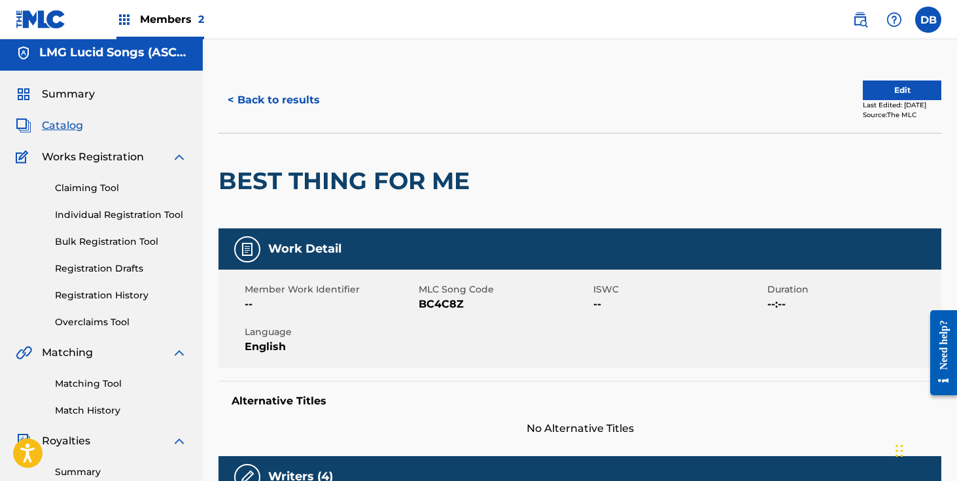
scroll to position [0, 0]
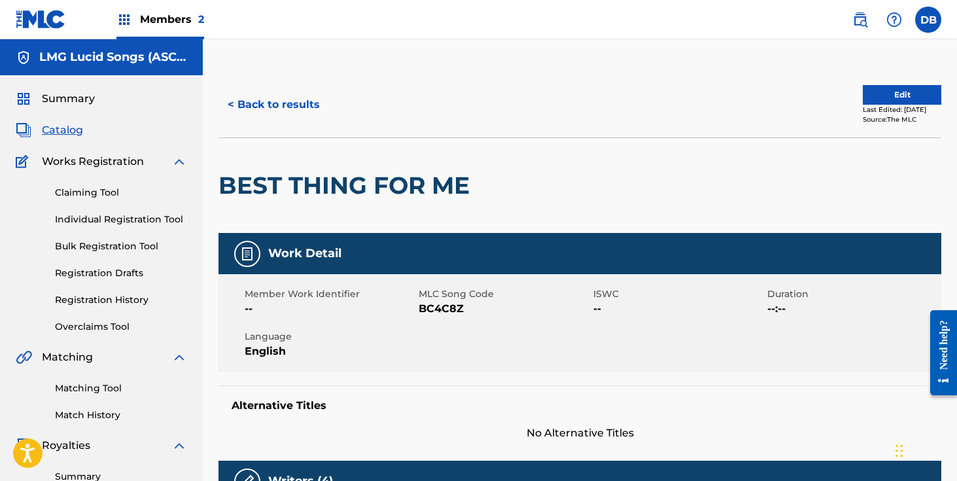
click at [308, 112] on button "< Back to results" at bounding box center [273, 104] width 111 height 33
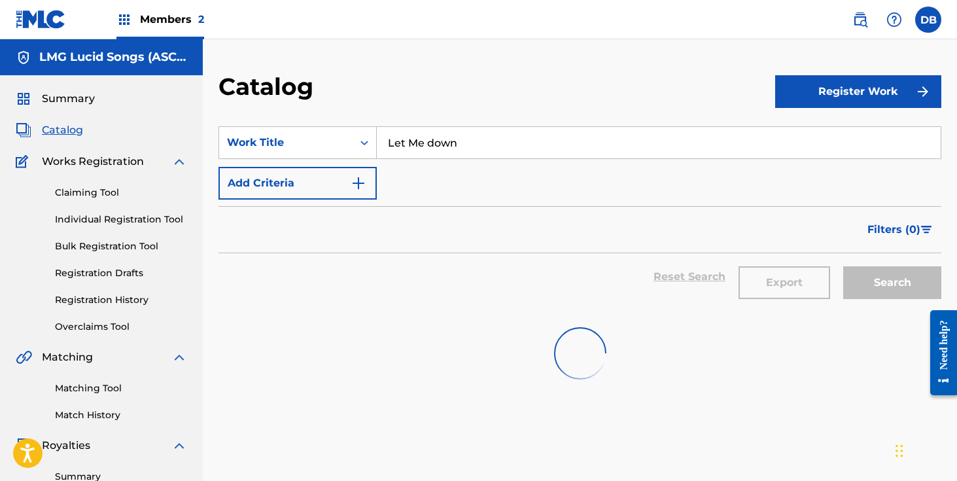
scroll to position [192, 0]
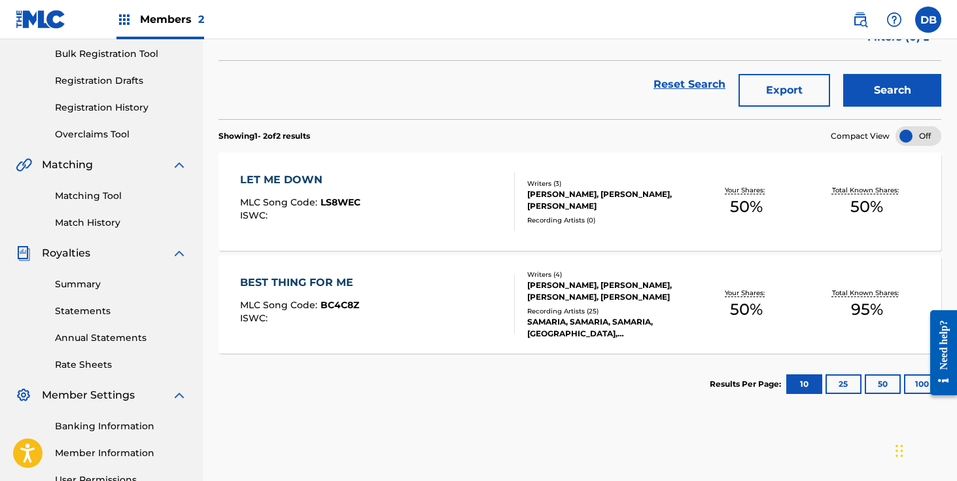
click at [295, 173] on div "LET ME DOWN" at bounding box center [300, 180] width 120 height 16
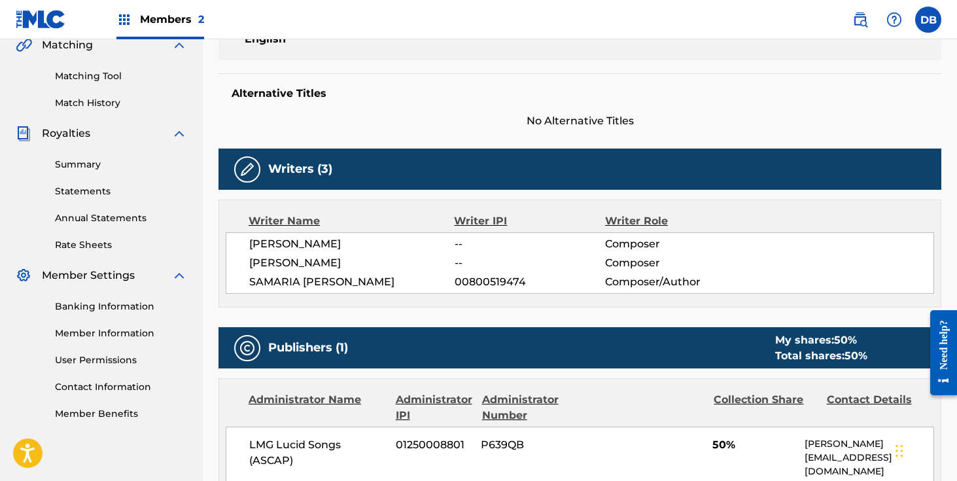
scroll to position [319, 0]
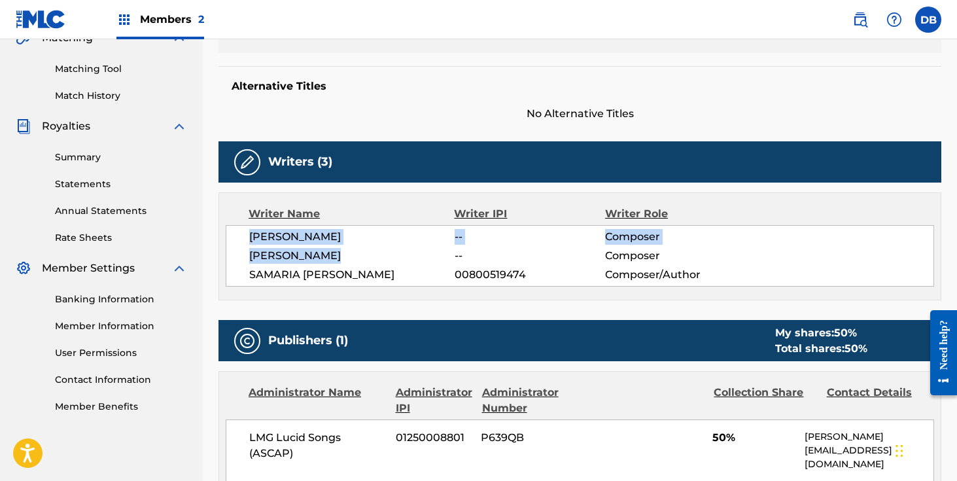
drag, startPoint x: 345, startPoint y: 257, endPoint x: 251, endPoint y: 239, distance: 95.3
click at [251, 239] on div "[PERSON_NAME] -- Composer [PERSON_NAME] -- Composer [PERSON_NAME] 00800519474 C…" at bounding box center [580, 255] width 708 height 61
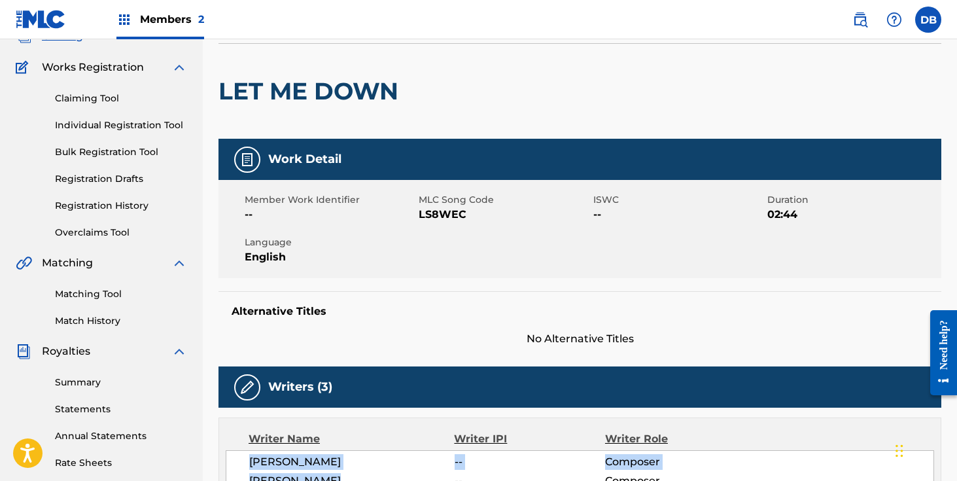
scroll to position [0, 0]
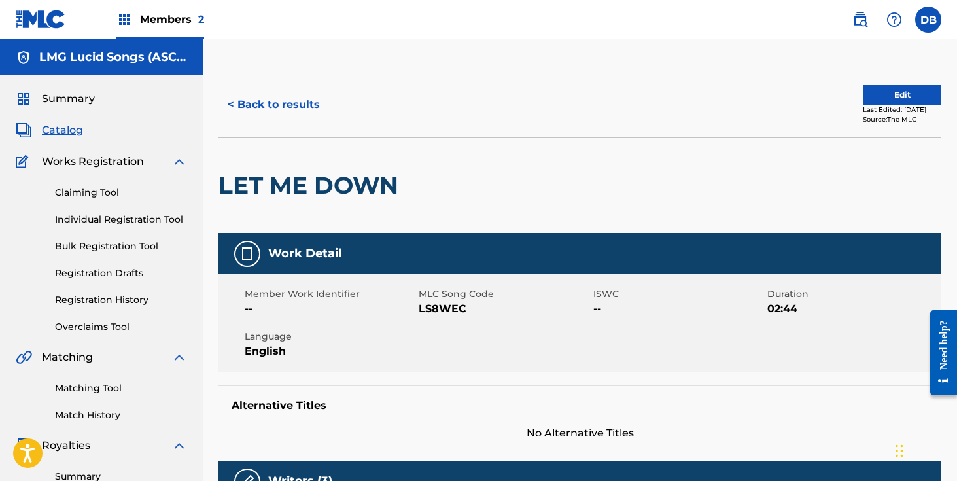
click at [273, 109] on button "< Back to results" at bounding box center [273, 104] width 111 height 33
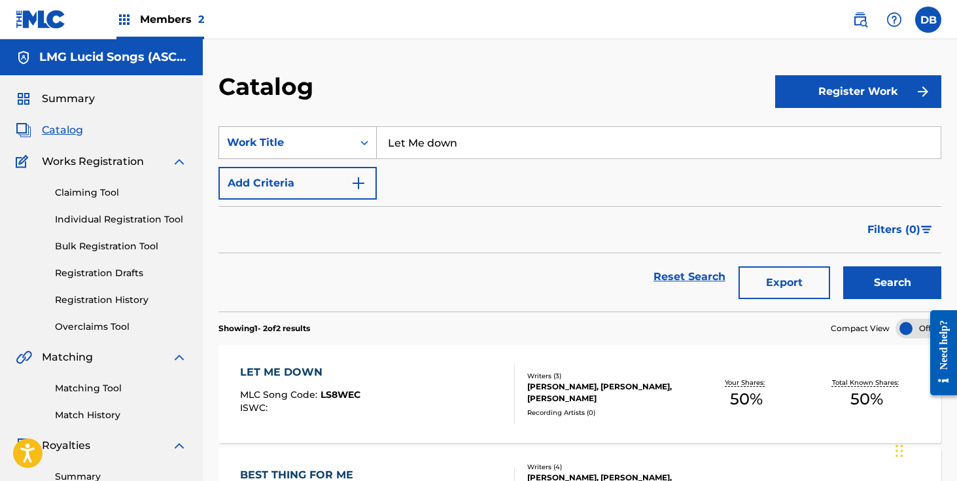
drag, startPoint x: 487, startPoint y: 147, endPoint x: 343, endPoint y: 147, distance: 143.2
click at [344, 147] on div "SearchWithCriteriacf876d42-3d91-4d97-9f1c-15647cd2956e Work Title Let Me down" at bounding box center [579, 142] width 723 height 33
type input "santa's"
click at [843, 266] on button "Search" at bounding box center [892, 282] width 98 height 33
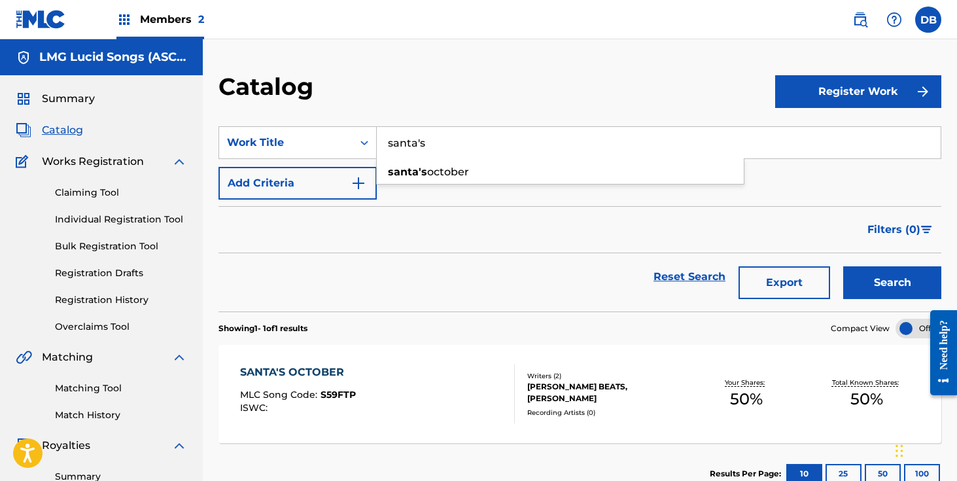
click at [354, 373] on div "SANTA'S OCTOBER" at bounding box center [298, 372] width 116 height 16
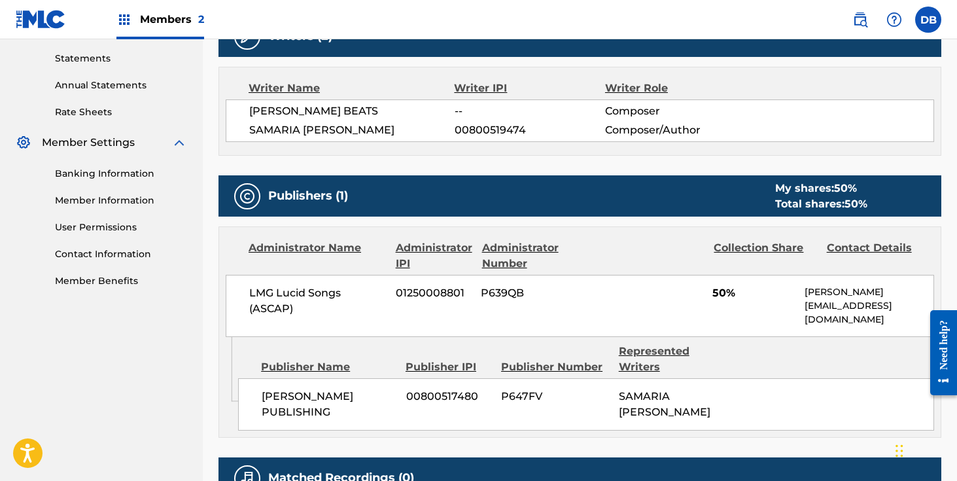
scroll to position [407, 0]
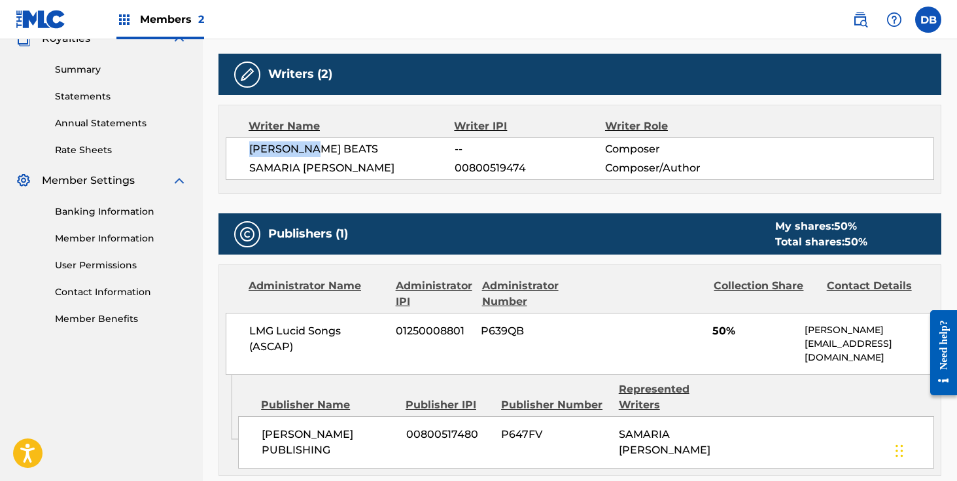
drag, startPoint x: 326, startPoint y: 153, endPoint x: 241, endPoint y: 152, distance: 85.0
click at [241, 152] on div "[PERSON_NAME] BEATS -- Composer [PERSON_NAME] 00800519474 Composer/Author" at bounding box center [580, 158] width 708 height 43
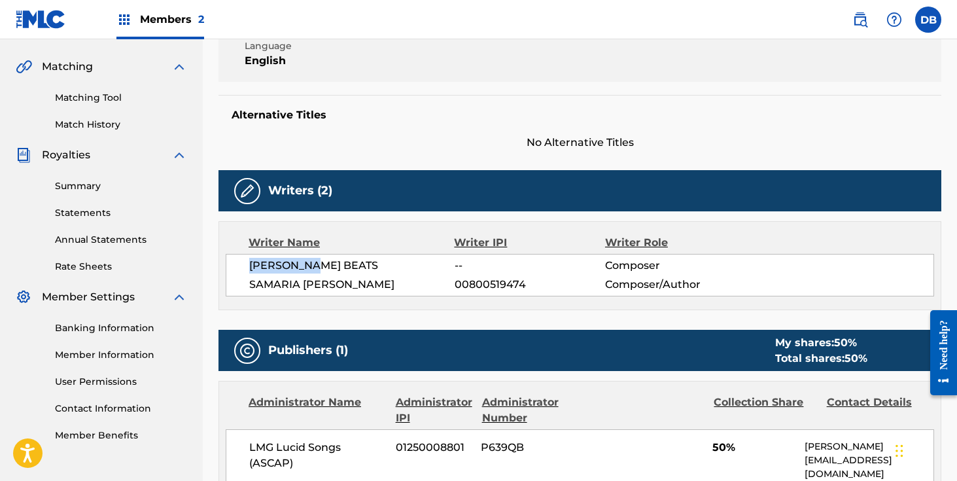
scroll to position [48, 0]
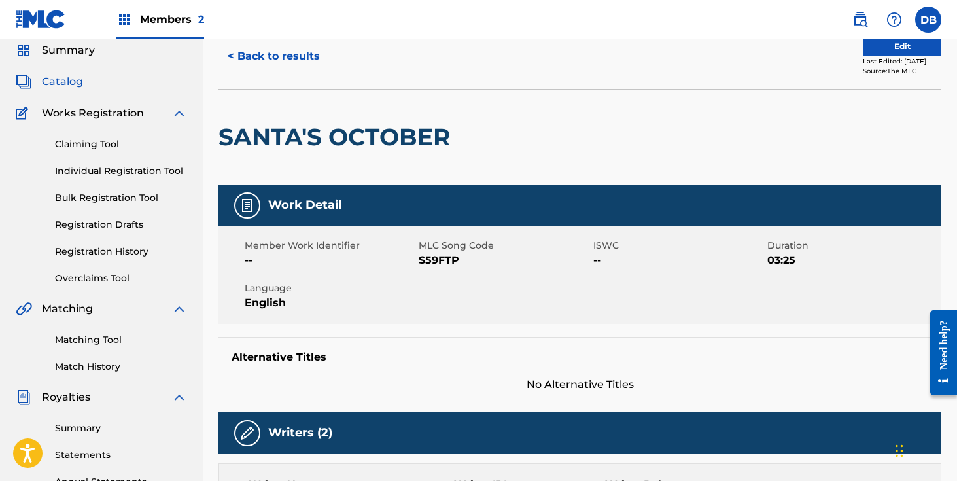
click at [307, 62] on button "< Back to results" at bounding box center [273, 56] width 111 height 33
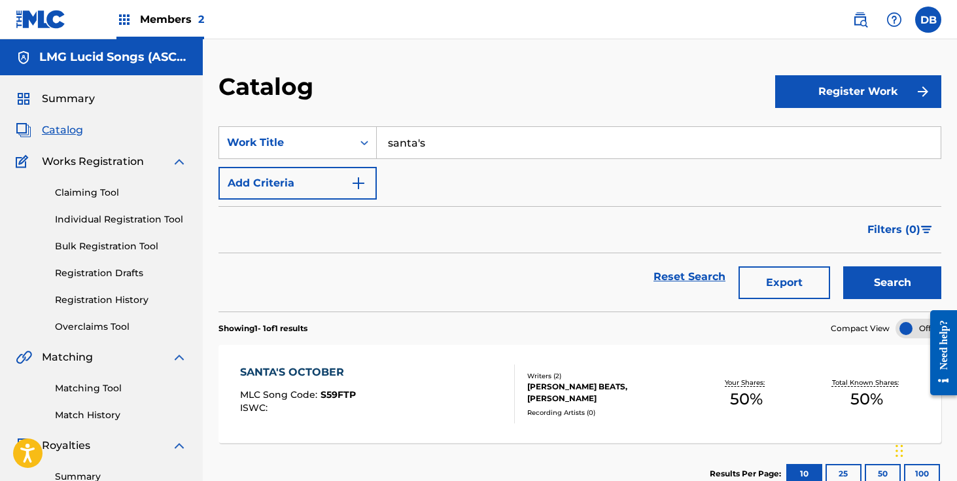
drag, startPoint x: 442, startPoint y: 154, endPoint x: 388, endPoint y: 154, distance: 54.3
click at [390, 154] on input "santa's" at bounding box center [659, 142] width 564 height 31
click at [432, 134] on input "santa's" at bounding box center [659, 142] width 564 height 31
click at [427, 134] on input "santa's" at bounding box center [659, 142] width 564 height 31
type input "Taj's"
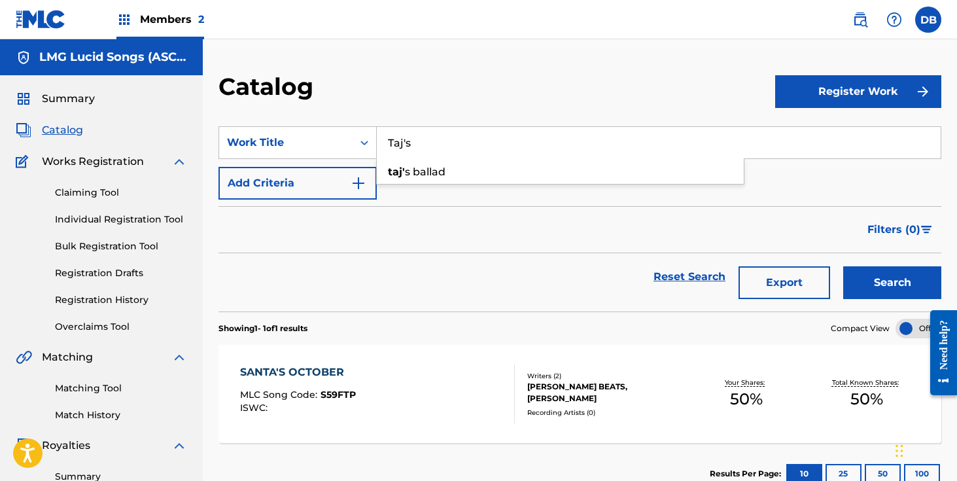
click at [843, 266] on button "Search" at bounding box center [892, 282] width 98 height 33
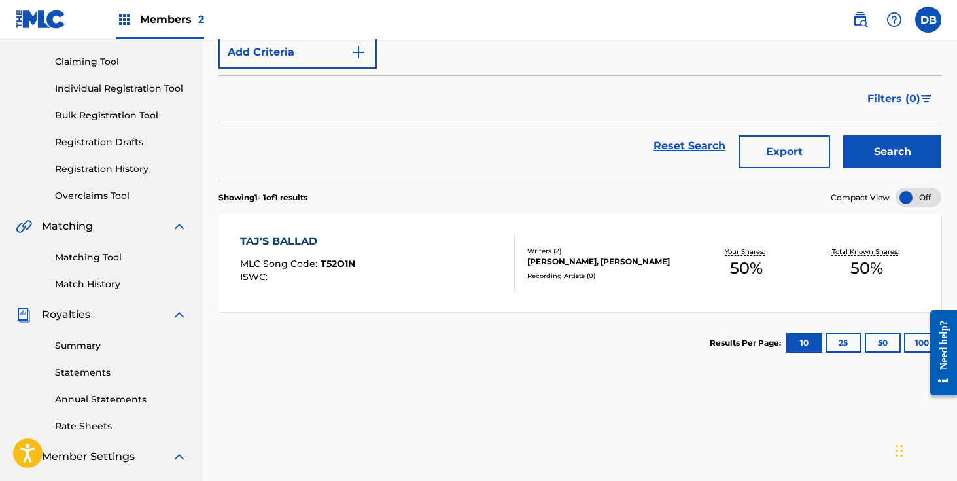
scroll to position [164, 0]
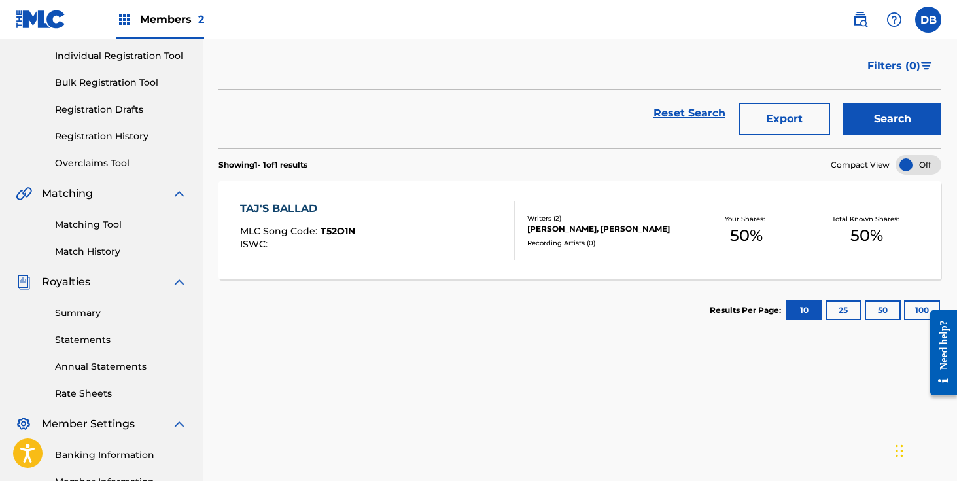
click at [538, 213] on div "Writers ( 2 )" at bounding box center [606, 218] width 159 height 10
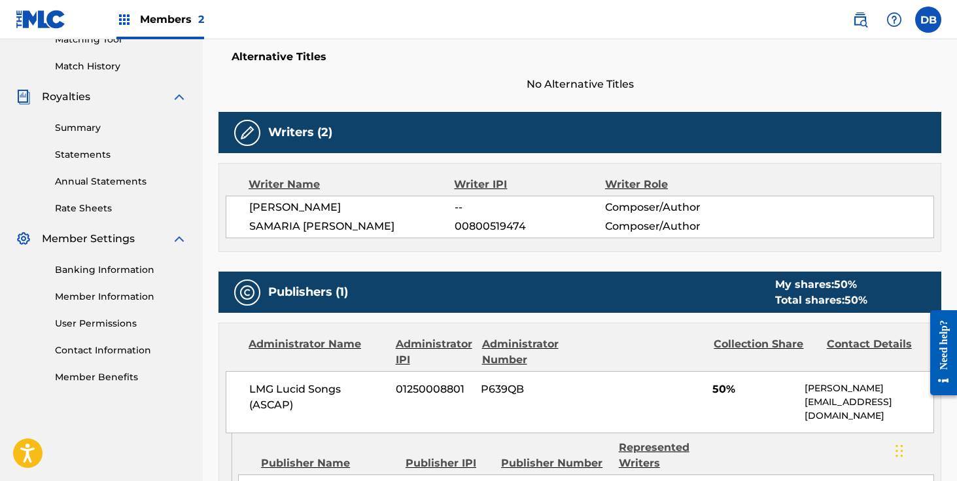
scroll to position [350, 0]
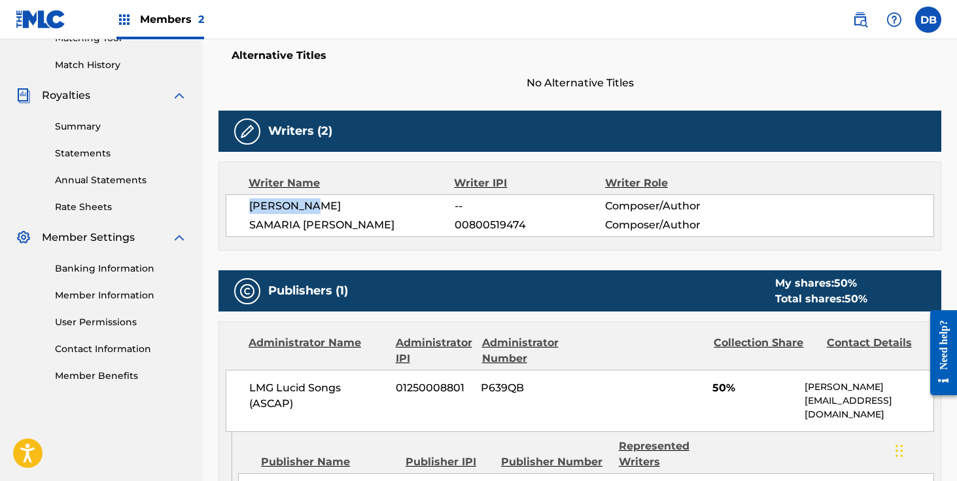
drag, startPoint x: 331, startPoint y: 207, endPoint x: 248, endPoint y: 209, distance: 83.1
click at [247, 209] on div "[PERSON_NAME] -- Composer/Author [PERSON_NAME] 00800519474 Composer/Author" at bounding box center [580, 215] width 708 height 43
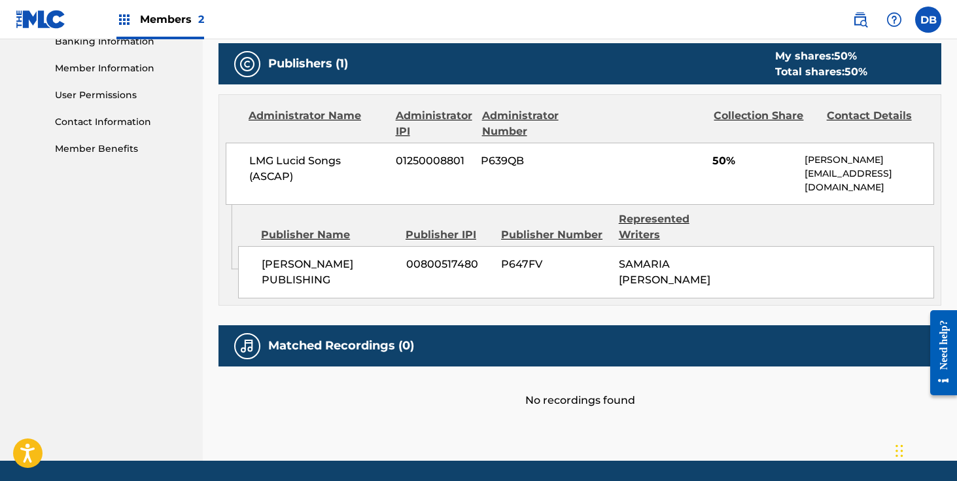
scroll to position [608, 0]
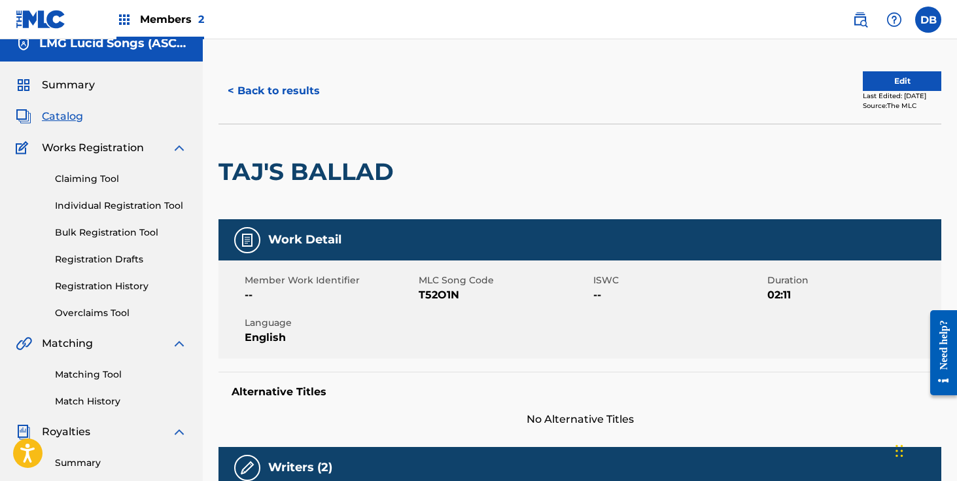
click at [281, 84] on button "< Back to results" at bounding box center [273, 91] width 111 height 33
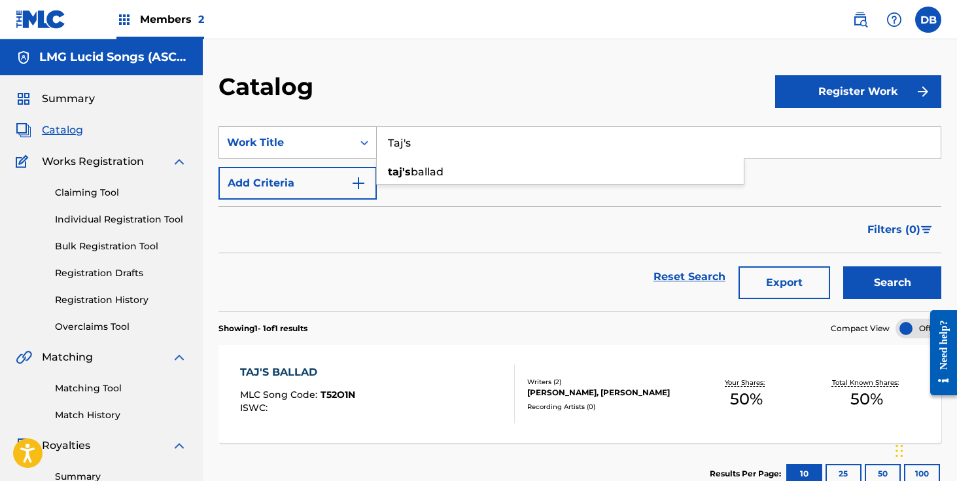
drag, startPoint x: 411, startPoint y: 149, endPoint x: 358, endPoint y: 149, distance: 52.3
click at [360, 149] on div "SearchWithCriteriacf876d42-3d91-4d97-9f1c-15647cd2956e Work Title [PERSON_NAME]…" at bounding box center [579, 142] width 723 height 33
drag, startPoint x: 414, startPoint y: 151, endPoint x: 370, endPoint y: 149, distance: 43.9
click at [375, 149] on div "SearchWithCriteriacf876d42-3d91-4d97-9f1c-15647cd2956e Work Title [PERSON_NAME]…" at bounding box center [579, 142] width 723 height 33
click at [426, 136] on input "Taj's" at bounding box center [659, 142] width 564 height 31
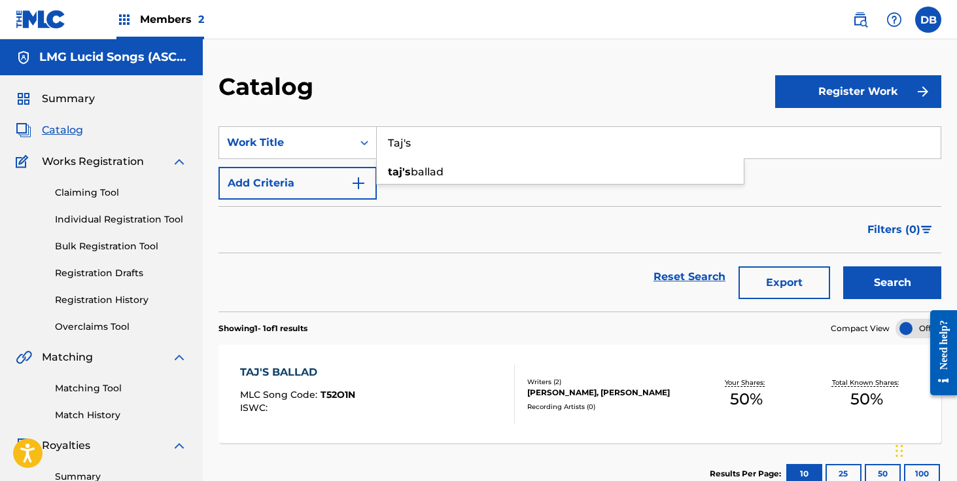
click at [426, 136] on input "Taj's" at bounding box center [659, 142] width 564 height 31
type input "Mr. Quik"
click at [843, 266] on button "Search" at bounding box center [892, 282] width 98 height 33
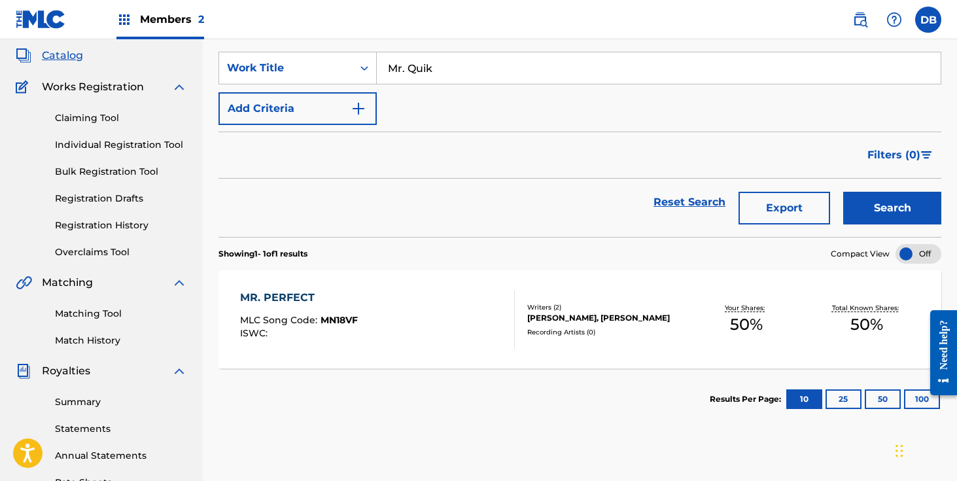
scroll to position [62, 0]
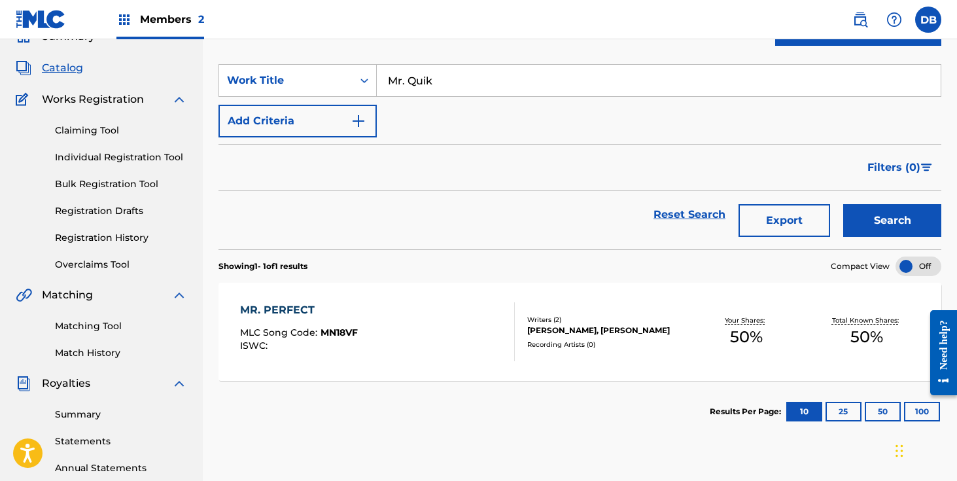
click at [582, 331] on div "[PERSON_NAME], [PERSON_NAME]" at bounding box center [606, 330] width 159 height 12
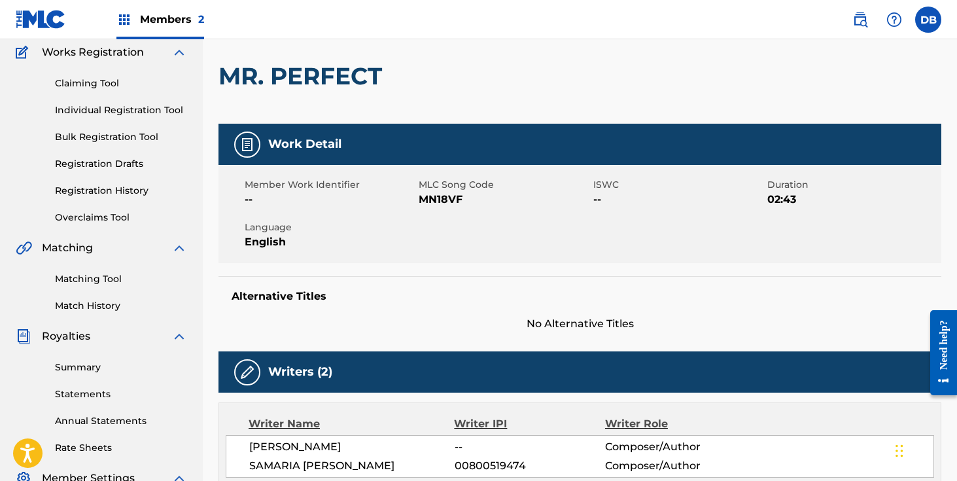
scroll to position [181, 0]
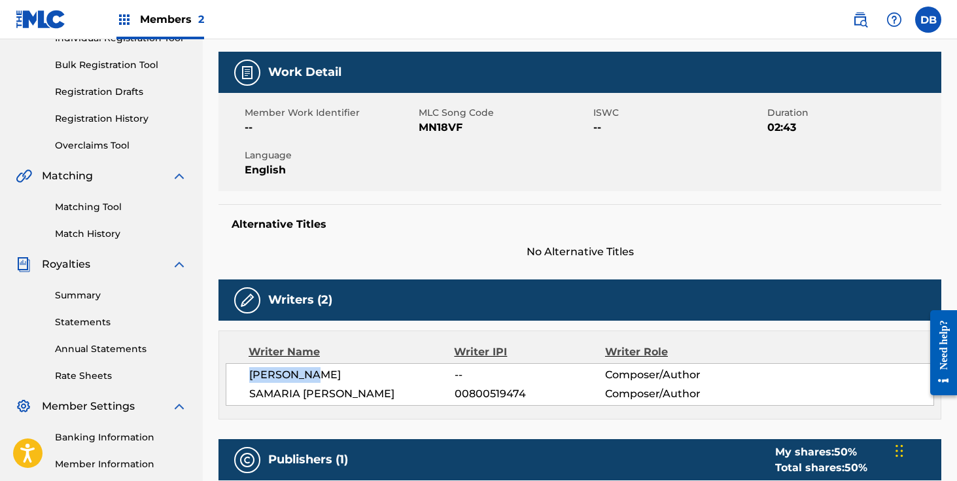
drag, startPoint x: 353, startPoint y: 375, endPoint x: 231, endPoint y: 379, distance: 121.7
click at [231, 379] on div "[PERSON_NAME] -- Composer/Author [PERSON_NAME] 00800519474 Composer/Author" at bounding box center [580, 384] width 708 height 43
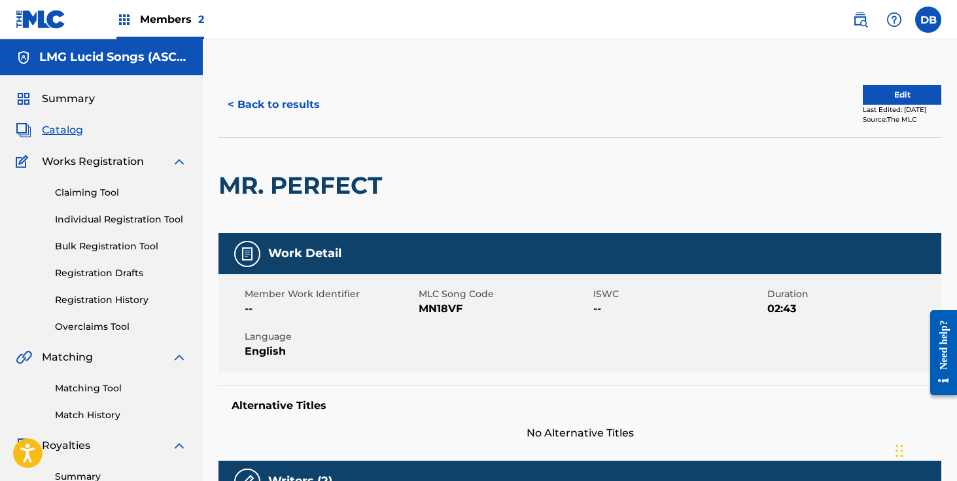
click at [298, 99] on button "< Back to results" at bounding box center [273, 104] width 111 height 33
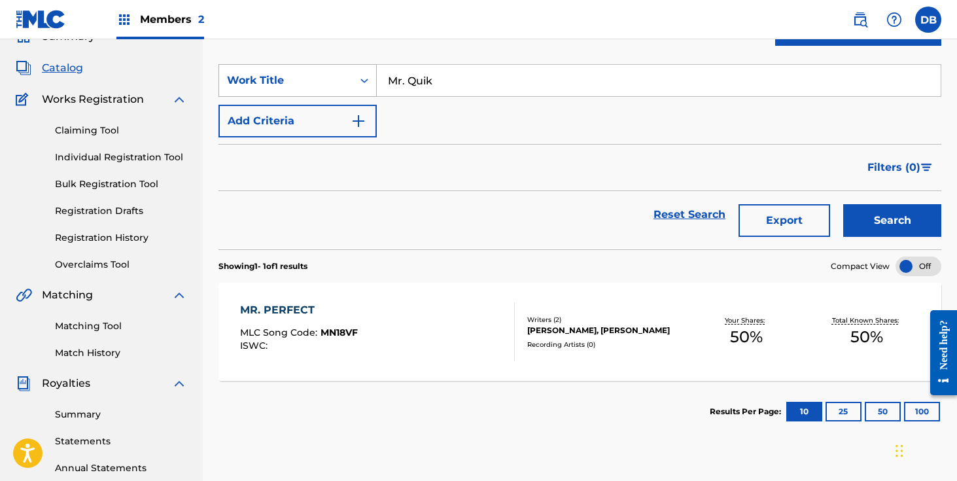
drag, startPoint x: 445, startPoint y: 85, endPoint x: 354, endPoint y: 85, distance: 91.6
click at [356, 85] on div "SearchWithCriteriacf876d42-3d91-4d97-9f1c-15647cd2956e Work Title Mr. Quik" at bounding box center [579, 80] width 723 height 33
type input "scary"
click at [424, 182] on div "Filters ( 0 )" at bounding box center [579, 167] width 723 height 47
click at [566, 324] on div "[PERSON_NAME], [PERSON_NAME]" at bounding box center [606, 330] width 159 height 12
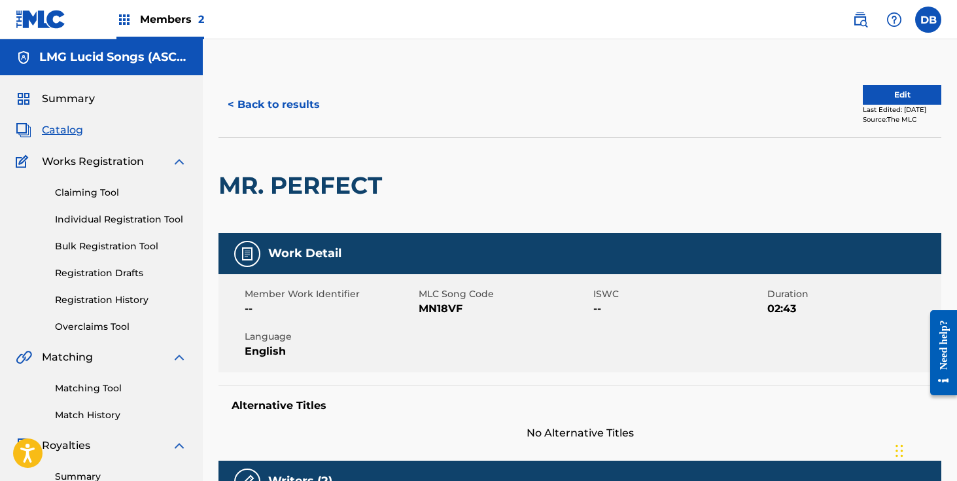
click at [310, 88] on button "< Back to results" at bounding box center [273, 104] width 111 height 33
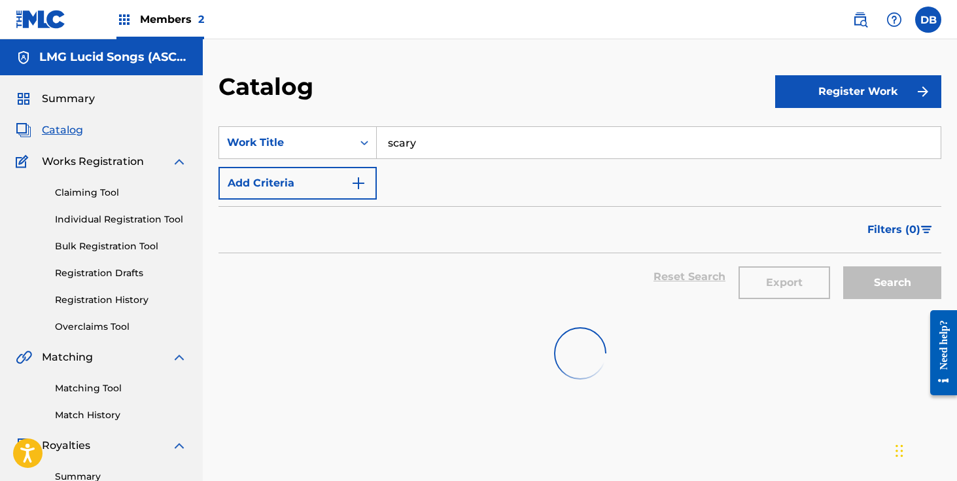
scroll to position [62, 0]
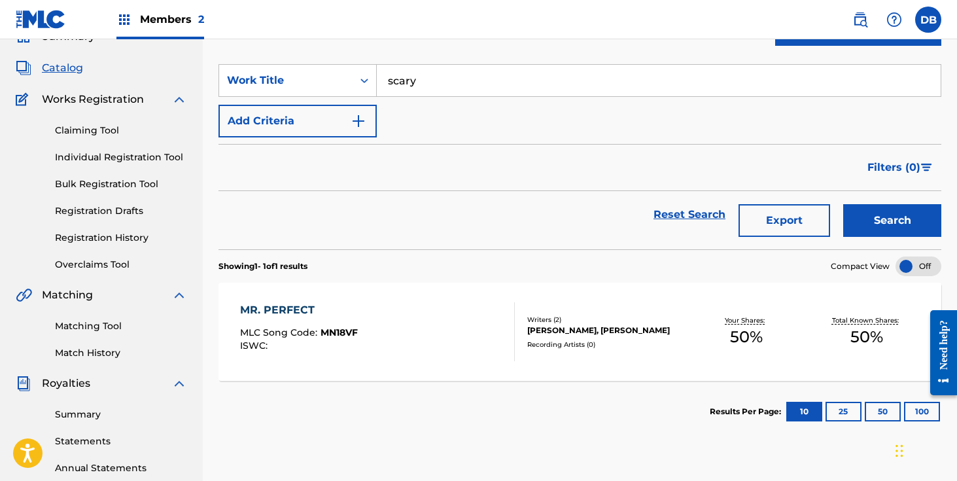
click at [907, 223] on button "Search" at bounding box center [892, 220] width 98 height 33
click at [485, 374] on div "SCARY MLC Song Code : S59FWV ISWC : Writers ( 2 ) [PERSON_NAME], [PERSON_NAME] …" at bounding box center [579, 332] width 723 height 98
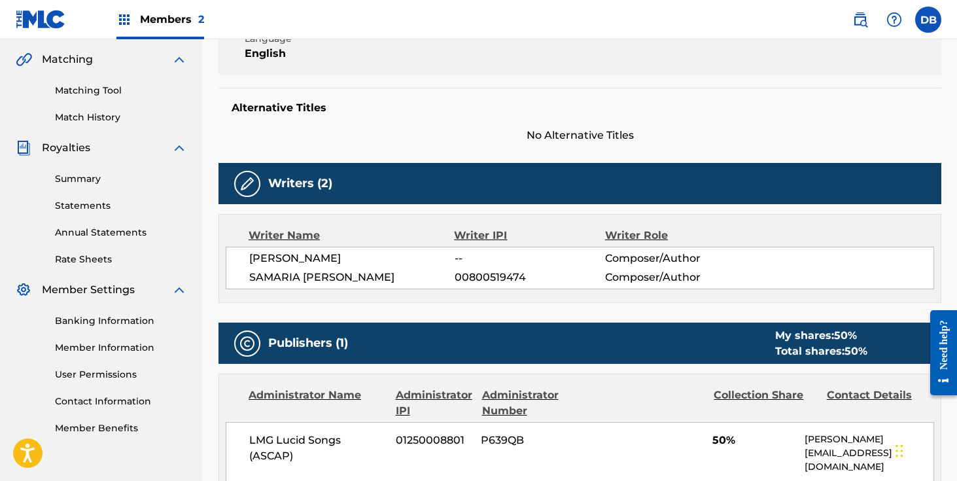
scroll to position [302, 0]
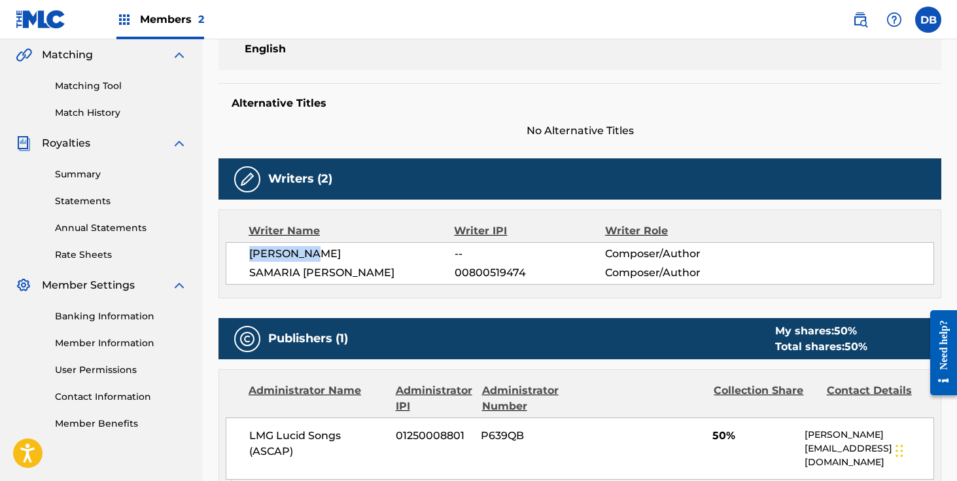
drag, startPoint x: 338, startPoint y: 254, endPoint x: 250, endPoint y: 256, distance: 87.7
click at [250, 255] on span "[PERSON_NAME]" at bounding box center [351, 254] width 205 height 16
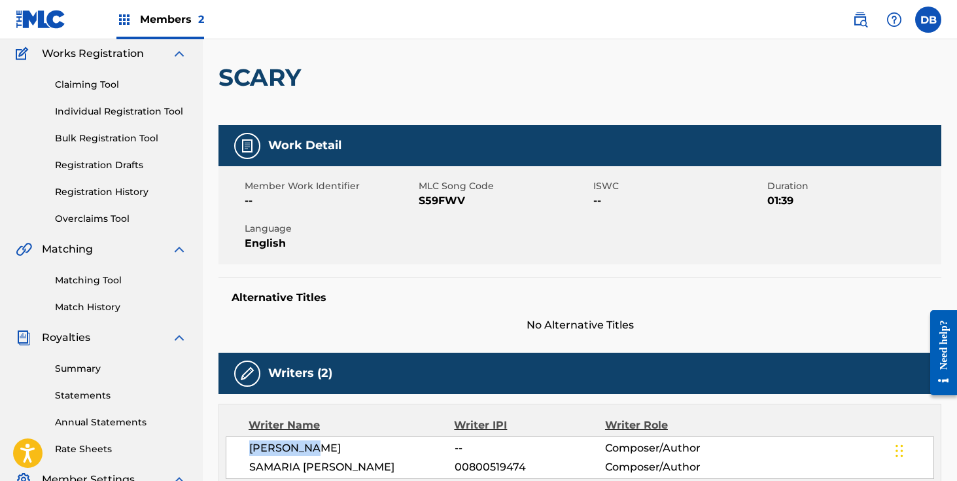
scroll to position [0, 0]
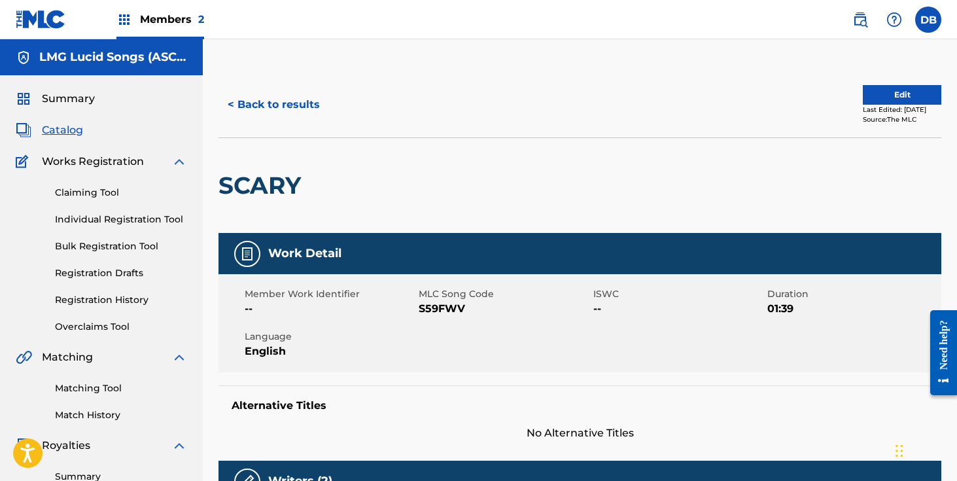
click at [293, 105] on button "< Back to results" at bounding box center [273, 104] width 111 height 33
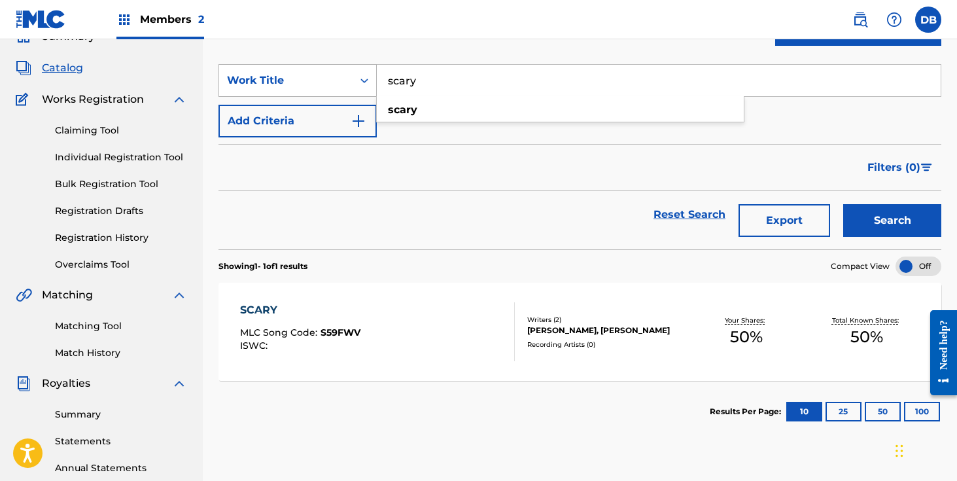
drag, startPoint x: 400, startPoint y: 84, endPoint x: 367, endPoint y: 84, distance: 33.4
click at [368, 84] on div "SearchWithCriteriacf876d42-3d91-4d97-9f1c-15647cd2956e Work Title scary scary" at bounding box center [579, 80] width 723 height 33
type input "Deadline"
click at [843, 204] on button "Search" at bounding box center [892, 220] width 98 height 33
click at [579, 315] on div "Writers ( 2 )" at bounding box center [606, 320] width 159 height 10
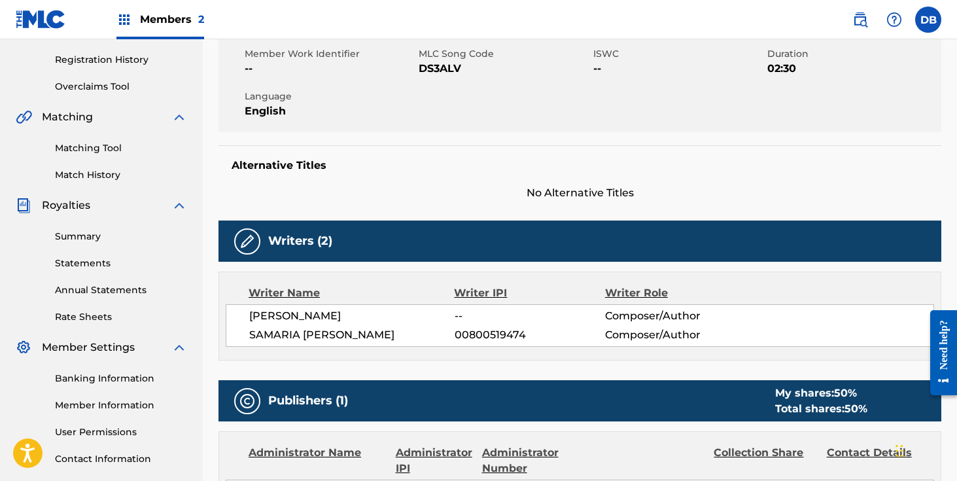
scroll to position [319, 0]
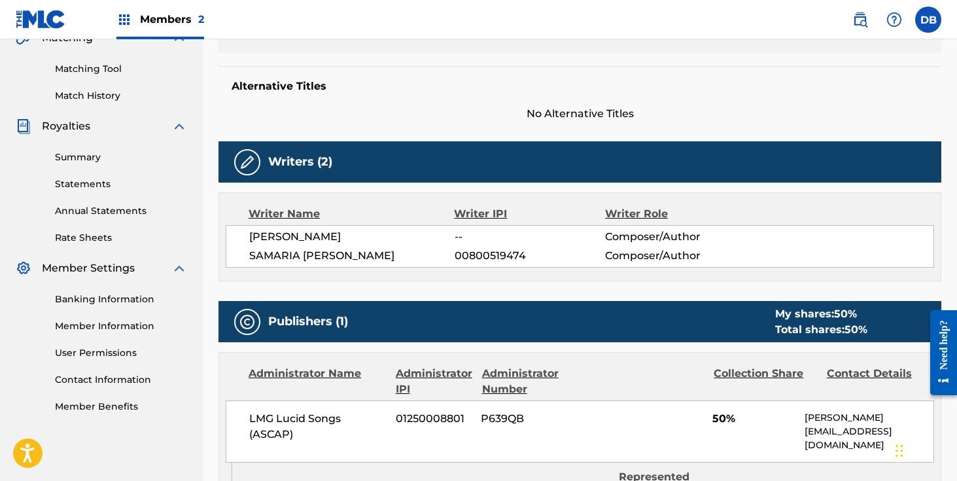
click at [314, 230] on span "[PERSON_NAME]" at bounding box center [351, 237] width 205 height 16
click at [311, 237] on span "[PERSON_NAME]" at bounding box center [351, 237] width 205 height 16
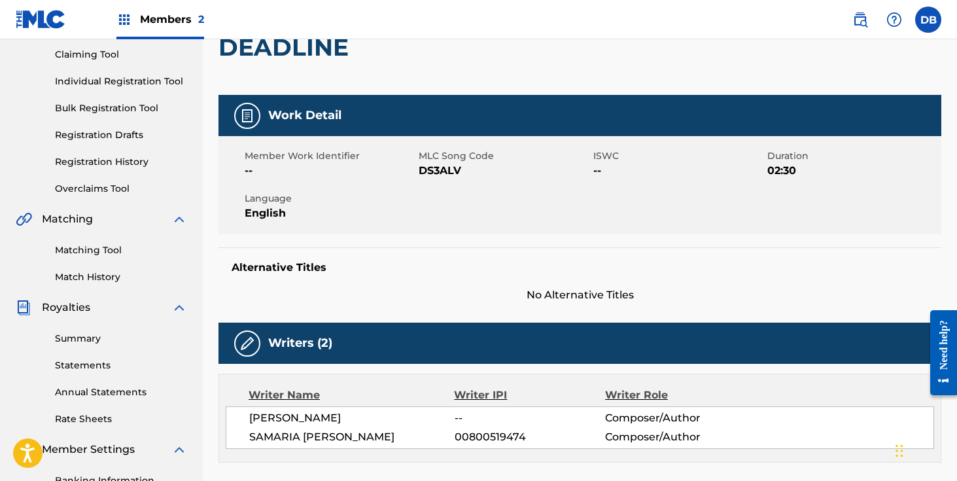
scroll to position [0, 0]
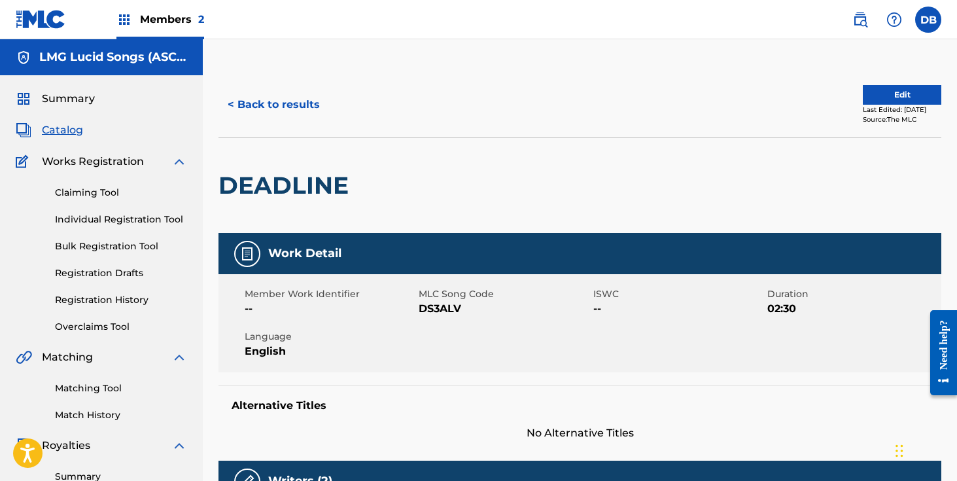
click at [258, 103] on button "< Back to results" at bounding box center [273, 104] width 111 height 33
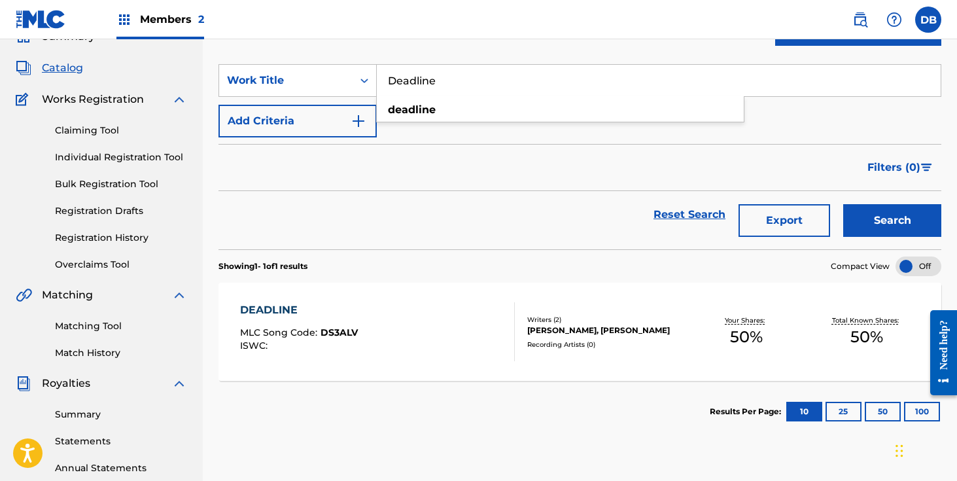
drag, startPoint x: 452, startPoint y: 82, endPoint x: 383, endPoint y: 82, distance: 69.3
click at [383, 82] on input "Deadline" at bounding box center [659, 80] width 564 height 31
type input "Trippin"
click at [843, 204] on button "Search" at bounding box center [892, 220] width 98 height 33
click at [425, 296] on div "TRIPPIN MLC Song Code : T52V4M ISWC : Writers ( 2 ) [PERSON_NAME], [PERSON_NAME…" at bounding box center [579, 332] width 723 height 98
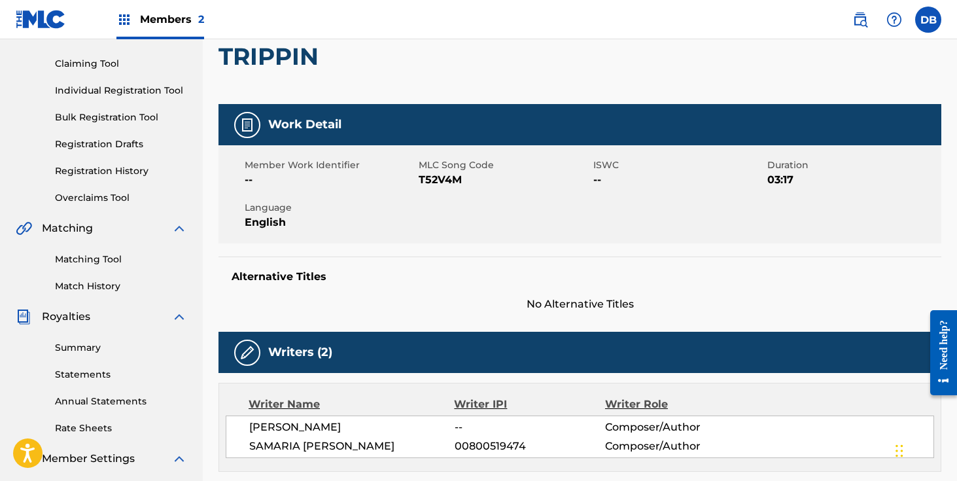
scroll to position [306, 0]
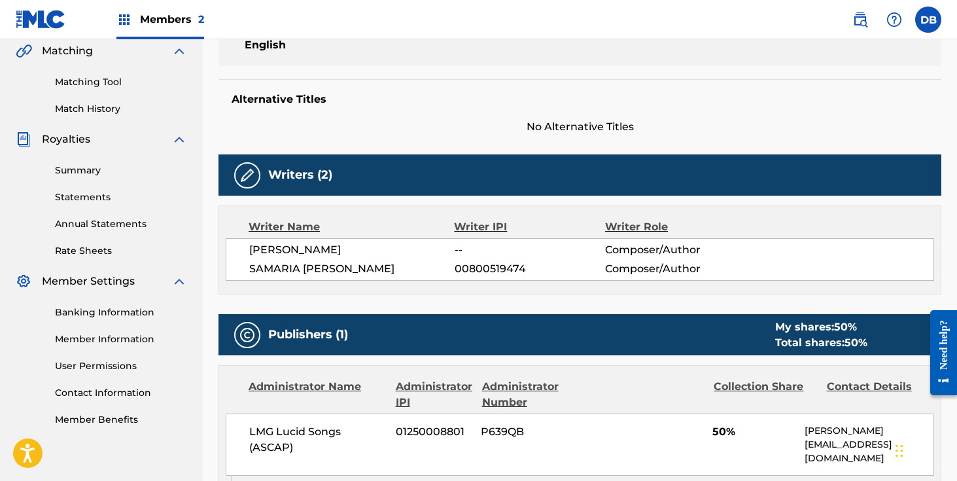
click at [285, 249] on span "[PERSON_NAME]" at bounding box center [351, 250] width 205 height 16
drag, startPoint x: 255, startPoint y: 250, endPoint x: 332, endPoint y: 250, distance: 76.5
click at [329, 250] on span "[PERSON_NAME]" at bounding box center [351, 250] width 205 height 16
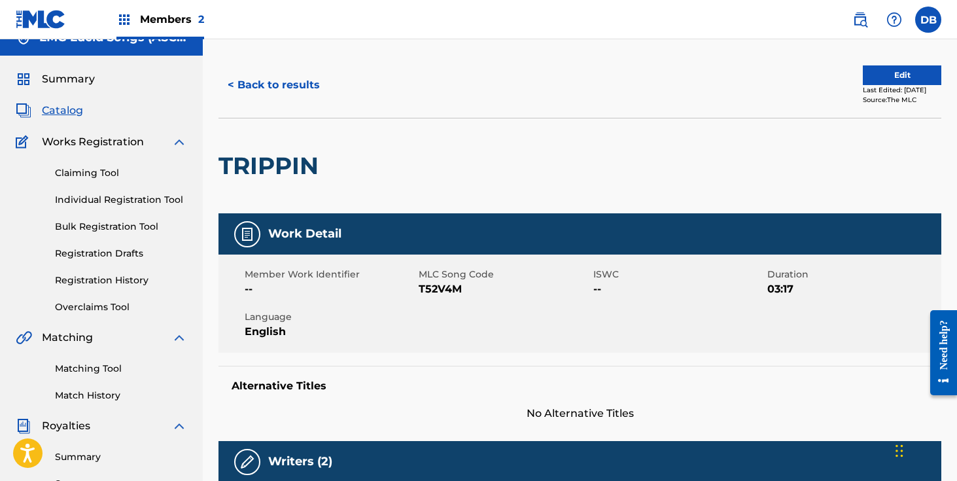
scroll to position [0, 0]
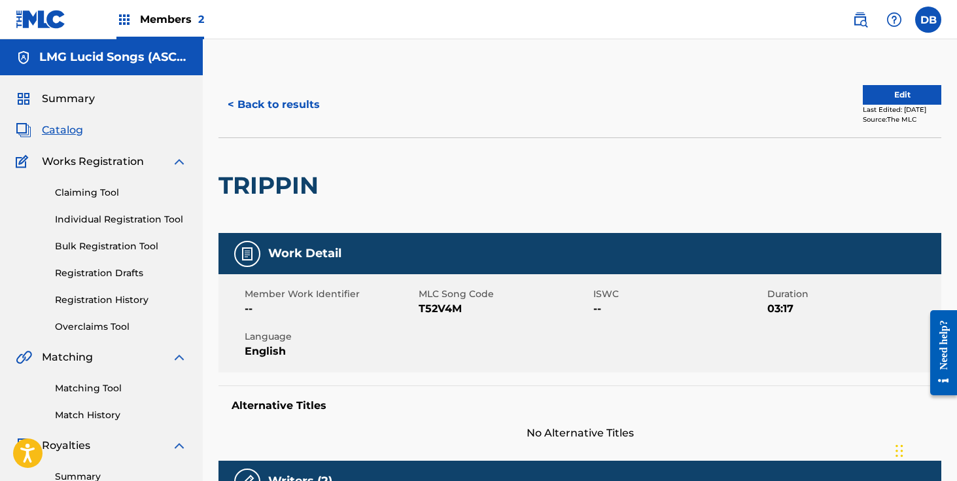
click at [286, 112] on button "< Back to results" at bounding box center [273, 104] width 111 height 33
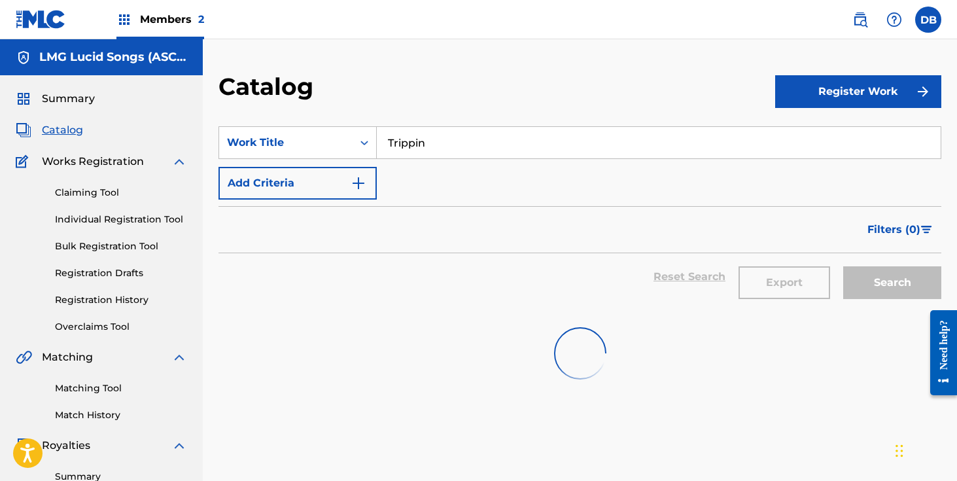
scroll to position [62, 0]
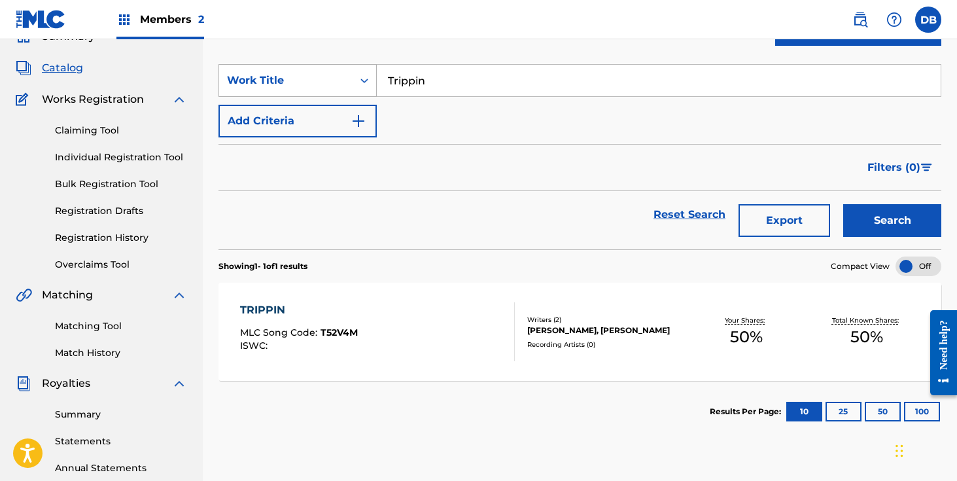
drag, startPoint x: 456, startPoint y: 86, endPoint x: 365, endPoint y: 86, distance: 90.9
click at [367, 86] on div "SearchWithCriteriacf876d42-3d91-4d97-9f1c-15647cd2956e Work Title Trippin" at bounding box center [579, 80] width 723 height 33
type input "5th floor"
click at [843, 204] on button "Search" at bounding box center [892, 220] width 98 height 33
click at [555, 334] on div "[PERSON_NAME], [PERSON_NAME]" at bounding box center [606, 330] width 159 height 12
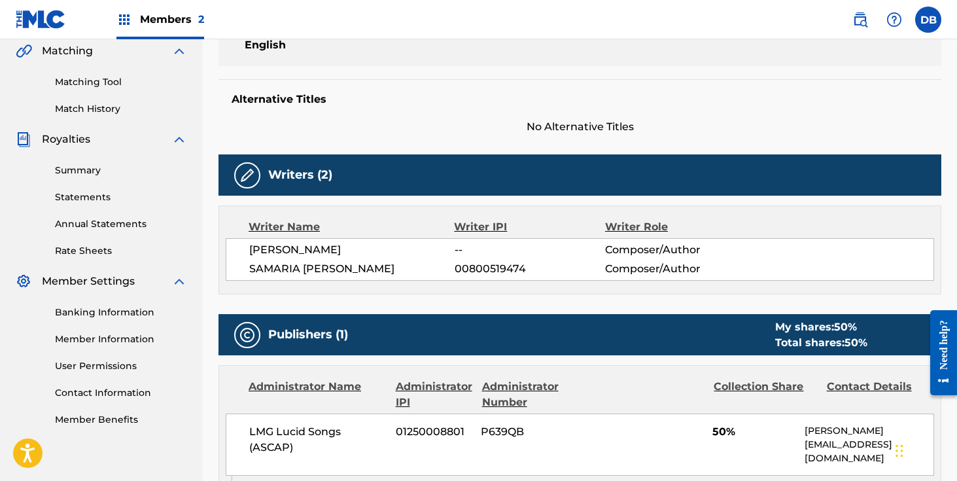
scroll to position [315, 0]
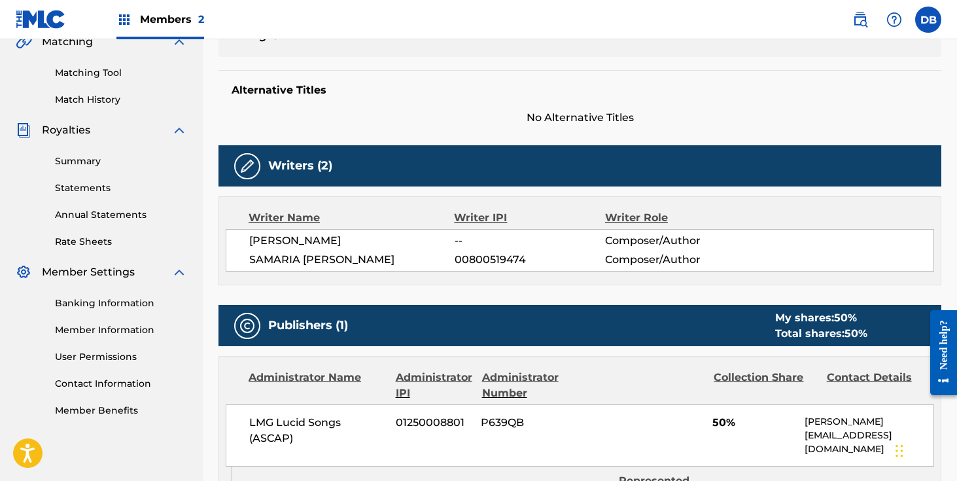
click at [327, 244] on span "[PERSON_NAME]" at bounding box center [351, 241] width 205 height 16
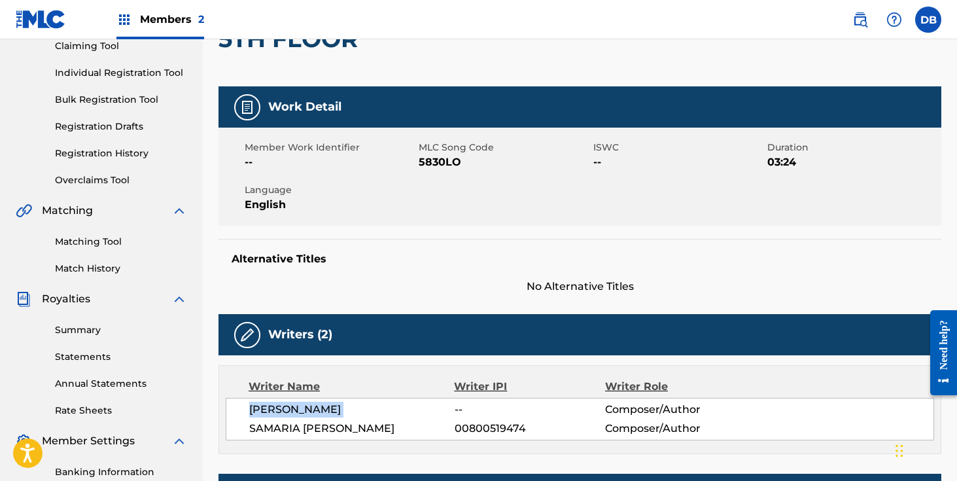
scroll to position [17, 0]
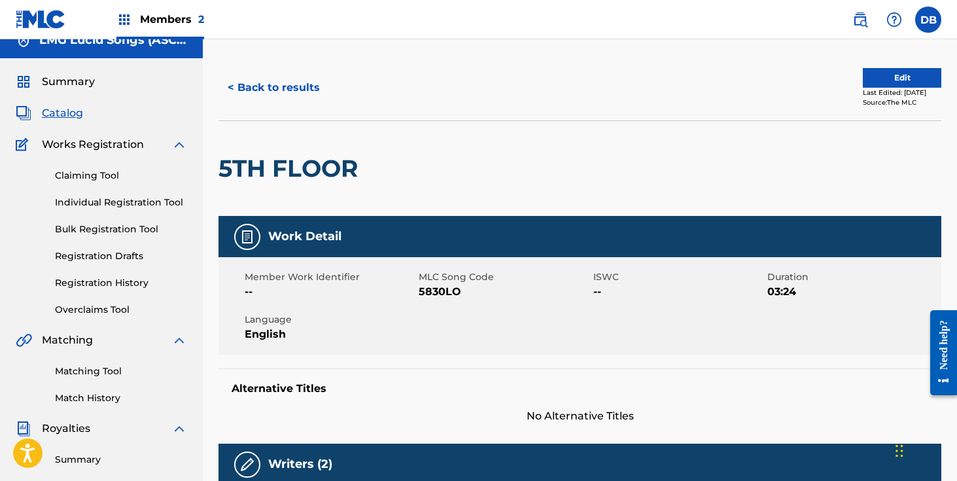
click at [283, 86] on button "< Back to results" at bounding box center [273, 87] width 111 height 33
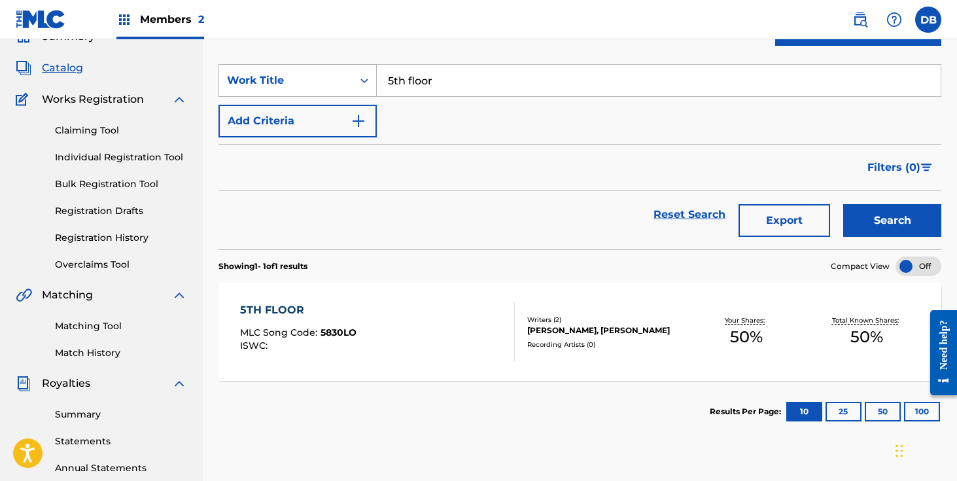
drag, startPoint x: 455, startPoint y: 78, endPoint x: 345, endPoint y: 78, distance: 109.9
click at [346, 78] on div "SearchWithCriteriacf876d42-3d91-4d97-9f1c-15647cd2956e Work Title 5th floor" at bounding box center [579, 80] width 723 height 33
type input "Right now"
click at [843, 204] on button "Search" at bounding box center [892, 220] width 98 height 33
click at [570, 343] on div "Writers ( 2 ) [PERSON_NAME], [PERSON_NAME] Recording Artists ( 0 )" at bounding box center [600, 332] width 171 height 35
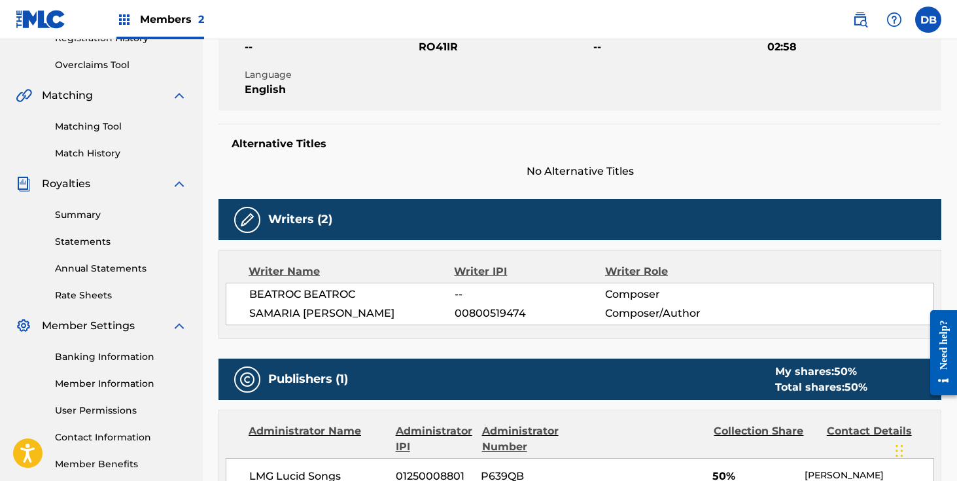
scroll to position [293, 0]
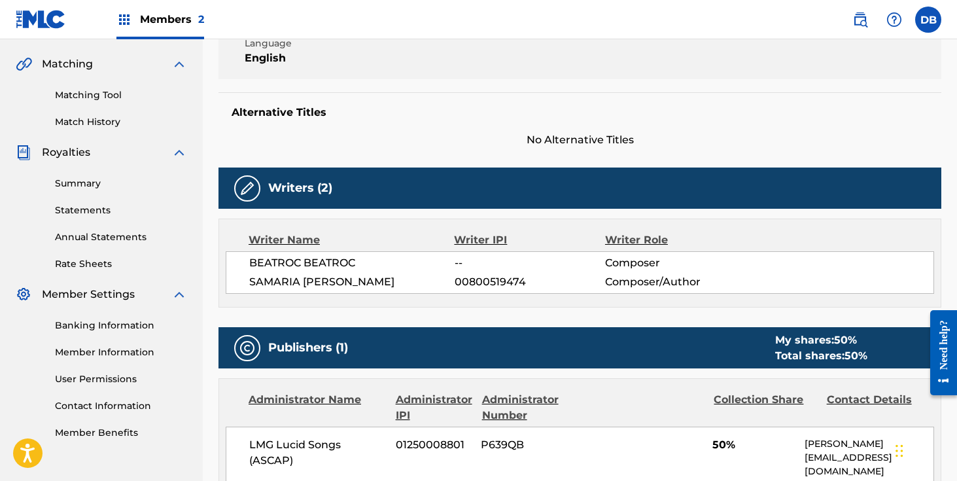
click at [353, 264] on span "BEATROC BEATROC" at bounding box center [351, 263] width 205 height 16
drag, startPoint x: 377, startPoint y: 258, endPoint x: 242, endPoint y: 265, distance: 135.5
click at [242, 265] on div "BEATROC BEATROC -- Composer [PERSON_NAME] 00800519474 Composer/Author" at bounding box center [580, 272] width 708 height 43
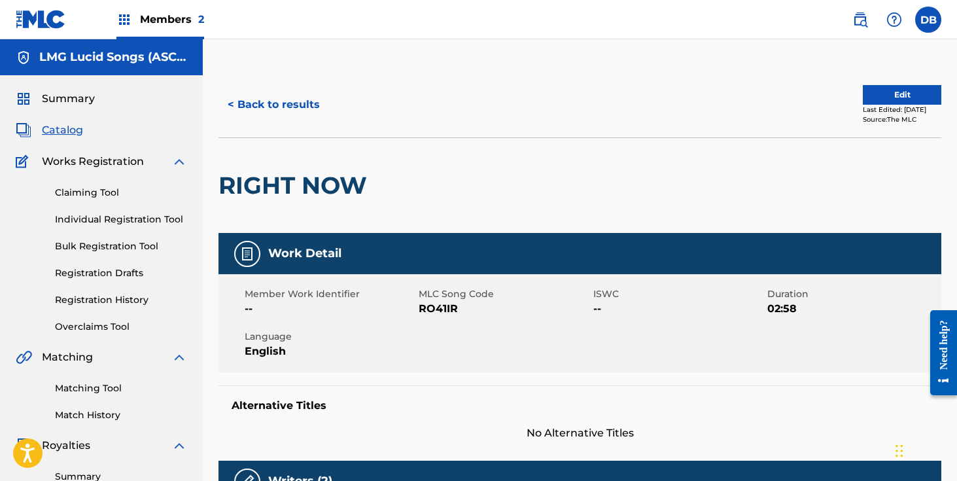
click at [320, 97] on button "< Back to results" at bounding box center [273, 104] width 111 height 33
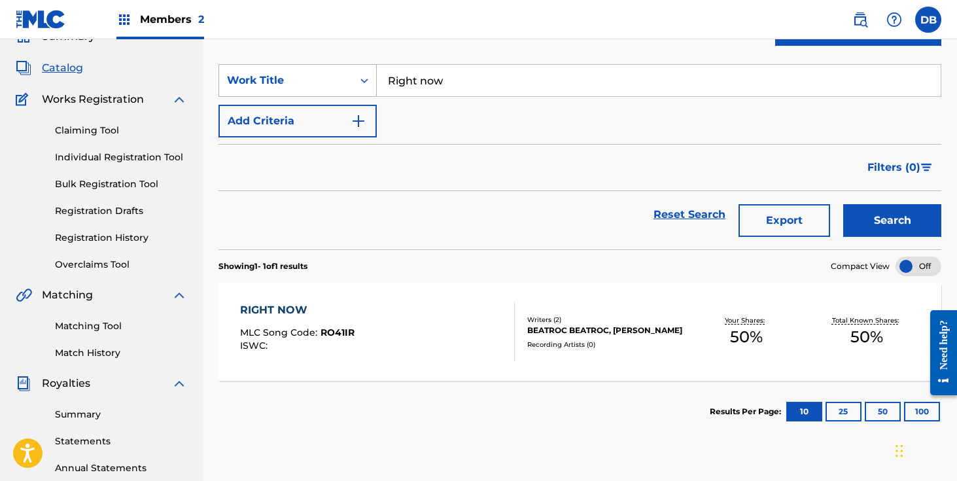
drag, startPoint x: 496, startPoint y: 81, endPoint x: 366, endPoint y: 81, distance: 130.2
click at [366, 81] on div "SearchWithCriteriacf876d42-3d91-4d97-9f1c-15647cd2956e Work Title Right now" at bounding box center [579, 80] width 723 height 33
click at [843, 204] on button "Search" at bounding box center [892, 220] width 98 height 33
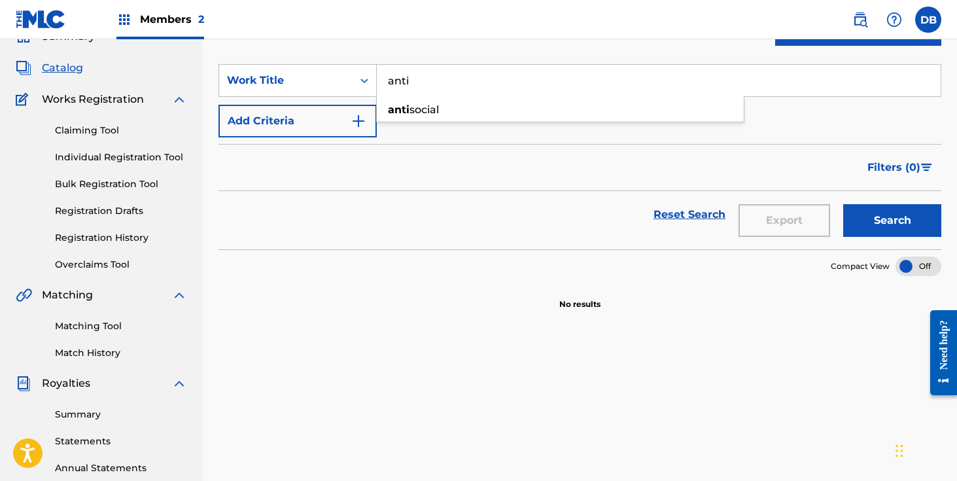
type input "anti"
click at [843, 204] on button "Search" at bounding box center [892, 220] width 98 height 33
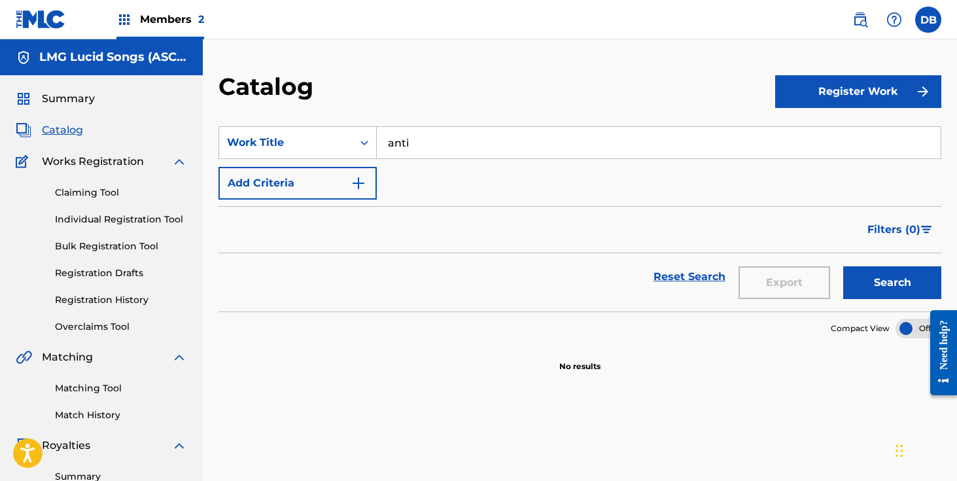
click at [884, 232] on span "Filters ( 0 )" at bounding box center [893, 230] width 53 height 16
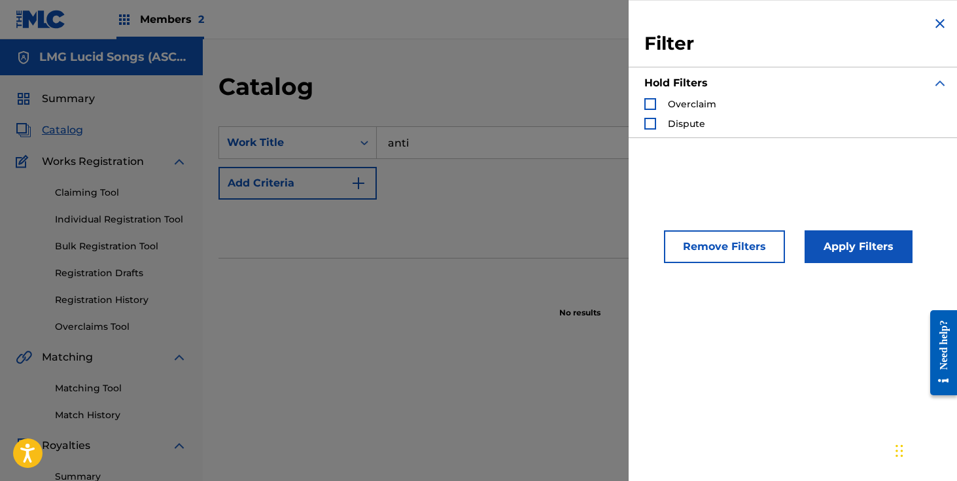
click at [520, 82] on div "Catalog" at bounding box center [496, 91] width 557 height 39
click at [649, 126] on div "Search Form" at bounding box center [650, 124] width 12 height 12
click at [844, 239] on button "Apply Filters" at bounding box center [858, 246] width 108 height 33
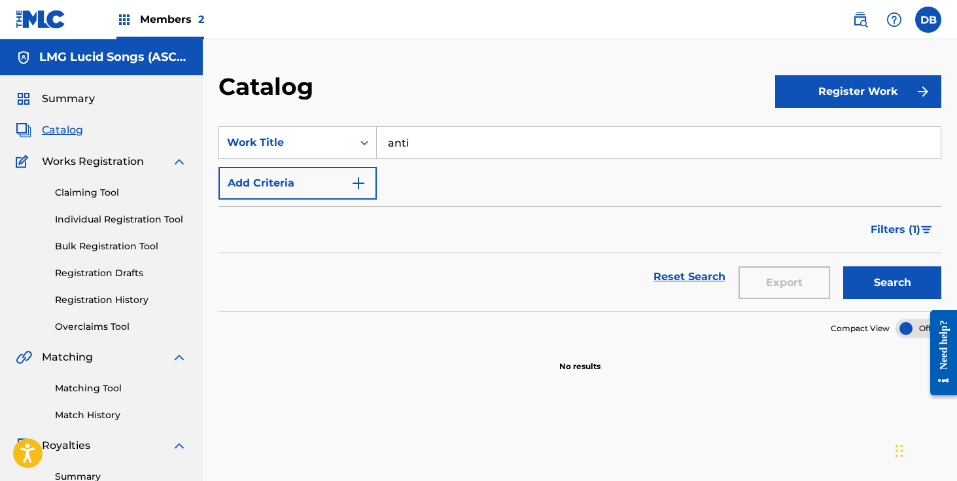
click at [609, 178] on div "SearchWithCriteriacf876d42-3d91-4d97-9f1c-15647cd2956e Work Title anti Add Crit…" at bounding box center [579, 162] width 723 height 73
click at [111, 296] on link "Registration History" at bounding box center [121, 300] width 132 height 14
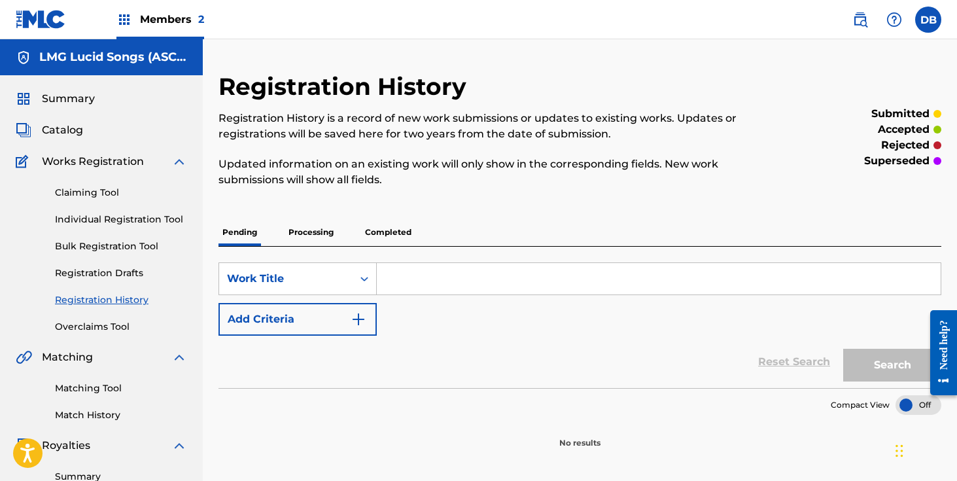
click at [302, 237] on p "Processing" at bounding box center [311, 231] width 53 height 27
click at [385, 235] on p "Completed" at bounding box center [388, 231] width 54 height 27
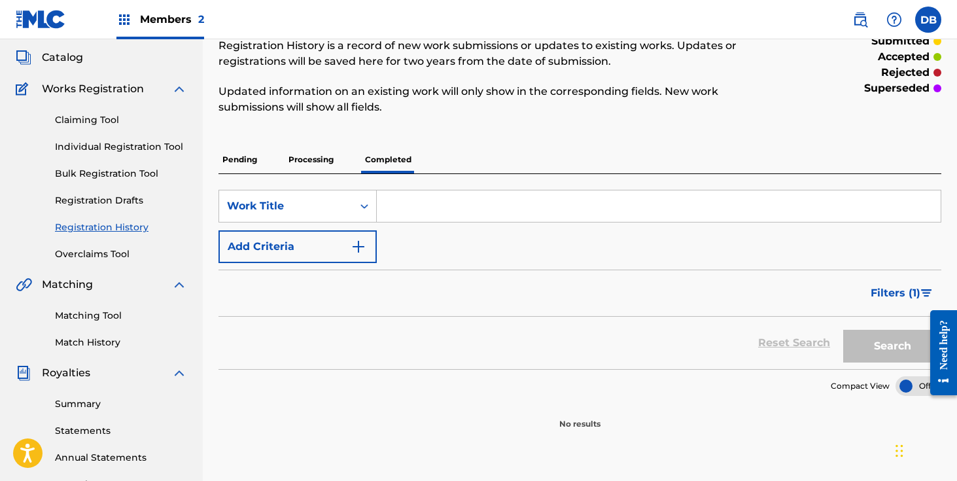
scroll to position [104, 0]
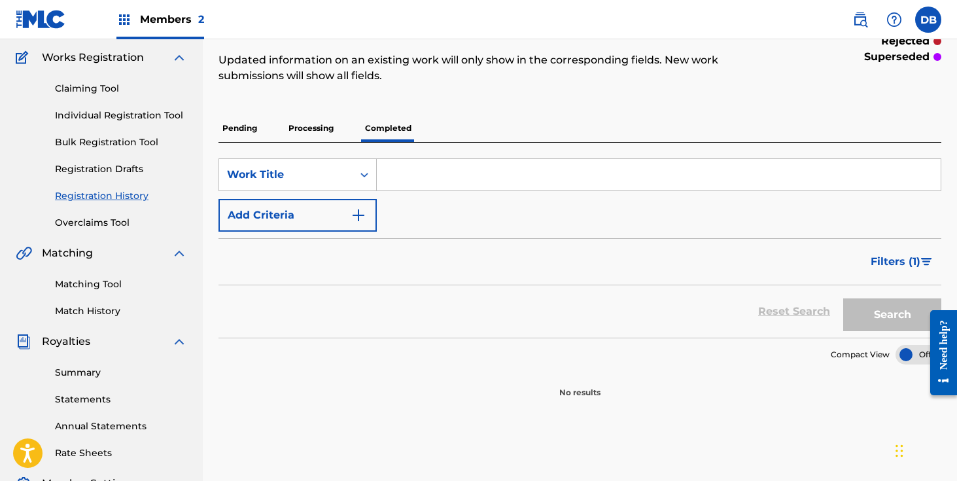
click at [908, 259] on span "Filters ( 1 )" at bounding box center [896, 262] width 50 height 16
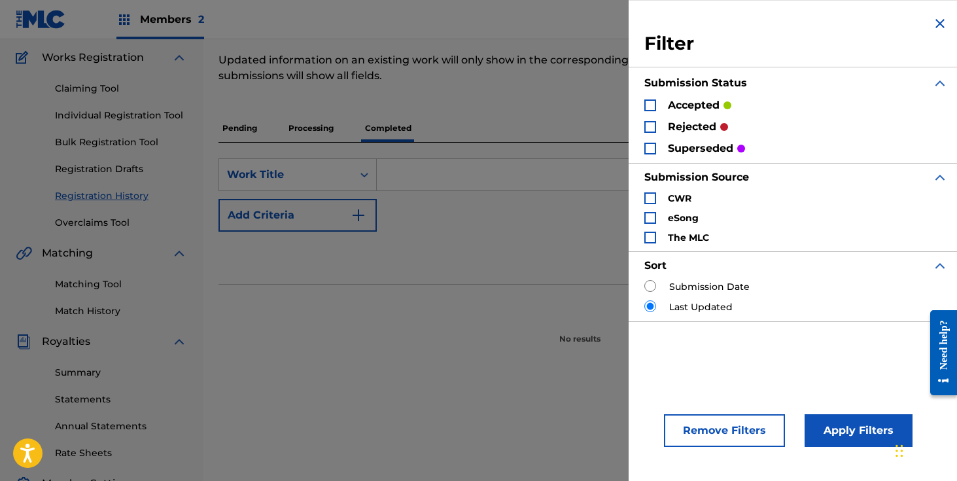
click at [646, 123] on div "Search Form" at bounding box center [650, 127] width 12 height 12
click at [837, 432] on button "Apply Filters" at bounding box center [858, 430] width 108 height 33
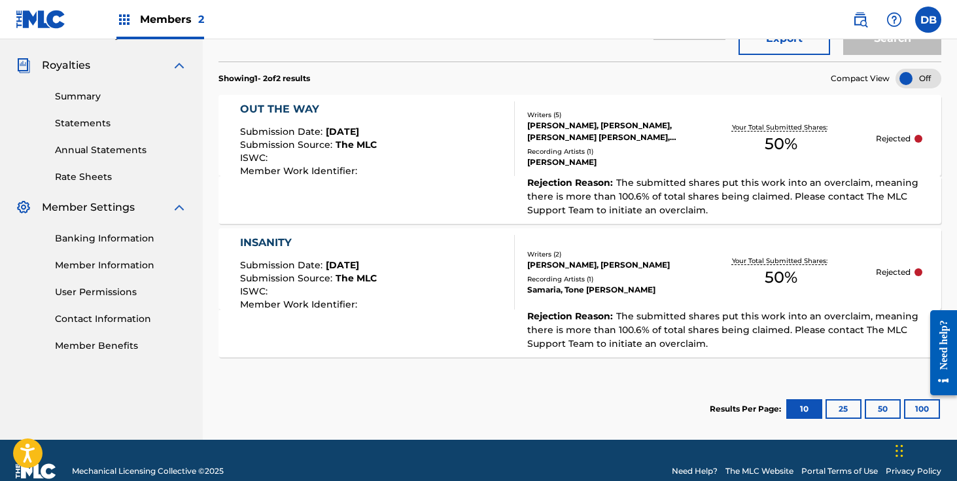
scroll to position [353, 0]
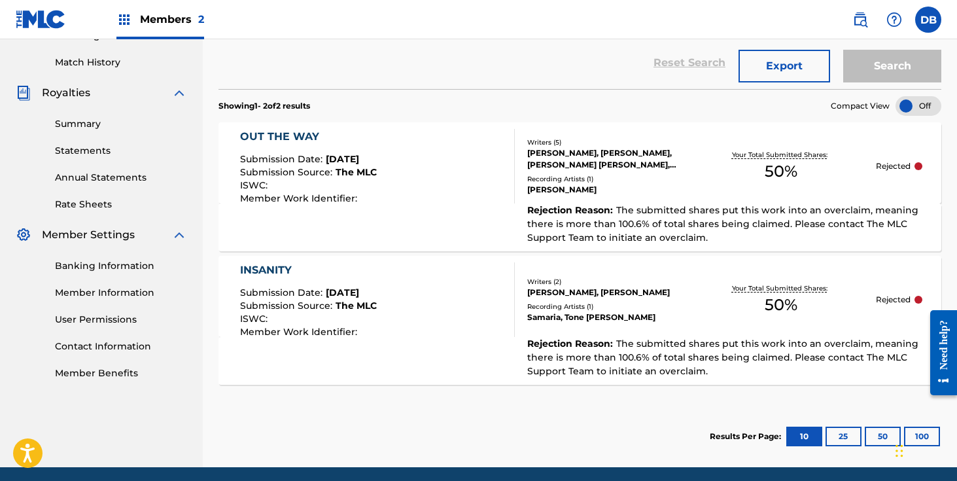
click at [462, 167] on div "OUT THE WAY Submission Date : [DATE] Submission Source : The MLC ISWC : Member …" at bounding box center [377, 166] width 275 height 75
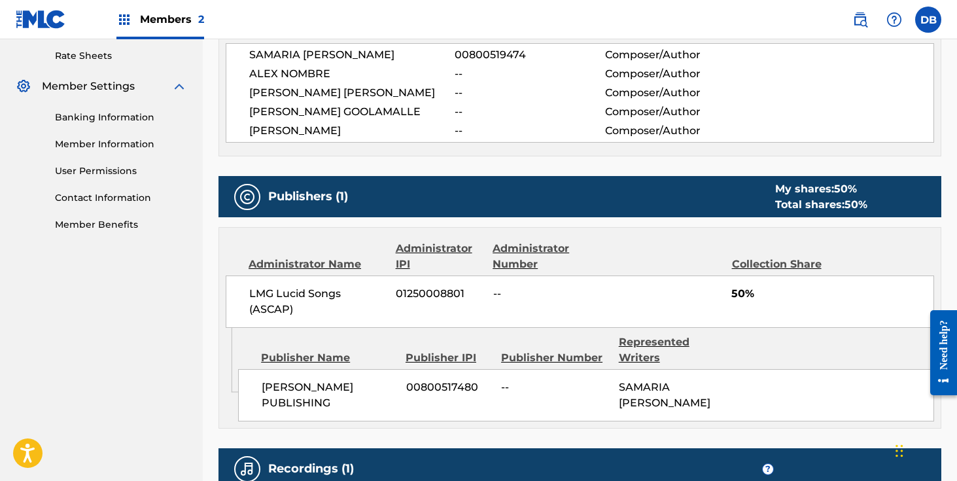
scroll to position [438, 0]
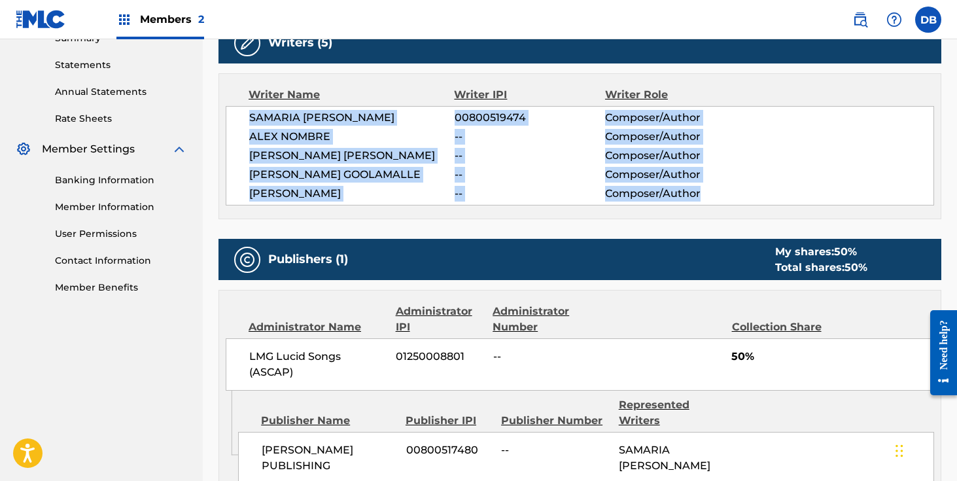
drag, startPoint x: 250, startPoint y: 114, endPoint x: 718, endPoint y: 207, distance: 477.4
click at [718, 207] on div "Writer Name Writer IPI Writer Role [PERSON_NAME] 00800519474 Composer/Author [P…" at bounding box center [579, 146] width 723 height 146
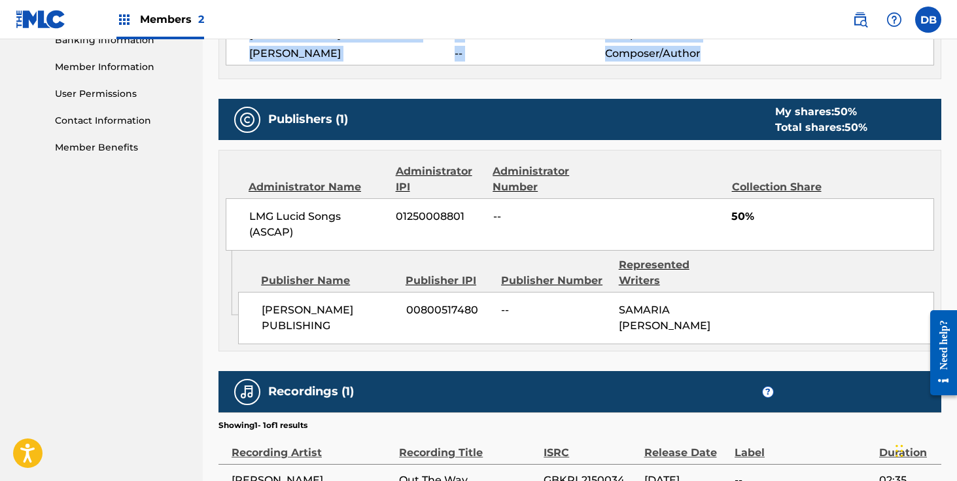
scroll to position [434, 0]
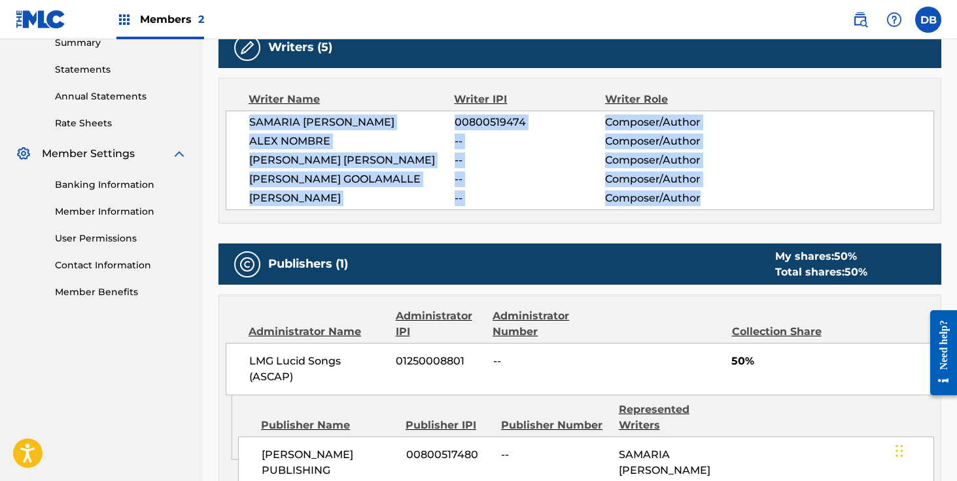
click at [583, 201] on span "--" at bounding box center [530, 198] width 150 height 16
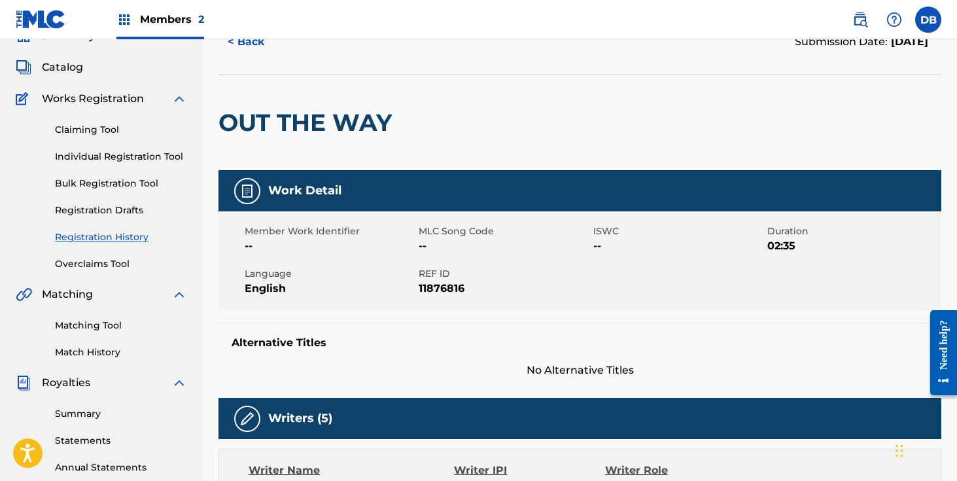
scroll to position [0, 0]
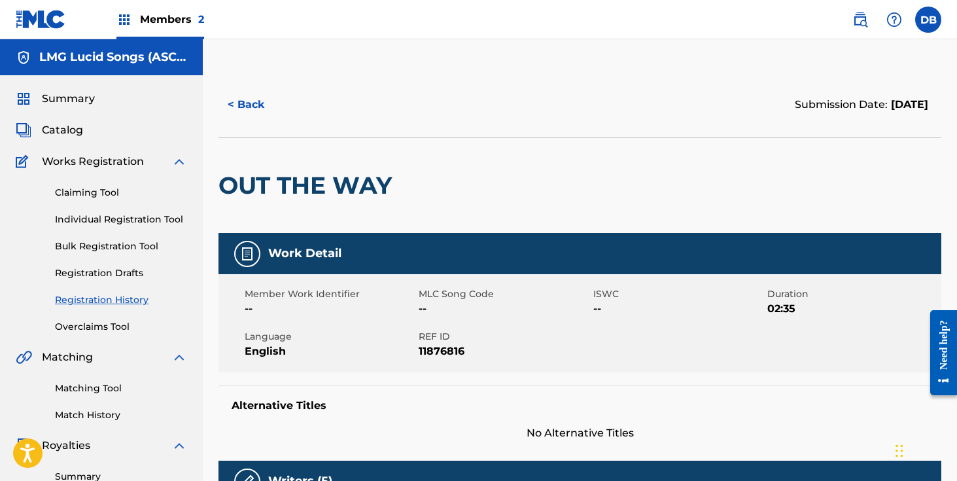
click at [239, 107] on button "< Back" at bounding box center [257, 104] width 78 height 33
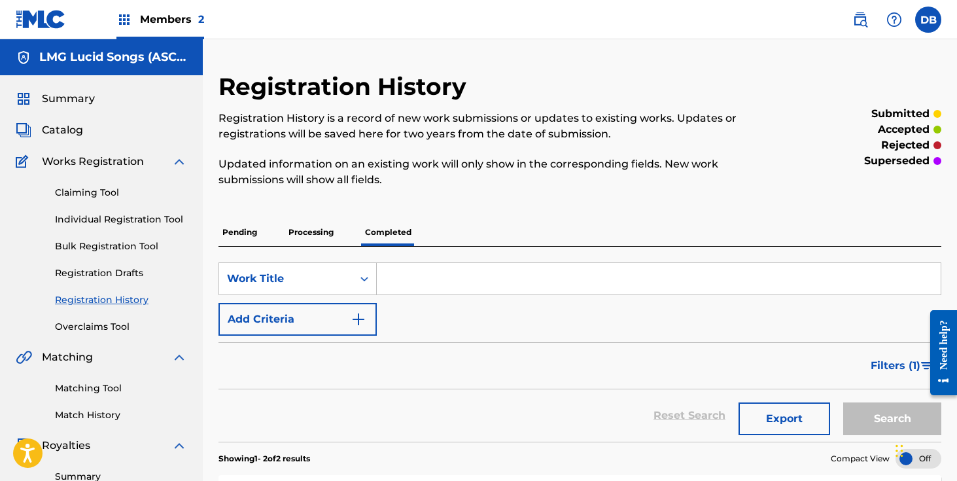
click at [406, 269] on input "Search Form" at bounding box center [659, 278] width 564 height 31
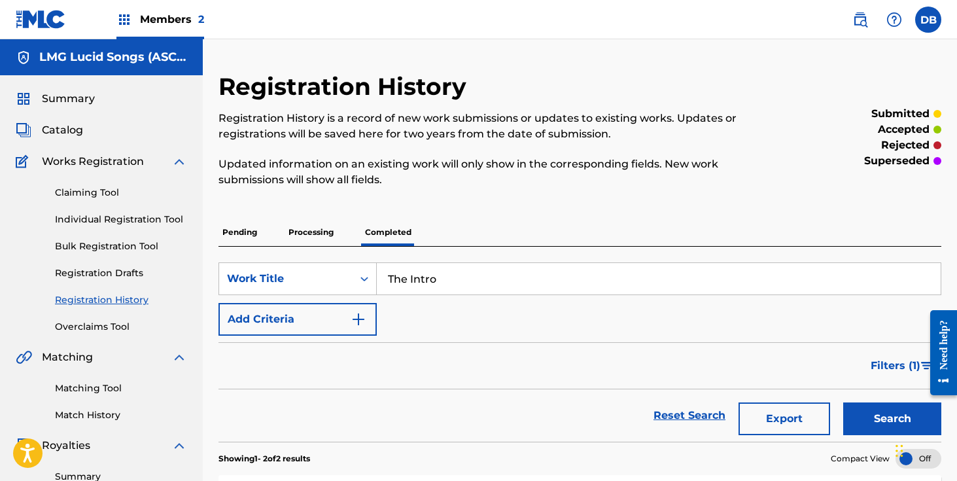
type input "The Intro"
click at [843, 402] on button "Search" at bounding box center [892, 418] width 98 height 33
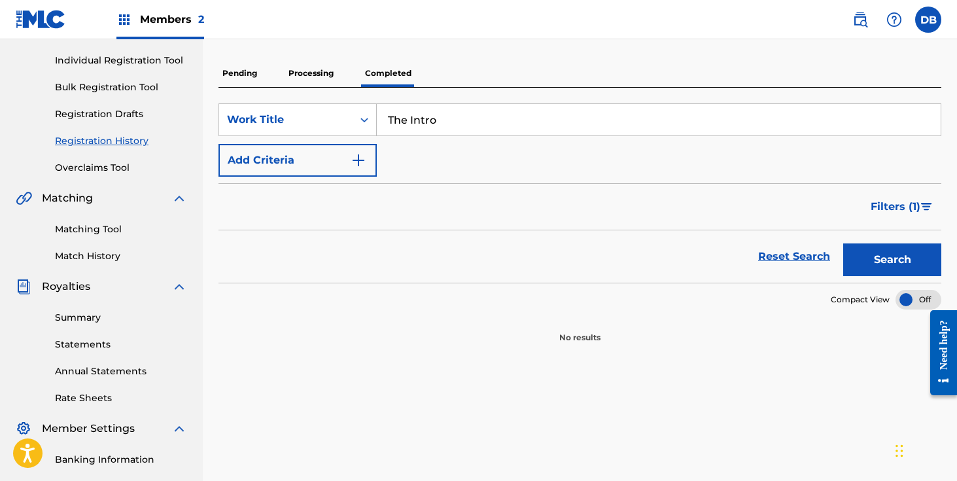
scroll to position [173, 0]
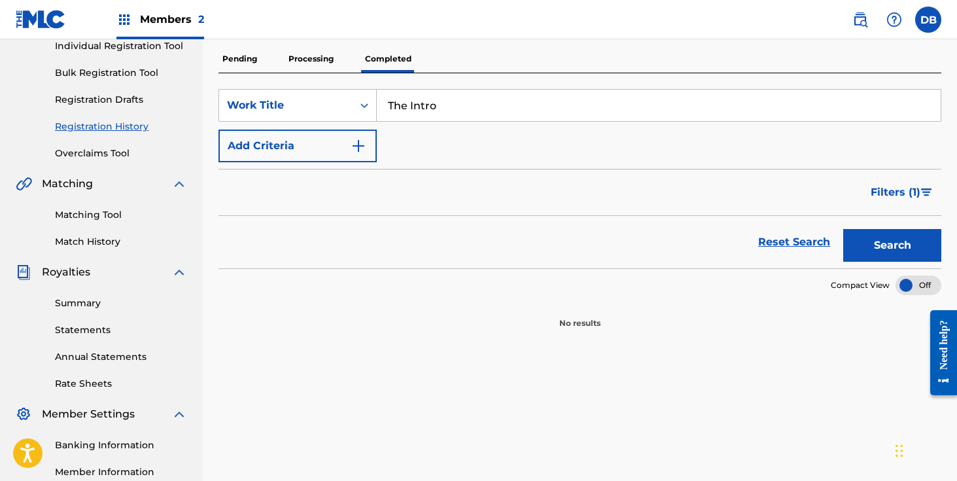
click at [412, 120] on input "The Intro" at bounding box center [659, 105] width 564 height 31
click at [336, 99] on div "Work Title" at bounding box center [286, 105] width 118 height 16
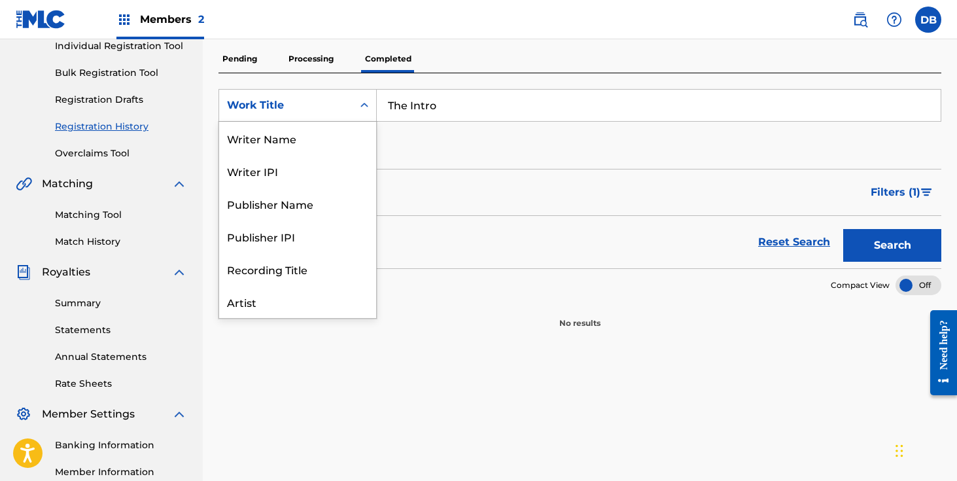
scroll to position [65, 0]
click at [480, 118] on input "The Intro" at bounding box center [659, 105] width 564 height 31
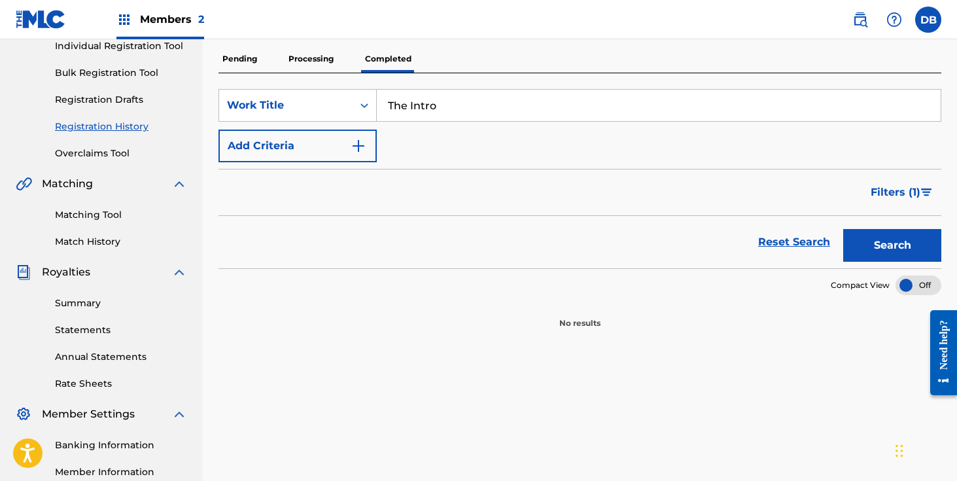
click at [843, 229] on button "Search" at bounding box center [892, 245] width 98 height 33
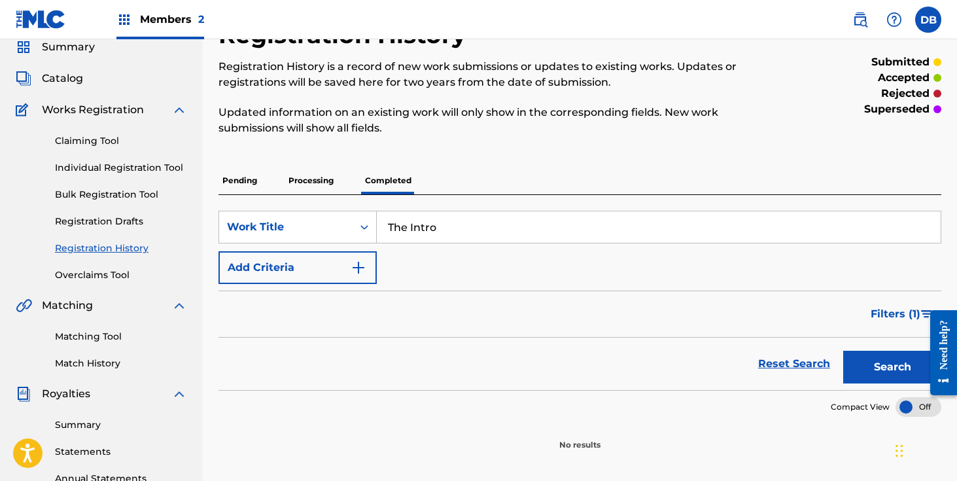
scroll to position [0, 0]
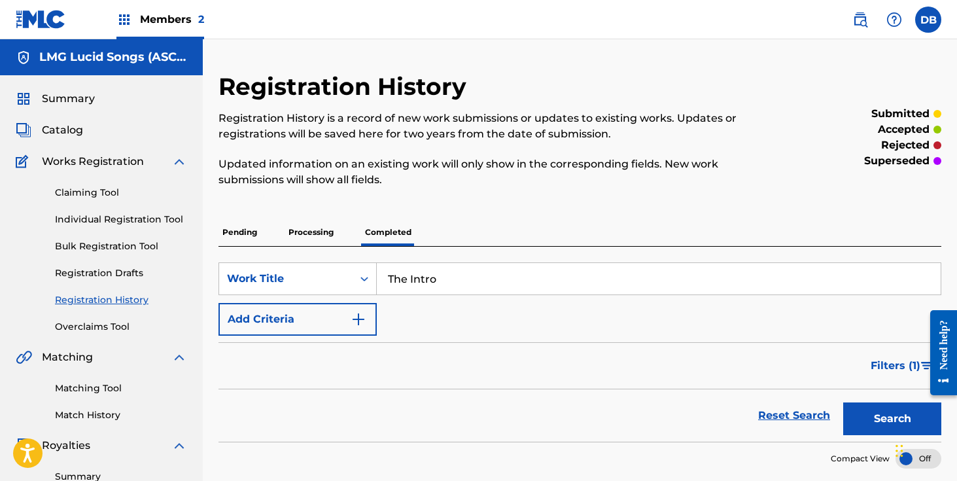
click at [109, 125] on div "Catalog" at bounding box center [101, 130] width 171 height 16
click at [61, 128] on span "Catalog" at bounding box center [62, 130] width 41 height 16
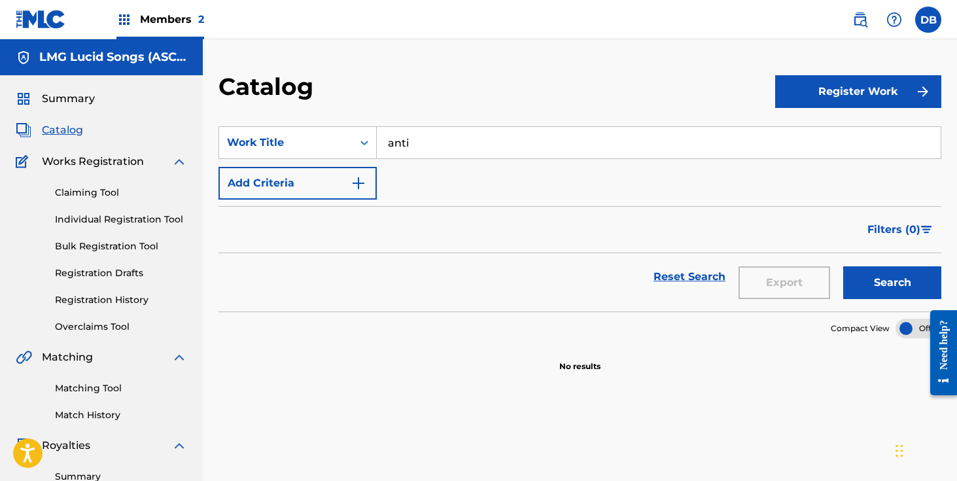
click at [492, 145] on input "anti" at bounding box center [659, 142] width 564 height 31
type input "a"
type input "intro"
click at [843, 266] on button "Search" at bounding box center [892, 282] width 98 height 33
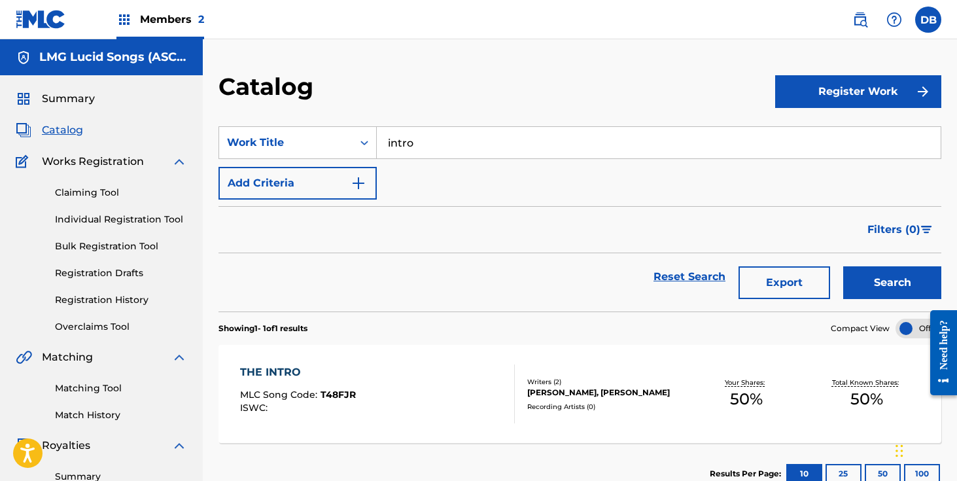
click at [544, 387] on div "[PERSON_NAME], [PERSON_NAME]" at bounding box center [606, 393] width 159 height 12
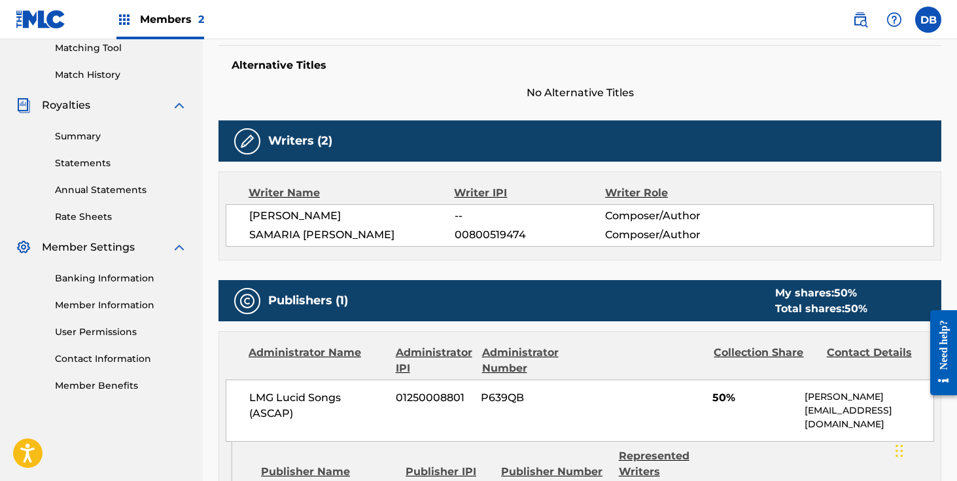
scroll to position [345, 0]
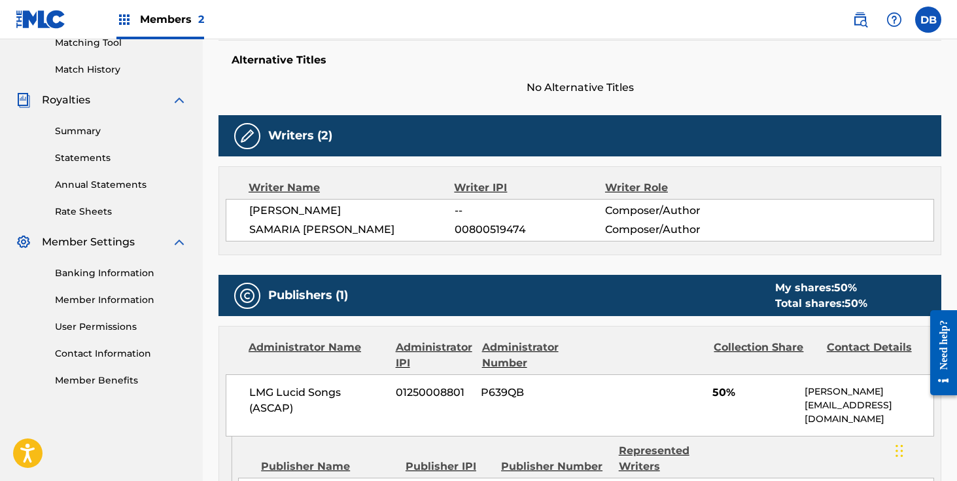
click at [330, 212] on span "[PERSON_NAME]" at bounding box center [351, 211] width 205 height 16
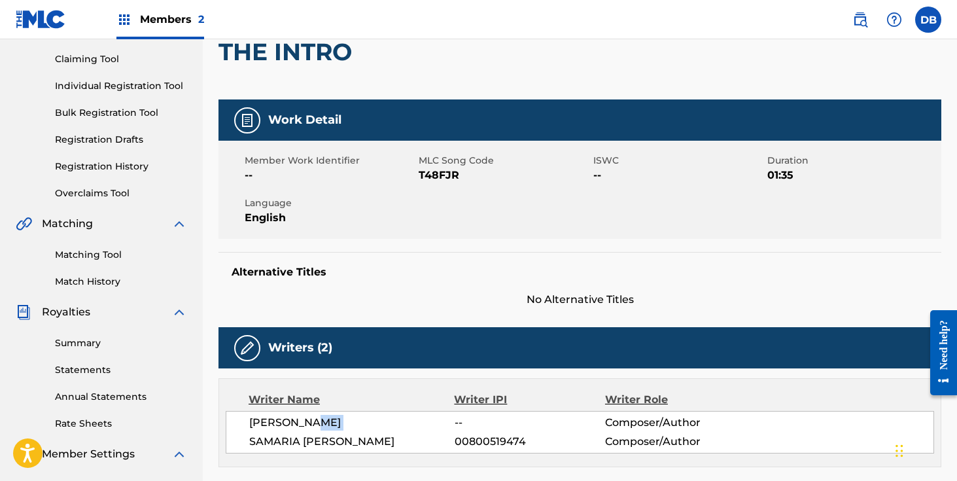
scroll to position [0, 0]
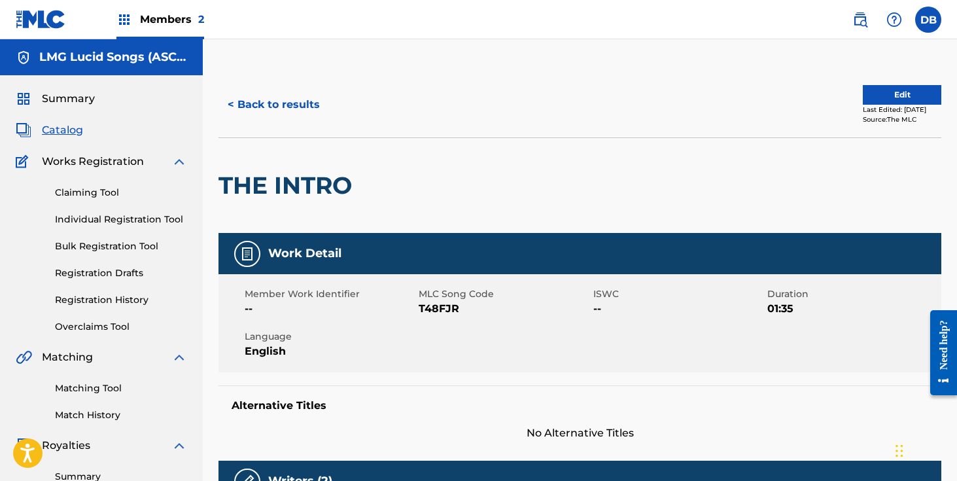
click at [309, 99] on button "< Back to results" at bounding box center [273, 104] width 111 height 33
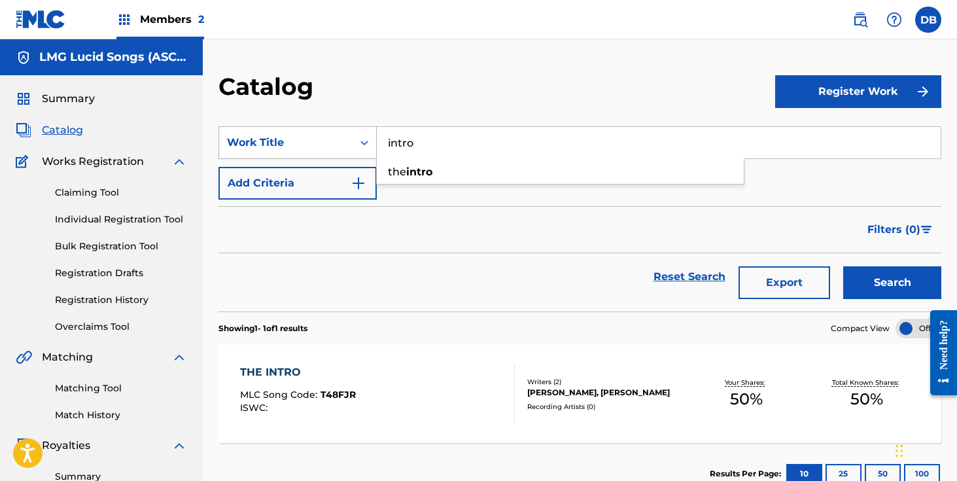
drag, startPoint x: 444, startPoint y: 147, endPoint x: 339, endPoint y: 147, distance: 104.6
click at [339, 147] on div "SearchWithCriteriacf876d42-3d91-4d97-9f1c-15647cd2956e Work Title intro the int…" at bounding box center [579, 142] width 723 height 33
type input "something bettr"
click at [843, 266] on button "Search" at bounding box center [892, 282] width 98 height 33
click at [337, 388] on div "SOMETHING BETTER MLC Song Code : S81WVA ISWC :" at bounding box center [300, 393] width 120 height 59
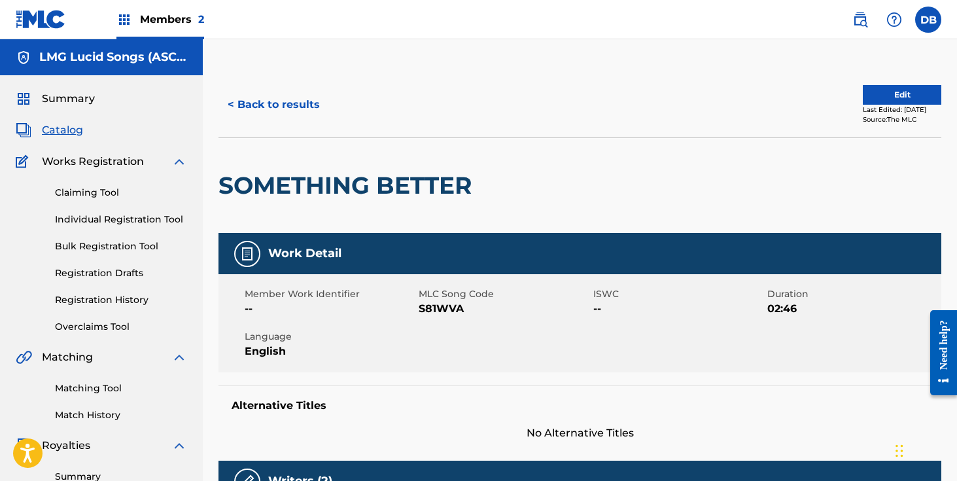
click at [308, 101] on button "< Back to results" at bounding box center [273, 104] width 111 height 33
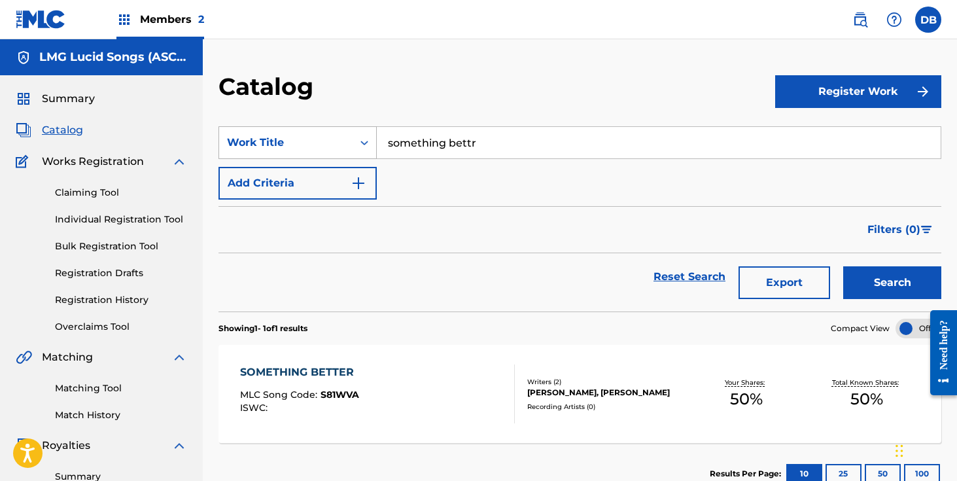
drag, startPoint x: 370, startPoint y: 140, endPoint x: 333, endPoint y: 140, distance: 36.6
click at [337, 140] on div "SearchWithCriteriacf876d42-3d91-4d97-9f1c-15647cd2956e Work Title something bet…" at bounding box center [579, 142] width 723 height 33
type input "Tight Rope"
click at [843, 266] on button "Search" at bounding box center [892, 282] width 98 height 33
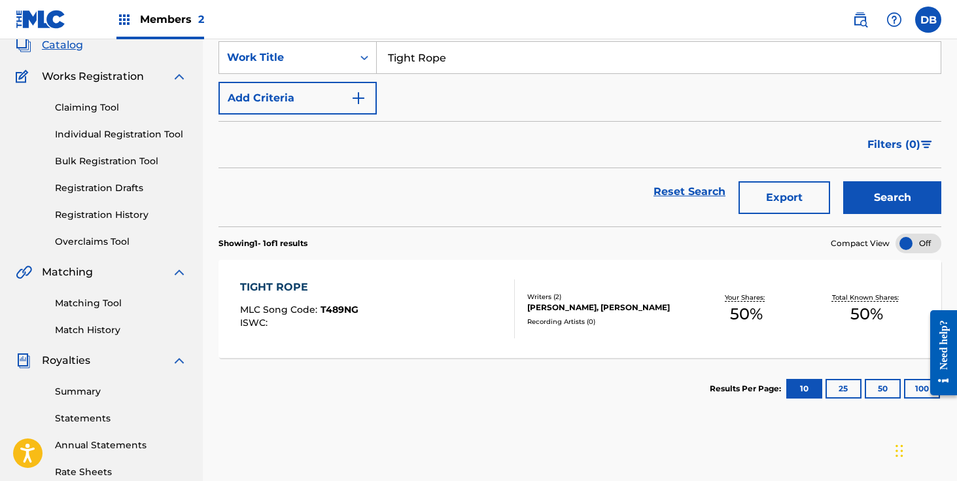
scroll to position [131, 0]
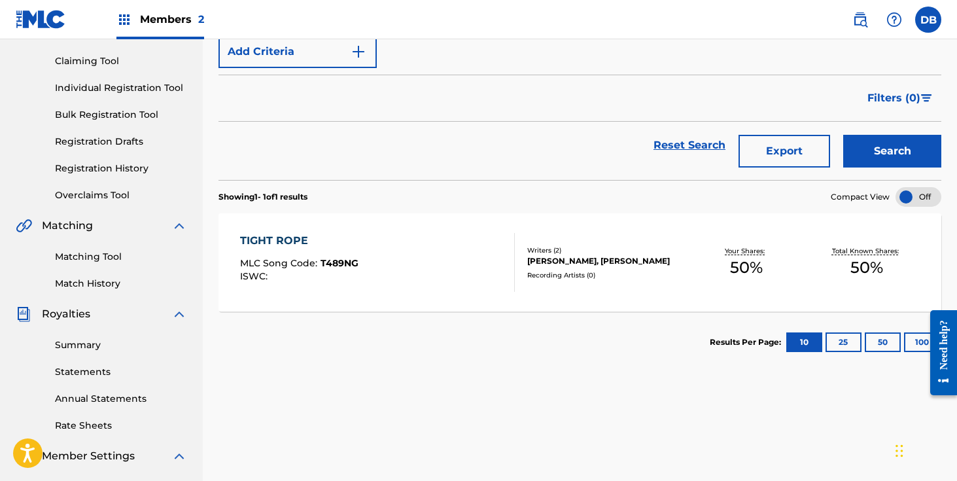
click at [358, 249] on div "TIGHT ROPE MLC Song Code : T489NG ISWC :" at bounding box center [377, 262] width 275 height 59
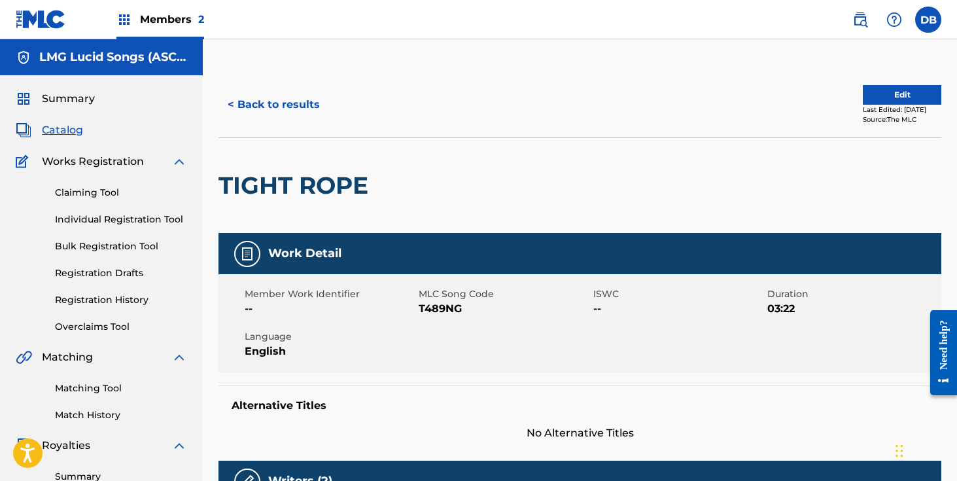
scroll to position [192, 0]
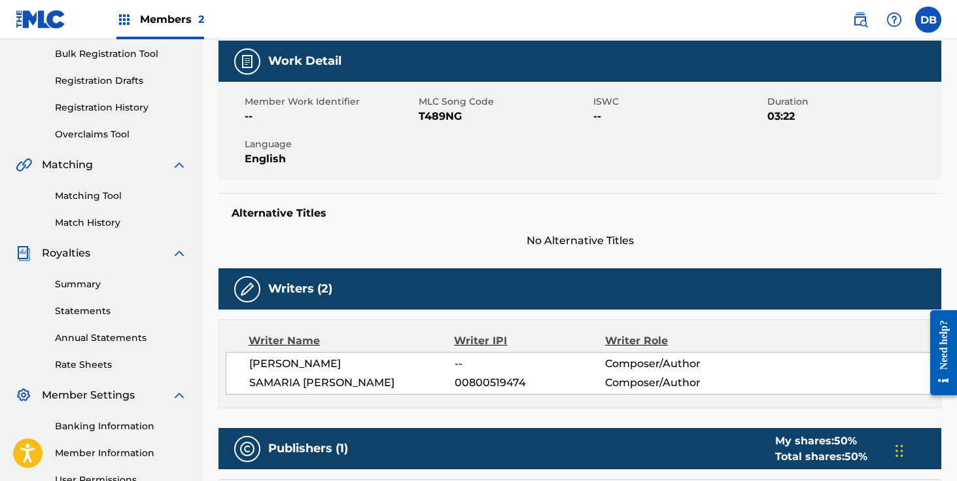
click at [343, 356] on span "[PERSON_NAME]" at bounding box center [351, 364] width 205 height 16
click at [325, 358] on span "[PERSON_NAME]" at bounding box center [351, 364] width 205 height 16
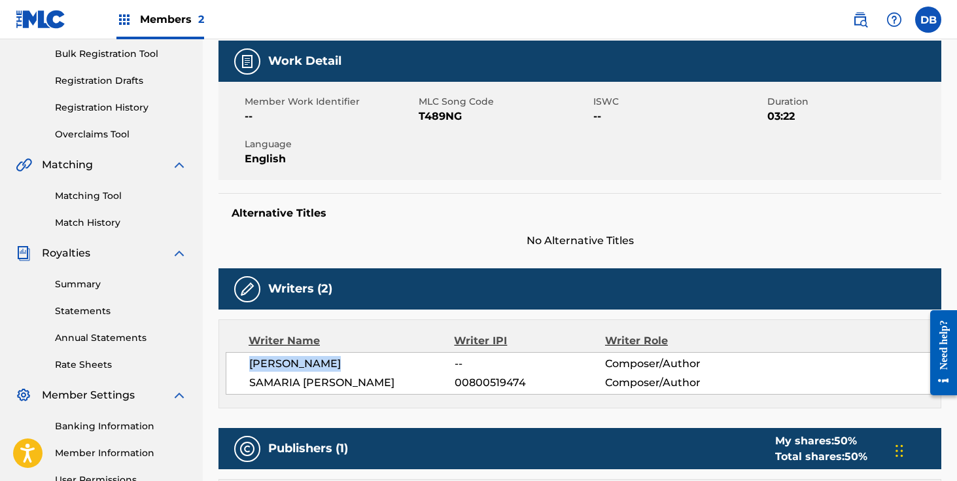
drag, startPoint x: 353, startPoint y: 368, endPoint x: 248, endPoint y: 367, distance: 105.3
click at [248, 367] on div "[PERSON_NAME] -- Composer/Author [PERSON_NAME] 00800519474 Composer/Author" at bounding box center [580, 373] width 708 height 43
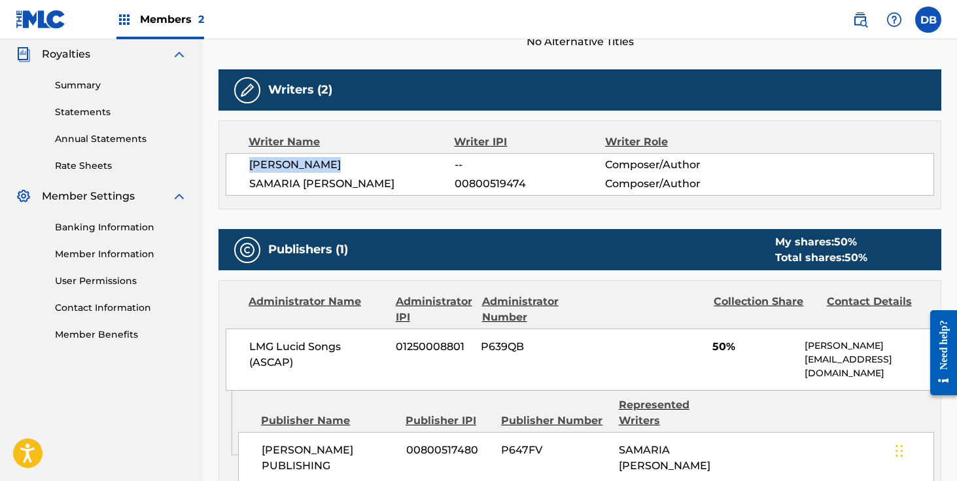
scroll to position [0, 0]
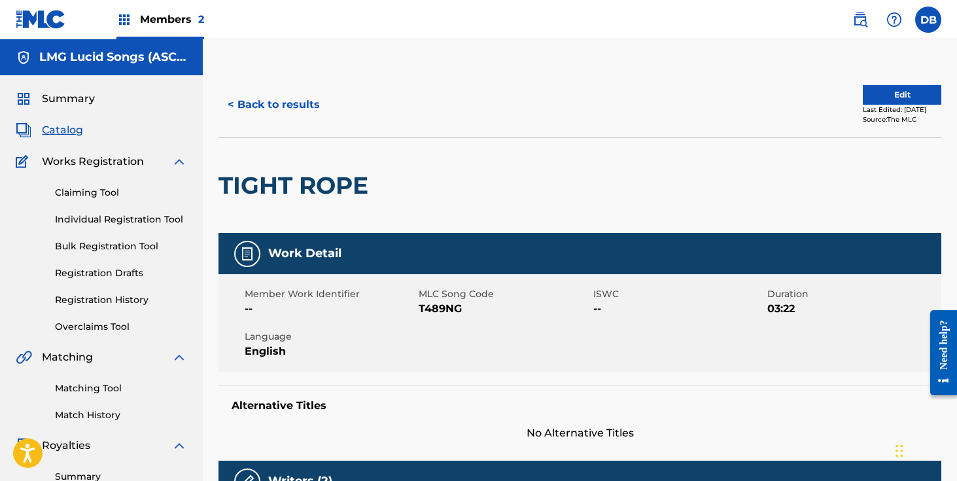
click at [69, 132] on span "Catalog" at bounding box center [62, 130] width 41 height 16
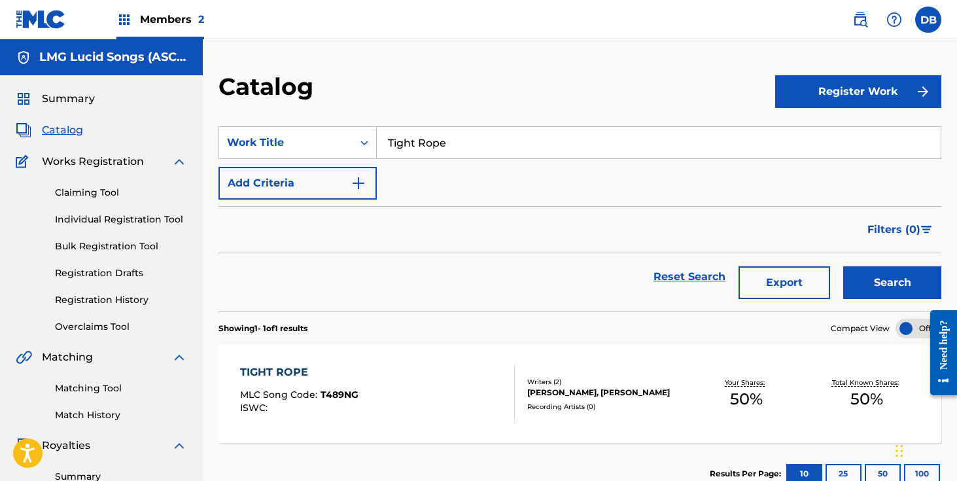
click at [90, 162] on span "Works Registration" at bounding box center [93, 162] width 102 height 16
click at [116, 305] on link "Registration History" at bounding box center [121, 300] width 132 height 14
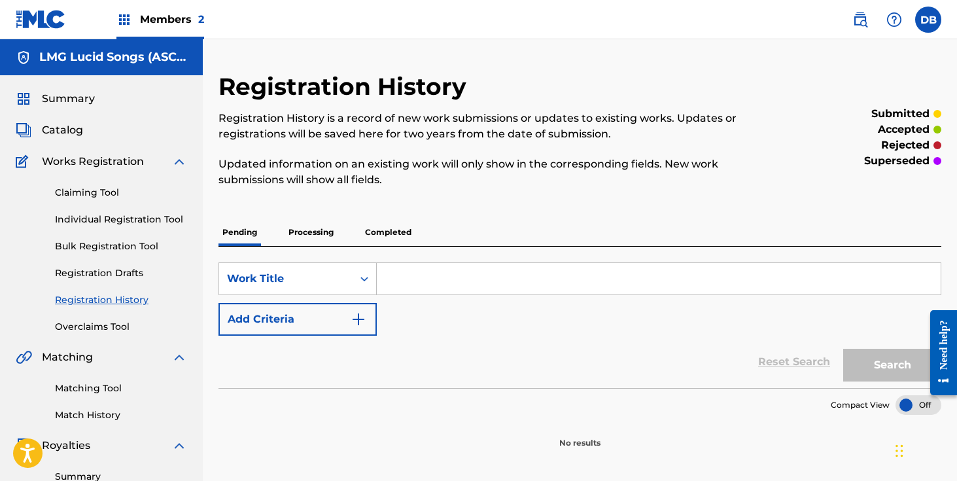
click at [392, 233] on p "Completed" at bounding box center [388, 231] width 54 height 27
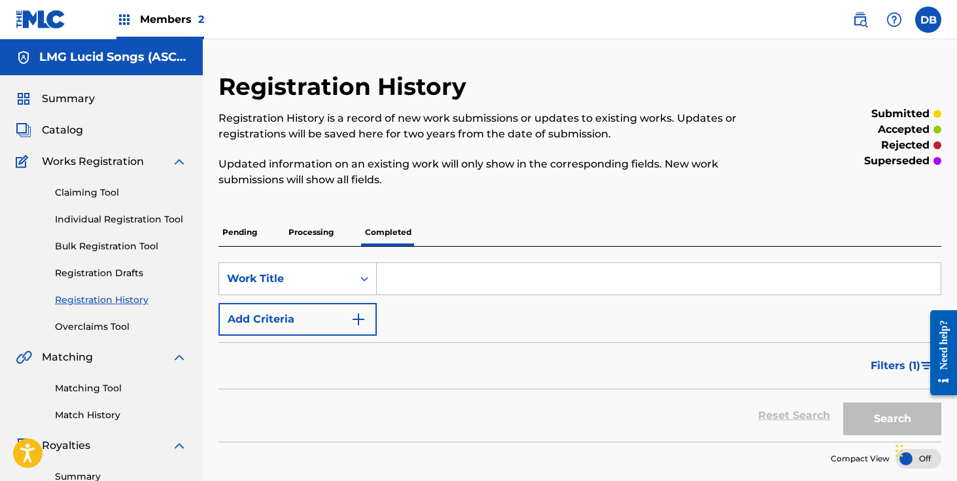
click at [913, 356] on button "Filters ( 1 )" at bounding box center [902, 365] width 78 height 33
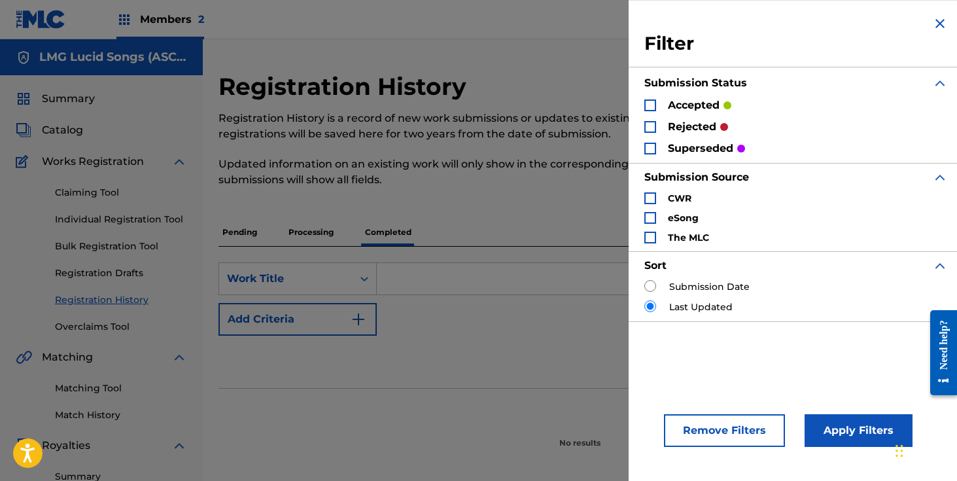
click at [649, 128] on div "Search Form" at bounding box center [650, 127] width 12 height 12
click at [858, 438] on button "Apply Filters" at bounding box center [858, 430] width 108 height 33
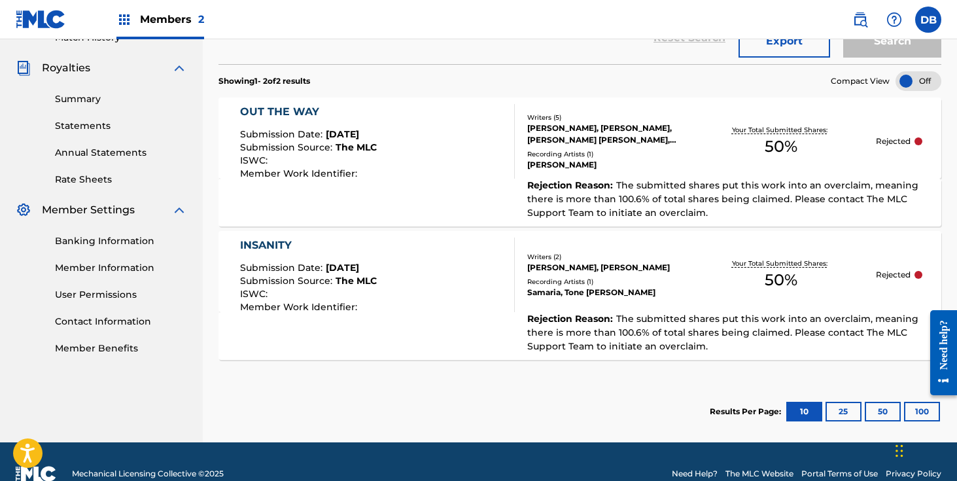
scroll to position [379, 0]
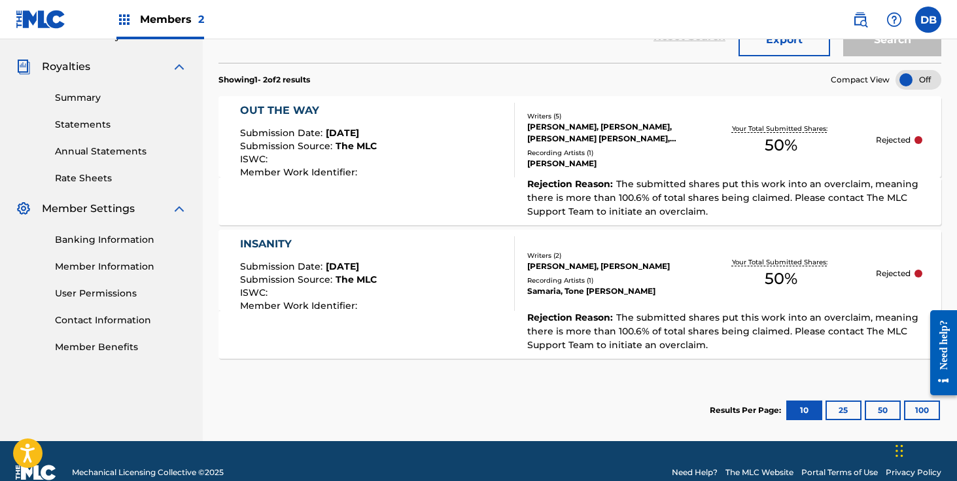
click at [666, 290] on div "Samaria, Tone [PERSON_NAME]" at bounding box center [606, 291] width 159 height 12
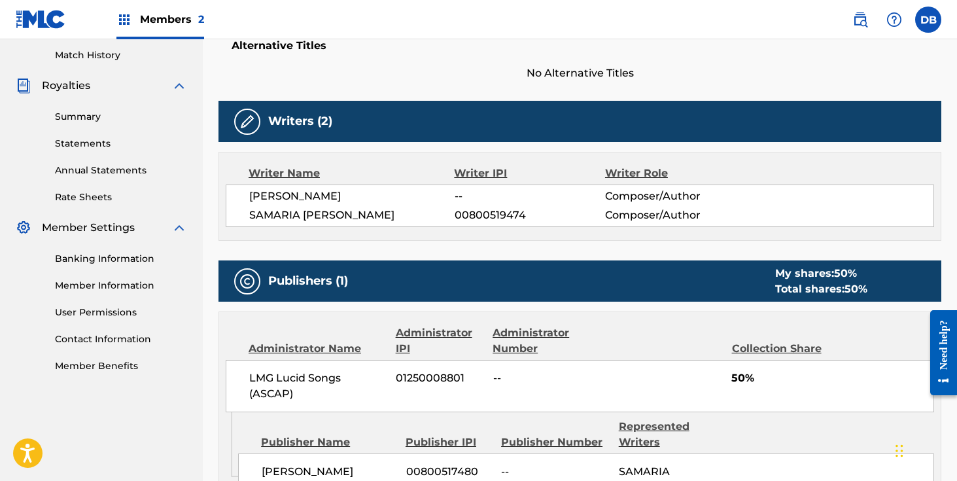
scroll to position [371, 0]
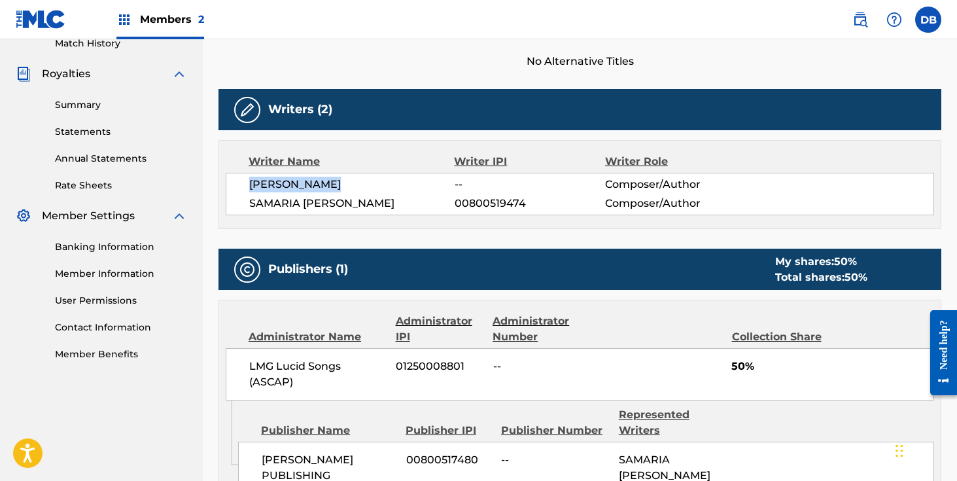
drag, startPoint x: 345, startPoint y: 184, endPoint x: 247, endPoint y: 183, distance: 98.1
click at [247, 183] on div "[PERSON_NAME] -- Composer/Author [PERSON_NAME] 00800519474 Composer/Author" at bounding box center [580, 194] width 708 height 43
